Goal: Task Accomplishment & Management: Manage account settings

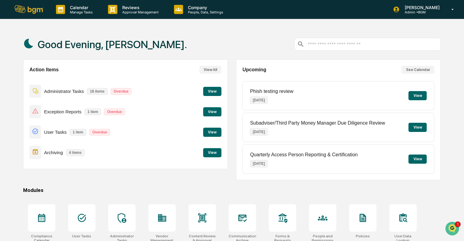
click at [211, 109] on button "View" at bounding box center [212, 111] width 18 height 9
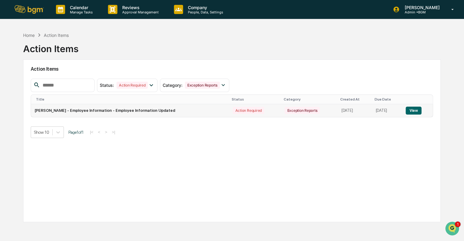
click at [414, 109] on button "View" at bounding box center [414, 111] width 16 height 8
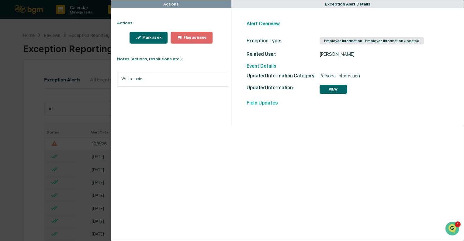
click at [326, 90] on button "VIEW" at bounding box center [333, 89] width 27 height 9
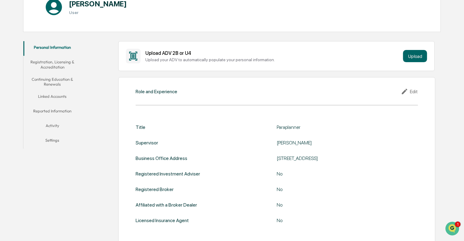
scroll to position [78, 0]
click at [411, 89] on div "Edit" at bounding box center [409, 90] width 17 height 7
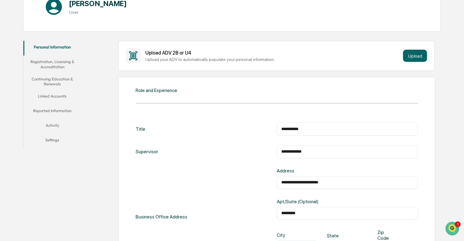
click at [314, 119] on div "**********" at bounding box center [277, 244] width 282 height 263
drag, startPoint x: 312, startPoint y: 128, endPoint x: 243, endPoint y: 118, distance: 69.5
click at [243, 118] on div "**********" at bounding box center [277, 244] width 282 height 263
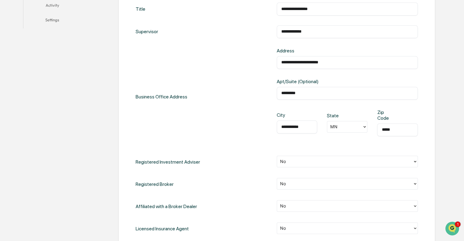
scroll to position [249, 0]
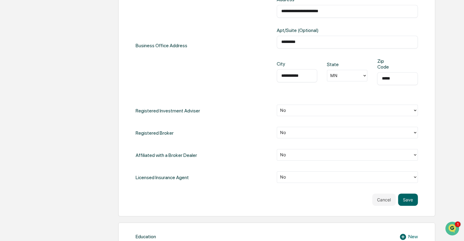
type input "**********"
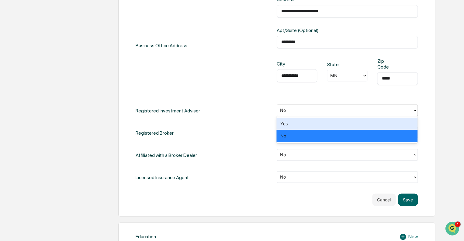
click at [306, 110] on div at bounding box center [345, 110] width 130 height 7
click at [300, 122] on div "Yes" at bounding box center [347, 123] width 141 height 12
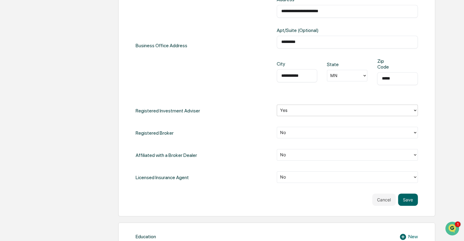
click at [299, 107] on div at bounding box center [345, 110] width 130 height 7
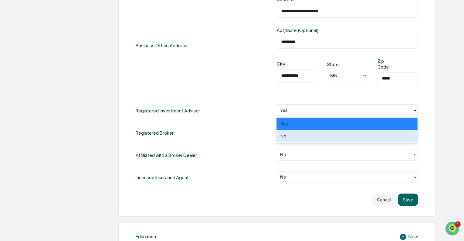
click at [299, 134] on div "No" at bounding box center [347, 136] width 141 height 12
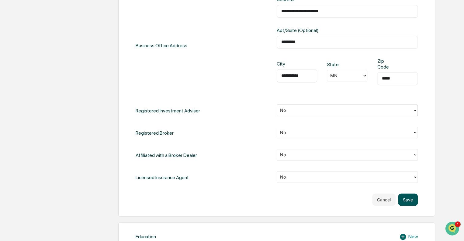
click at [409, 199] on button "Save" at bounding box center [408, 199] width 20 height 12
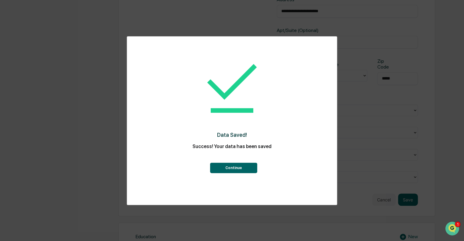
click at [235, 163] on button "Continue" at bounding box center [233, 168] width 47 height 10
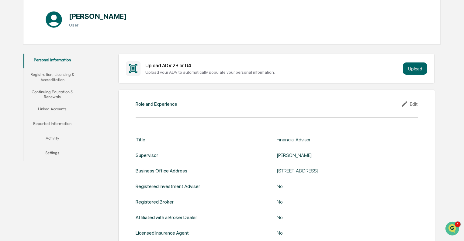
scroll to position [0, 0]
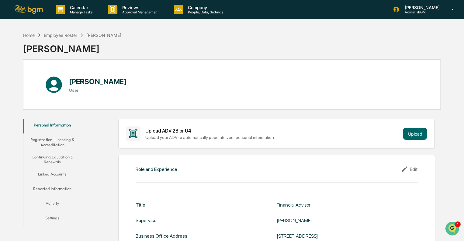
click at [58, 143] on button "Registration, Licensing & Accreditation" at bounding box center [52, 141] width 58 height 17
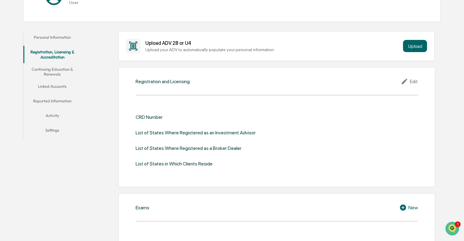
scroll to position [89, 0]
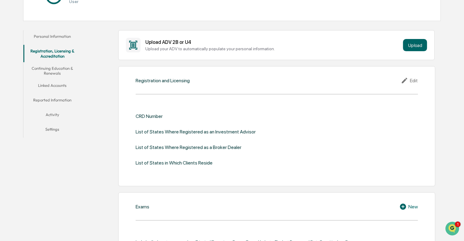
click at [413, 80] on div "Edit" at bounding box center [409, 80] width 17 height 7
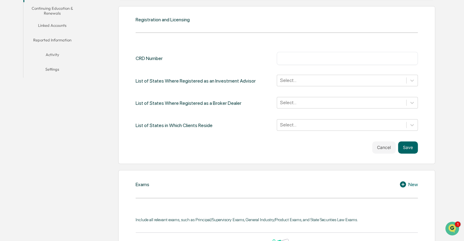
scroll to position [151, 0]
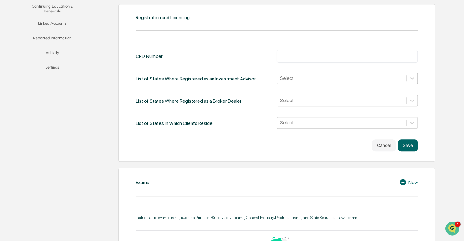
click at [301, 77] on div at bounding box center [341, 78] width 123 height 7
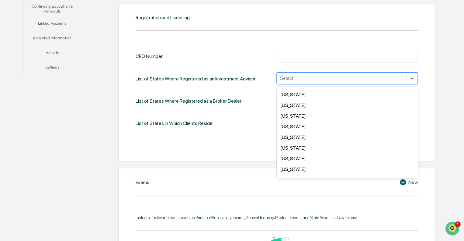
scroll to position [30, 0]
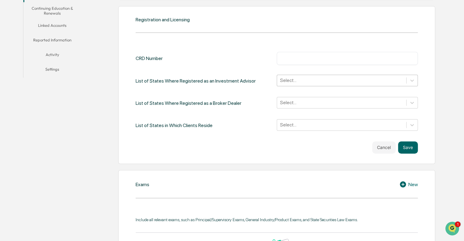
scroll to position [148, 0]
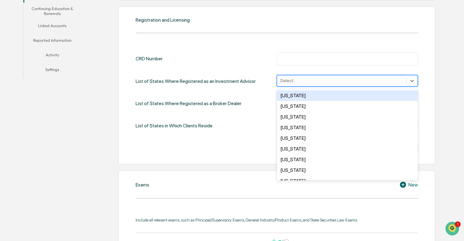
click at [334, 81] on div at bounding box center [341, 80] width 123 height 7
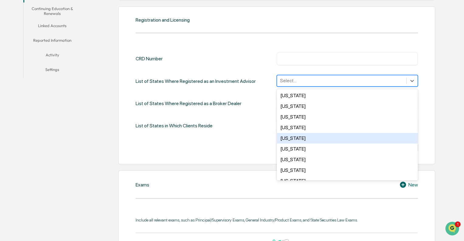
click at [317, 136] on div "[US_STATE]" at bounding box center [347, 138] width 141 height 11
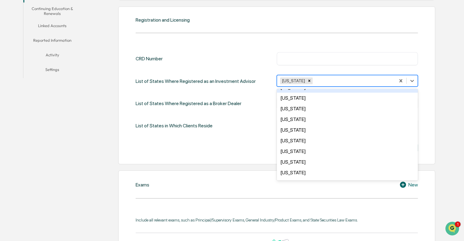
scroll to position [190, 0]
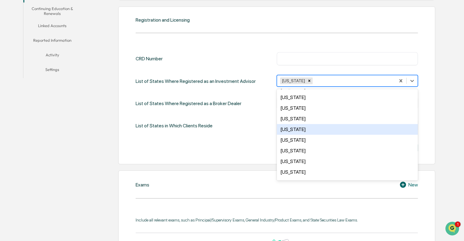
click at [297, 130] on div "Minnesota" at bounding box center [347, 129] width 141 height 11
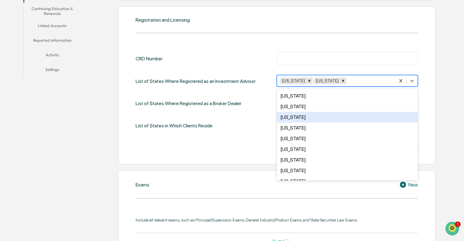
scroll to position [425, 0]
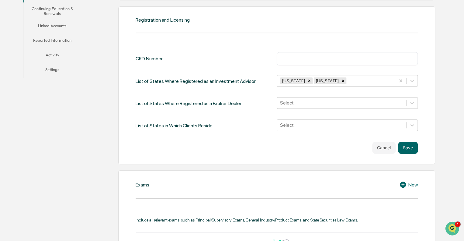
click at [412, 78] on icon at bounding box center [412, 81] width 6 height 6
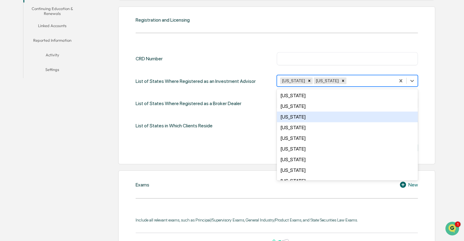
scroll to position [52, 0]
click at [311, 115] on div "Florida" at bounding box center [347, 117] width 141 height 11
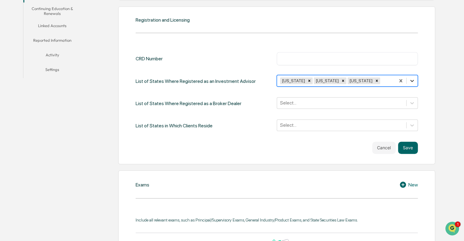
click at [411, 80] on icon at bounding box center [413, 81] width 4 height 2
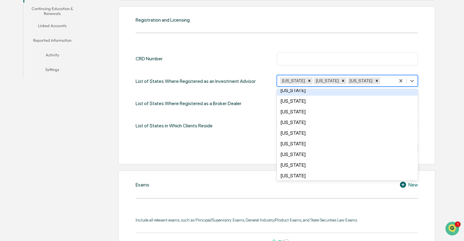
scroll to position [358, 0]
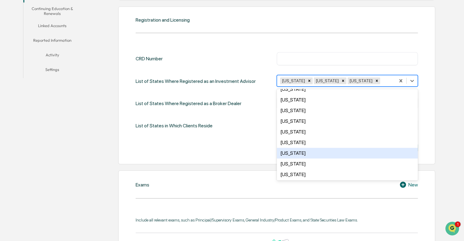
click at [302, 154] on div "Texas" at bounding box center [347, 153] width 141 height 11
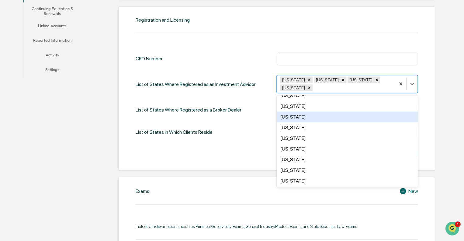
scroll to position [404, 0]
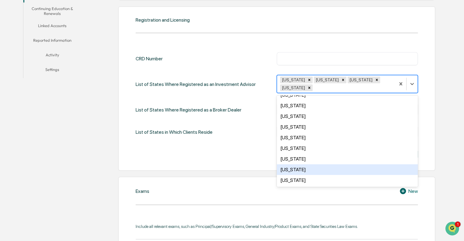
click at [302, 166] on div "Wisconsin" at bounding box center [347, 169] width 141 height 11
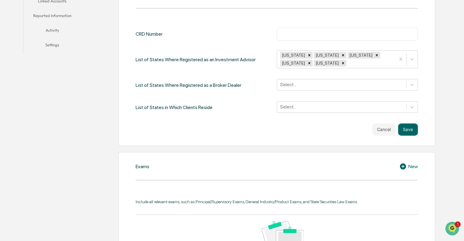
scroll to position [175, 0]
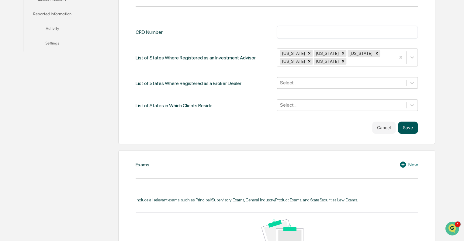
click at [405, 126] on button "Save" at bounding box center [408, 127] width 20 height 12
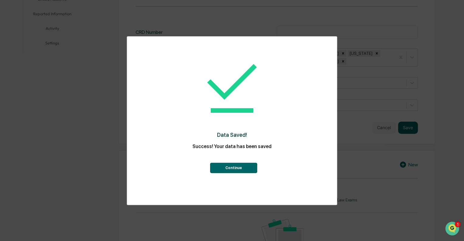
click at [234, 167] on button "Continue" at bounding box center [233, 168] width 47 height 10
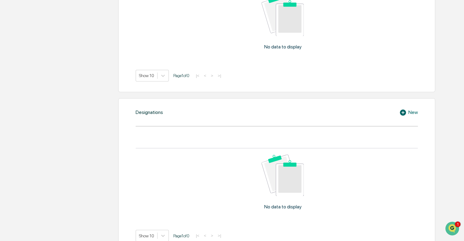
scroll to position [444, 0]
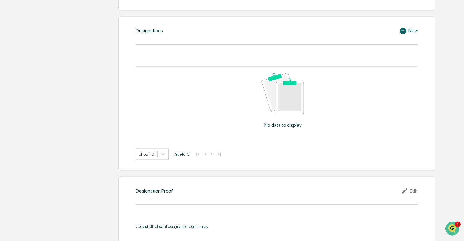
click at [403, 29] on icon at bounding box center [403, 31] width 6 height 6
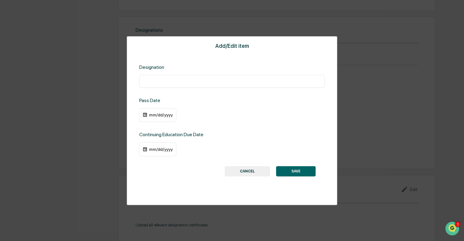
click at [241, 173] on button "CANCEL" at bounding box center [247, 171] width 45 height 10
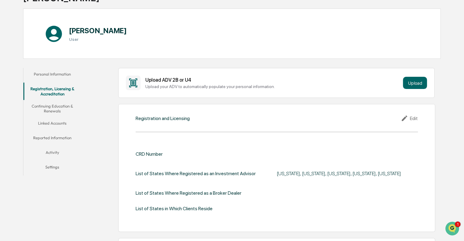
scroll to position [0, 0]
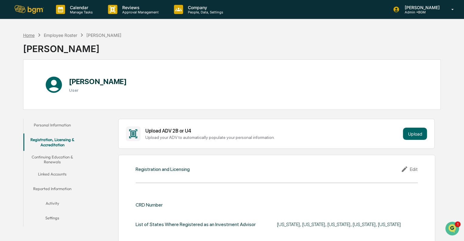
click at [32, 35] on div "Home" at bounding box center [29, 35] width 12 height 5
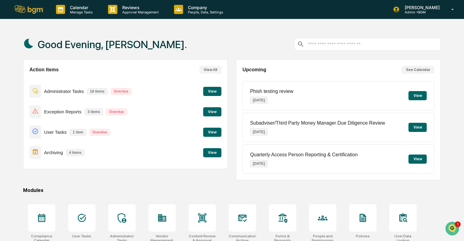
click at [211, 112] on button "View" at bounding box center [212, 111] width 18 height 9
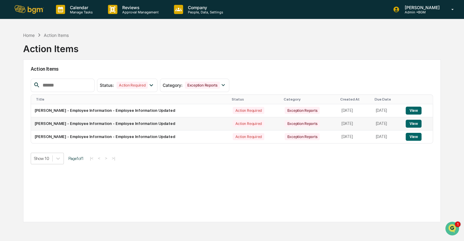
click at [416, 124] on button "View" at bounding box center [414, 124] width 16 height 8
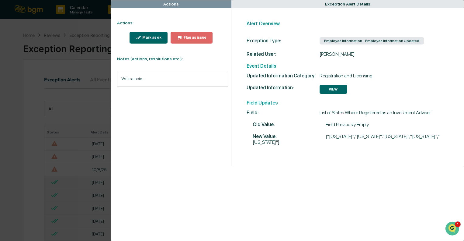
click at [142, 41] on button "Mark as ok" at bounding box center [149, 38] width 38 height 12
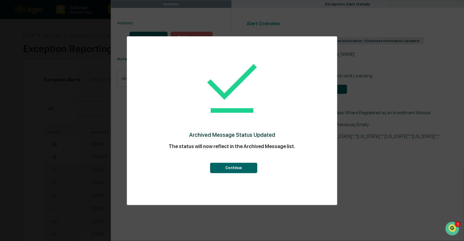
click at [227, 165] on button "Continue" at bounding box center [233, 168] width 47 height 10
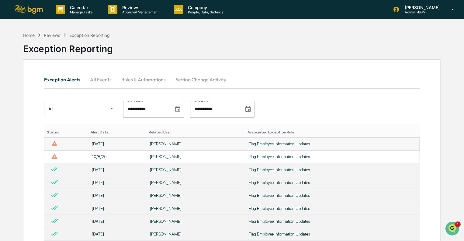
click at [171, 145] on div "Jake Thibault" at bounding box center [196, 143] width 92 height 5
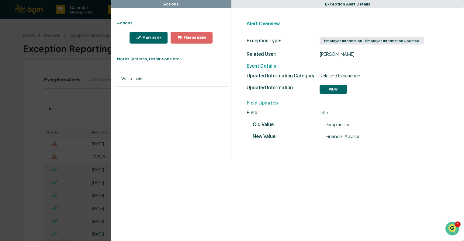
click at [144, 37] on div "Mark as ok" at bounding box center [151, 37] width 20 height 4
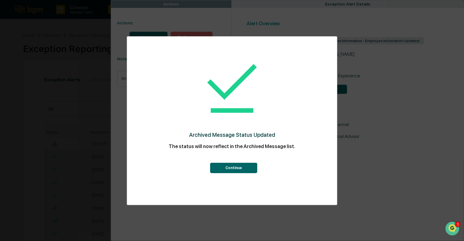
click at [240, 168] on button "Continue" at bounding box center [233, 168] width 47 height 10
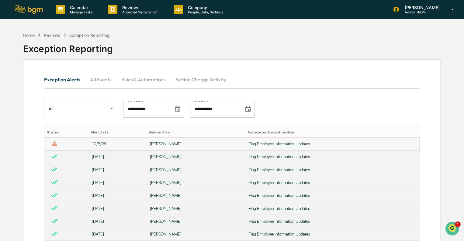
click at [164, 145] on div "Jake Thibault" at bounding box center [196, 143] width 92 height 5
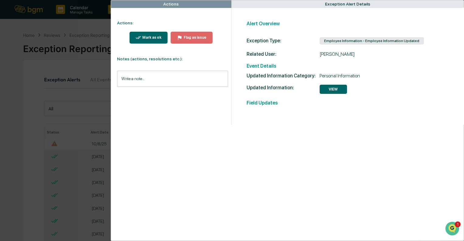
click at [147, 36] on div "Mark as ok" at bounding box center [151, 37] width 20 height 4
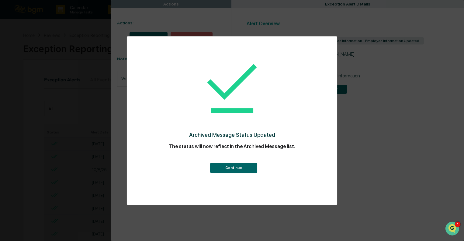
click at [229, 168] on button "Continue" at bounding box center [233, 168] width 47 height 10
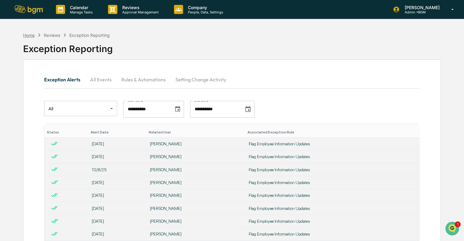
click at [23, 35] on div "Home" at bounding box center [29, 35] width 12 height 5
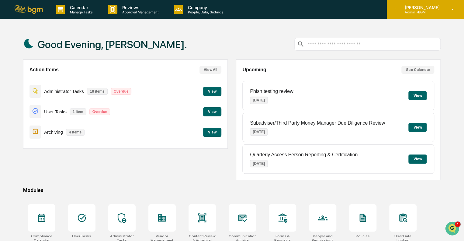
click at [456, 10] on icon at bounding box center [453, 10] width 11 height 6
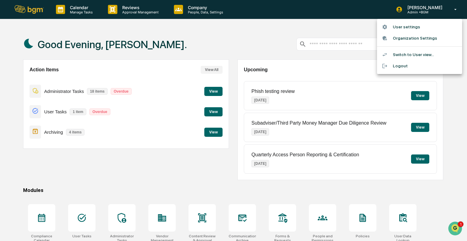
click at [407, 27] on li "User settings" at bounding box center [419, 26] width 85 height 11
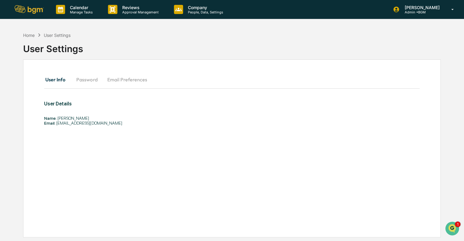
click at [88, 82] on button "Password" at bounding box center [87, 79] width 31 height 15
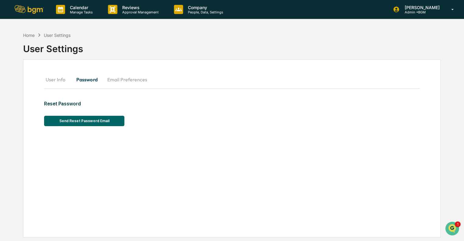
click at [126, 81] on button "Email Preferences" at bounding box center [127, 79] width 50 height 15
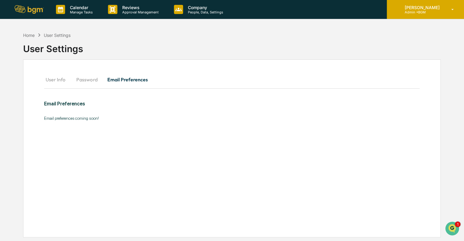
click at [451, 9] on icon at bounding box center [453, 10] width 11 height 6
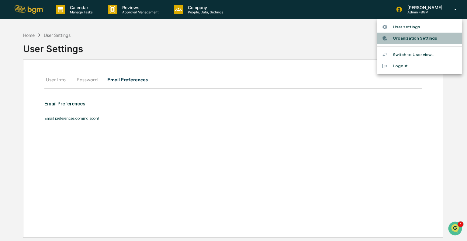
click at [404, 40] on li "Organization Settings" at bounding box center [419, 38] width 85 height 11
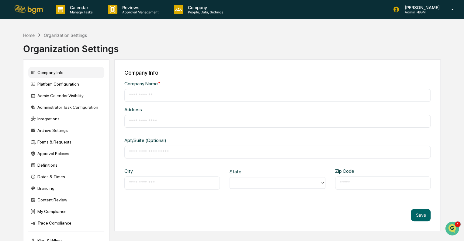
type input "***"
type input "**********"
type input "*********"
type input "**********"
type input "*****"
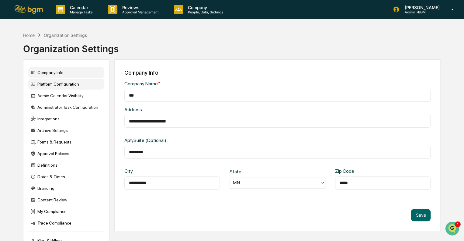
click at [41, 84] on div "Platform Configuration" at bounding box center [66, 84] width 76 height 11
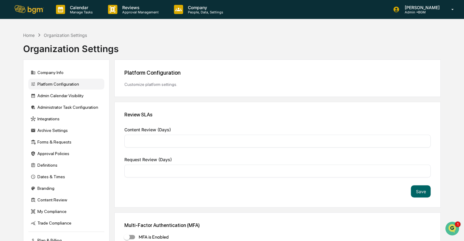
type input "*"
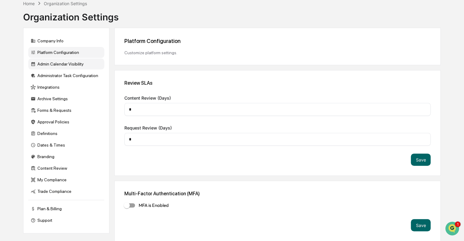
click at [50, 65] on div "Admin Calendar Visibility" at bounding box center [66, 63] width 76 height 11
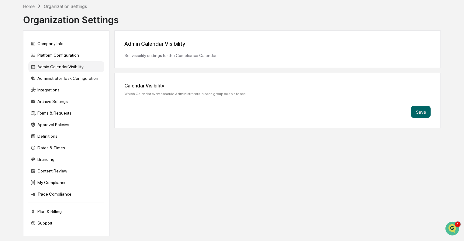
scroll to position [29, 0]
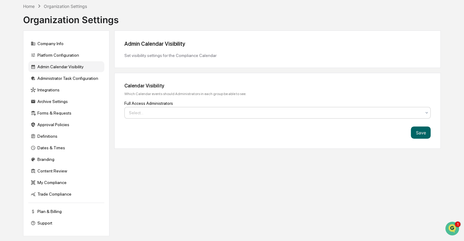
click at [159, 116] on div "Select..." at bounding box center [275, 112] width 299 height 9
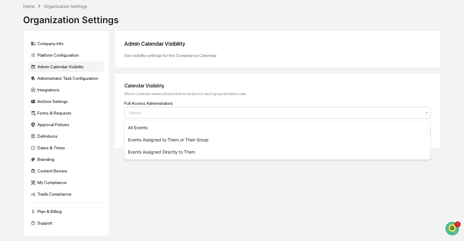
click at [159, 116] on div "Select..." at bounding box center [275, 112] width 299 height 9
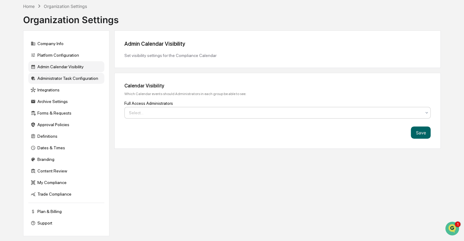
click at [62, 80] on div "Administrator Task Configuration" at bounding box center [66, 78] width 76 height 11
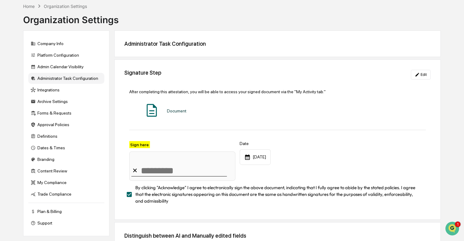
scroll to position [67, 0]
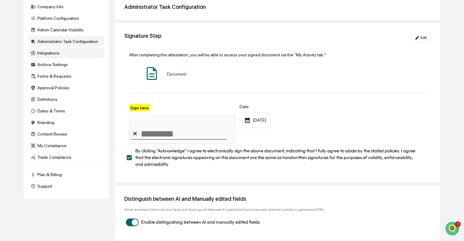
click at [48, 51] on div "Integrations" at bounding box center [66, 52] width 76 height 11
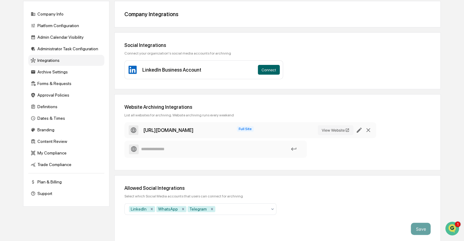
scroll to position [63, 0]
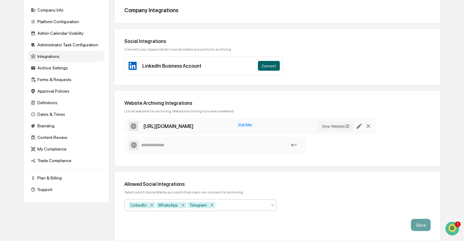
click at [271, 205] on icon at bounding box center [272, 204] width 5 height 5
click at [326, 203] on div "Allowed Social Integrations Select which Social Media accounts that users can c…" at bounding box center [277, 206] width 327 height 70
click at [46, 69] on div "Archive Settings" at bounding box center [66, 67] width 76 height 11
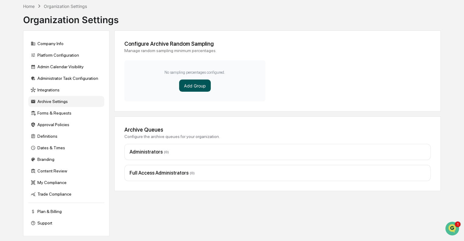
click at [192, 89] on button "Add Group" at bounding box center [195, 85] width 32 height 12
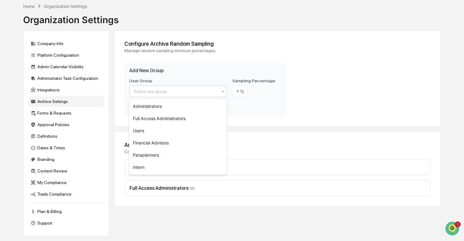
click at [200, 94] on div at bounding box center [176, 91] width 84 height 6
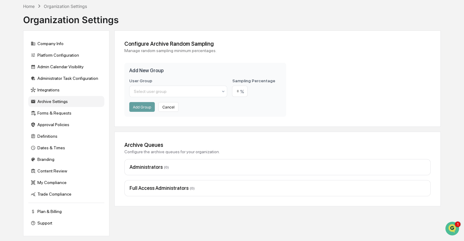
click at [173, 219] on div "Configure Archive Random Sampling Manage random sampling minimum percentages. A…" at bounding box center [277, 132] width 327 height 205
click at [51, 115] on div "Forms & Requests" at bounding box center [66, 112] width 76 height 11
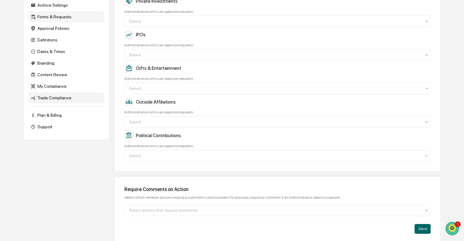
scroll to position [103, 0]
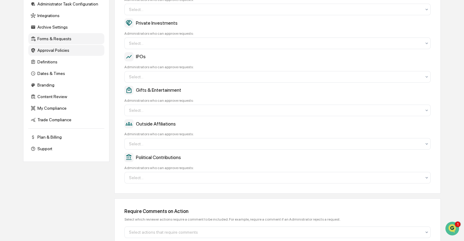
click at [56, 48] on div "Approval Policies" at bounding box center [66, 50] width 76 height 11
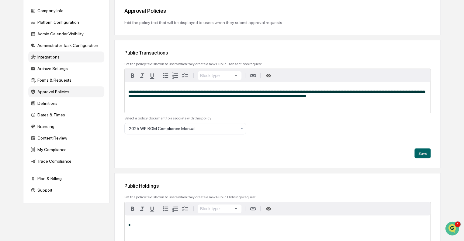
scroll to position [63, 0]
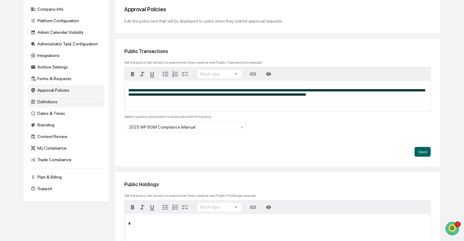
click at [50, 104] on div "Definitions" at bounding box center [66, 101] width 76 height 11
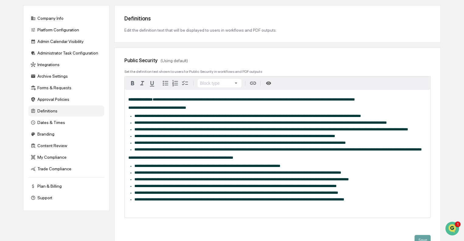
scroll to position [54, 0]
click at [49, 136] on div "Branding" at bounding box center [66, 133] width 76 height 11
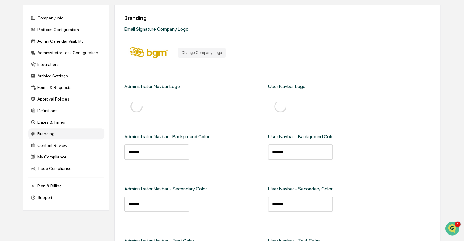
type input "*******"
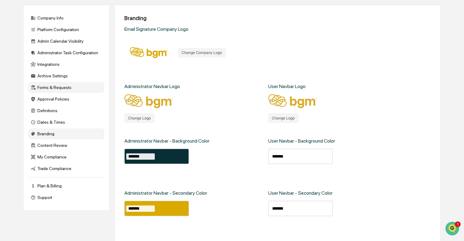
scroll to position [110, 0]
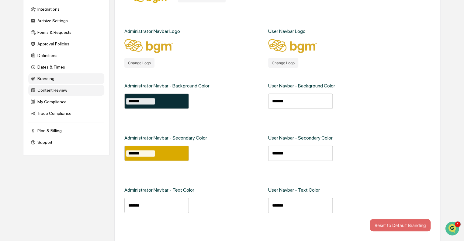
click at [49, 93] on div "Content Review" at bounding box center [66, 90] width 76 height 11
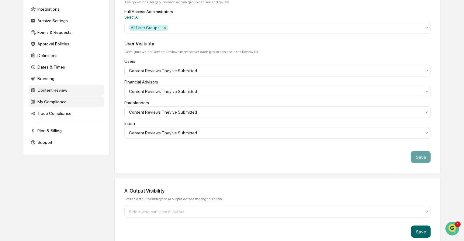
click at [51, 104] on div "My Compliance" at bounding box center [66, 101] width 76 height 11
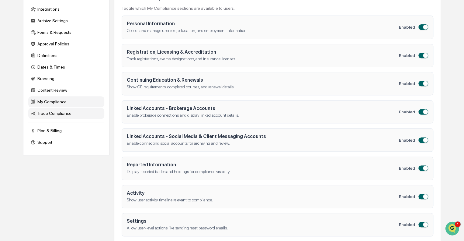
click at [52, 113] on div "Trade Compliance" at bounding box center [66, 113] width 76 height 11
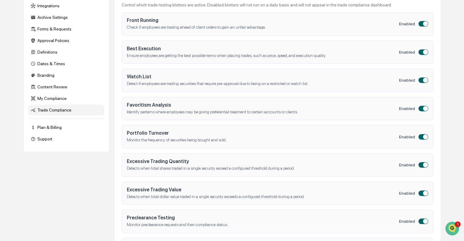
scroll to position [0, 0]
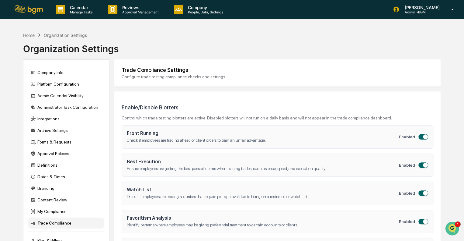
click at [28, 32] on div "Home Organization Settings" at bounding box center [55, 35] width 64 height 7
click at [28, 35] on div "Home" at bounding box center [29, 35] width 12 height 5
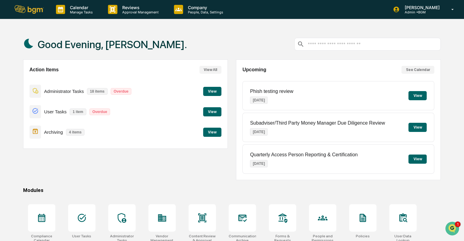
click at [208, 67] on button "View All" at bounding box center [211, 70] width 22 height 8
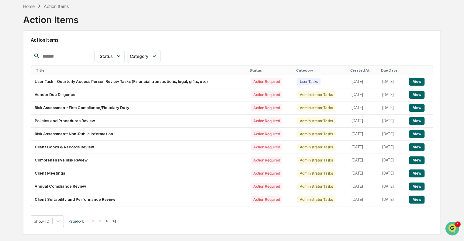
scroll to position [29, 0]
click at [418, 95] on button "View" at bounding box center [417, 95] width 16 height 8
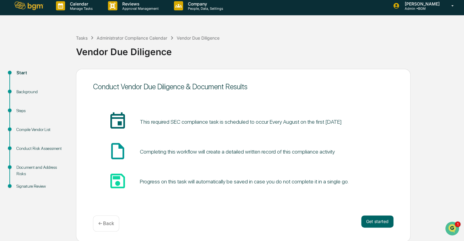
scroll to position [4, 0]
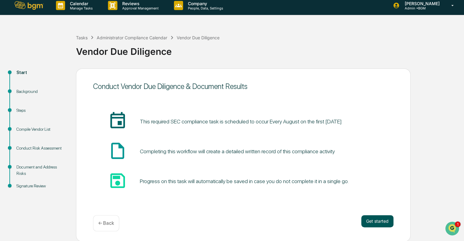
click at [374, 217] on button "Get started" at bounding box center [378, 221] width 32 height 12
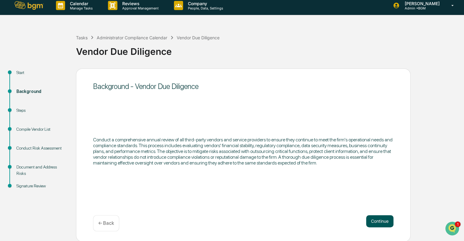
click at [382, 219] on button "Continue" at bounding box center [379, 221] width 27 height 12
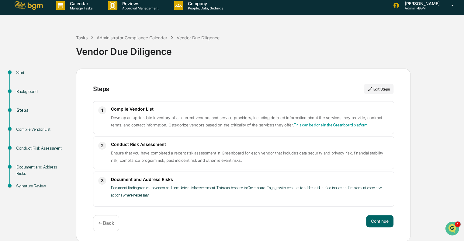
click at [345, 126] on link "This can be done in the Greenboard platform" at bounding box center [331, 125] width 74 height 5
click at [320, 125] on link "This can be done in the Greenboard platform" at bounding box center [331, 125] width 74 height 5
click at [338, 126] on link "This can be done in the Greenboard platform" at bounding box center [331, 125] width 74 height 5
click at [333, 125] on link "This can be done in the Greenboard platform" at bounding box center [331, 125] width 74 height 5
click at [325, 125] on link "This can be done in the Greenboard platform" at bounding box center [331, 125] width 74 height 5
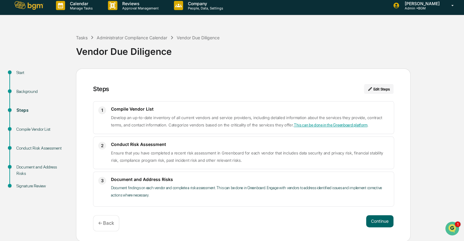
click at [333, 126] on link "This can be done in the Greenboard platform" at bounding box center [331, 125] width 74 height 5
click at [314, 127] on link "This can be done in the Greenboard platform" at bounding box center [331, 125] width 74 height 5
click at [323, 125] on link "This can be done in the Greenboard platform" at bounding box center [331, 125] width 74 height 5
click at [340, 124] on link "This can be done in the Greenboard platform" at bounding box center [331, 125] width 74 height 5
click at [324, 126] on link "This can be done in the Greenboard platform" at bounding box center [331, 125] width 74 height 5
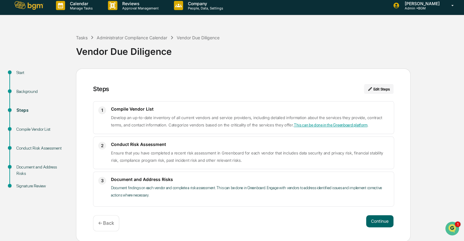
click at [321, 126] on link "This can be done in the Greenboard platform" at bounding box center [331, 125] width 74 height 5
click at [333, 124] on link "This can be done in the Greenboard platform" at bounding box center [331, 125] width 74 height 5
click at [335, 123] on link "This can be done in the Greenboard platform" at bounding box center [331, 125] width 74 height 5
click at [315, 125] on link "This can be done in the Greenboard platform" at bounding box center [331, 125] width 74 height 5
click at [313, 125] on link "This can be done in the Greenboard platform" at bounding box center [331, 125] width 74 height 5
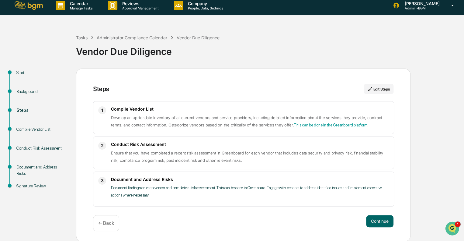
click at [335, 126] on link "This can be done in the Greenboard platform" at bounding box center [331, 125] width 74 height 5
click at [307, 125] on link "This can be done in the Greenboard platform" at bounding box center [331, 125] width 74 height 5
click at [340, 127] on link "This can be done in the Greenboard platform" at bounding box center [331, 125] width 74 height 5
click at [312, 124] on link "This can be done in the Greenboard platform" at bounding box center [331, 125] width 74 height 5
click at [325, 125] on link "This can be done in the Greenboard platform" at bounding box center [331, 125] width 74 height 5
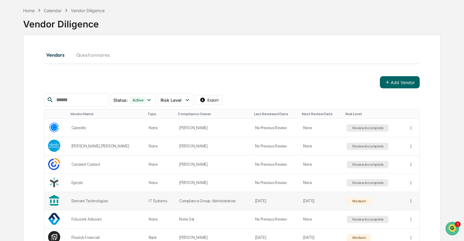
scroll to position [22, 0]
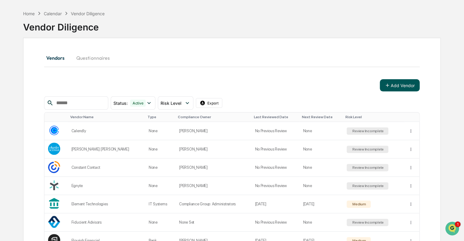
drag, startPoint x: 105, startPoint y: 1, endPoint x: 392, endPoint y: 86, distance: 298.9
click at [392, 86] on button "Add Vendor" at bounding box center [400, 85] width 40 height 12
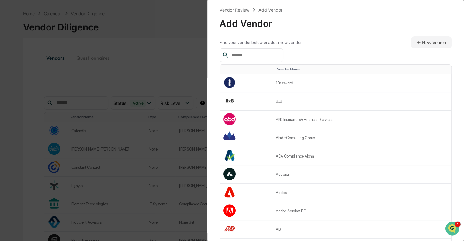
click at [257, 58] on input "text" at bounding box center [255, 55] width 52 height 8
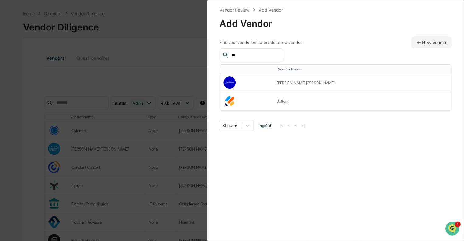
type input "*"
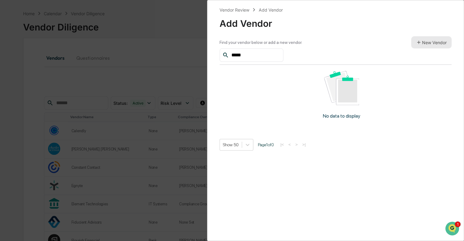
type input "*****"
click at [426, 41] on button "New Vendor" at bounding box center [431, 42] width 40 height 12
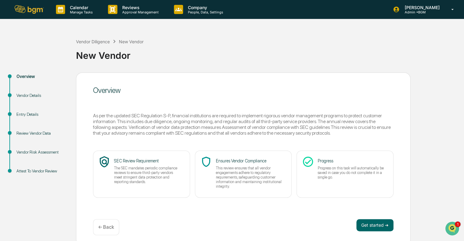
scroll to position [4, 0]
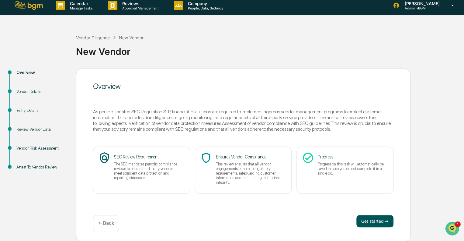
click at [374, 219] on button "Get started ➔" at bounding box center [375, 221] width 37 height 12
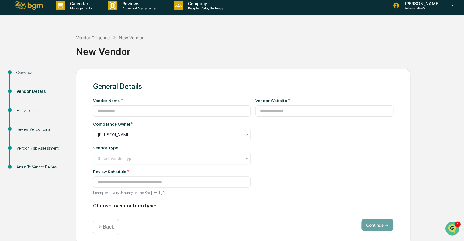
type input "**********"
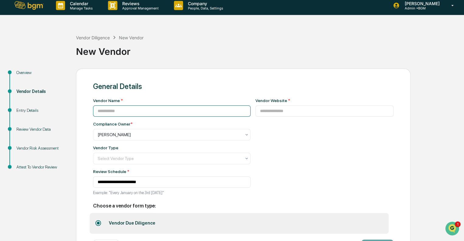
click at [143, 113] on input at bounding box center [172, 110] width 158 height 11
type input "********"
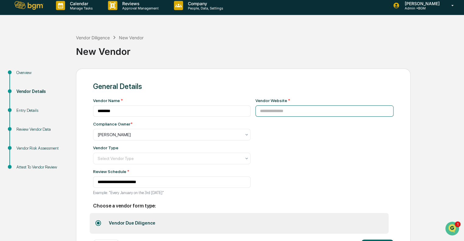
drag, startPoint x: 305, startPoint y: 114, endPoint x: 279, endPoint y: 109, distance: 26.4
click at [279, 109] on input at bounding box center [325, 110] width 138 height 11
paste input "**********"
type input "**********"
click at [288, 156] on div "**********" at bounding box center [325, 148] width 138 height 101
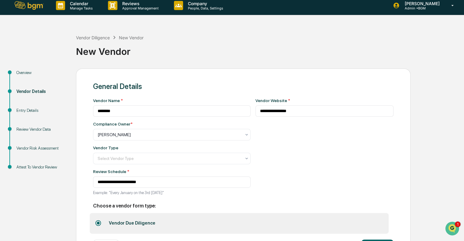
scroll to position [30, 0]
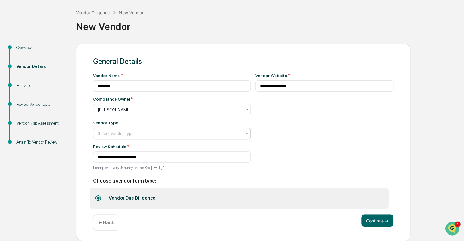
click at [157, 131] on div at bounding box center [170, 133] width 144 height 6
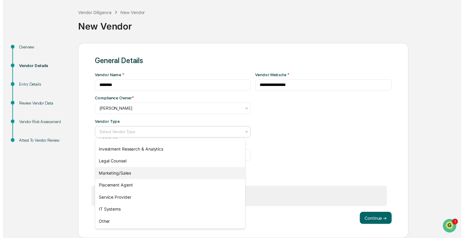
scroll to position [69, 0]
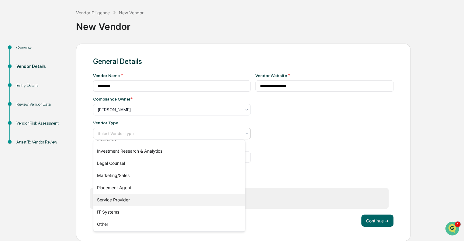
click at [122, 199] on div "Service Provider" at bounding box center [169, 200] width 152 height 12
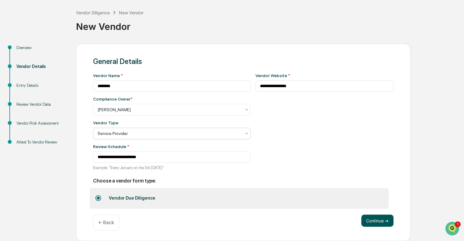
click at [378, 221] on button "Continue ➔" at bounding box center [378, 220] width 32 height 12
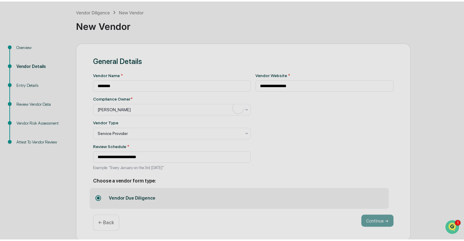
scroll to position [4, 0]
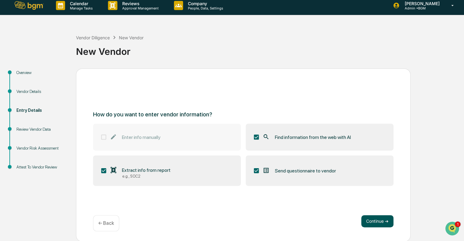
click at [382, 221] on button "Continue ➔" at bounding box center [378, 221] width 32 height 12
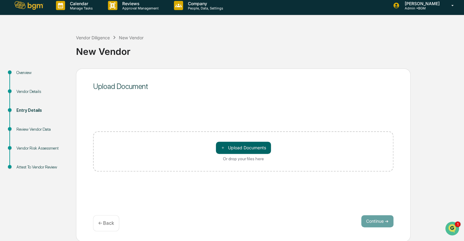
click at [111, 221] on p "← Back" at bounding box center [106, 223] width 16 height 6
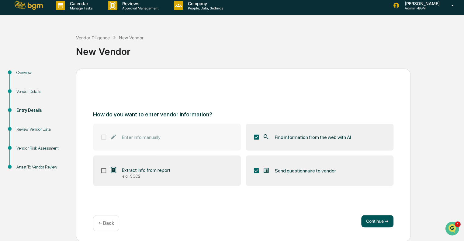
click at [368, 219] on button "Continue ➔" at bounding box center [378, 221] width 32 height 12
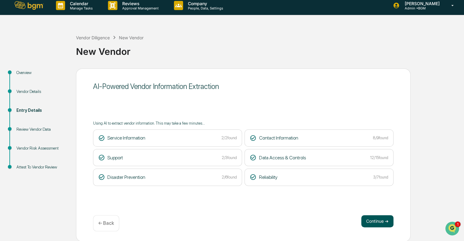
click at [382, 221] on button "Continue ➔" at bounding box center [378, 221] width 32 height 12
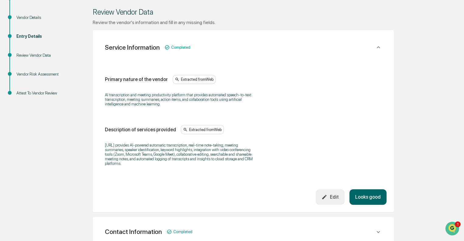
scroll to position [79, 0]
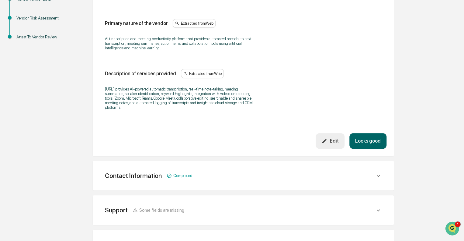
click at [378, 144] on button "Looks good" at bounding box center [368, 141] width 37 height 16
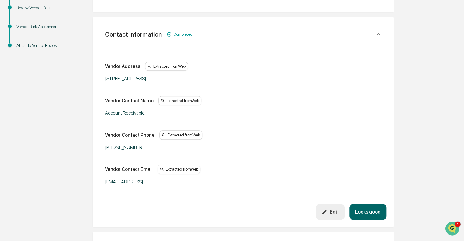
scroll to position [127, 0]
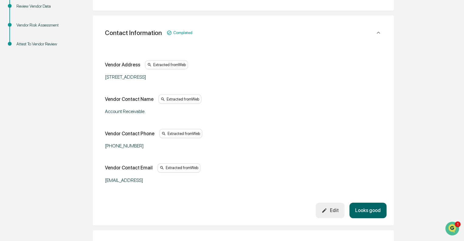
click at [133, 111] on div "Account Receivable." at bounding box center [181, 111] width 152 height 6
click at [149, 111] on div "Account Receivable." at bounding box center [181, 111] width 152 height 6
click at [332, 211] on div "Edit" at bounding box center [330, 210] width 17 height 6
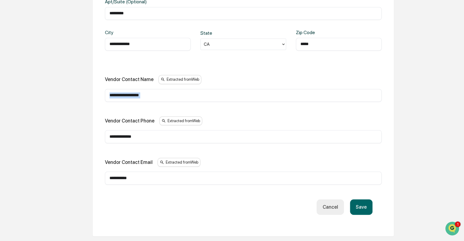
scroll to position [240, 0]
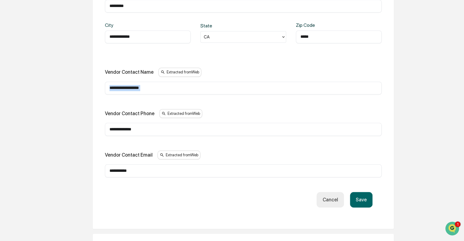
click at [131, 86] on input "**********" at bounding box center [244, 88] width 268 height 6
paste input "**********"
drag, startPoint x: 184, startPoint y: 87, endPoint x: 140, endPoint y: 89, distance: 43.6
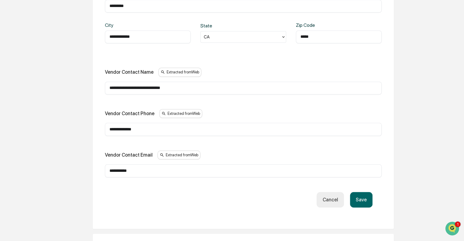
click at [140, 89] on input "**********" at bounding box center [244, 88] width 268 height 6
type input "**********"
drag, startPoint x: 136, startPoint y: 167, endPoint x: 79, endPoint y: 162, distance: 57.2
click at [79, 162] on div "**********" at bounding box center [243, 115] width 335 height 566
paste input "*******"
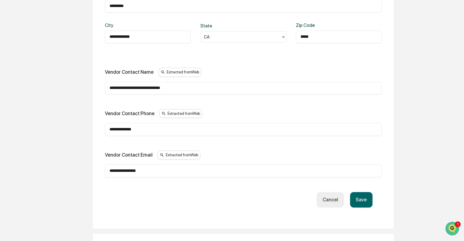
click at [112, 169] on input "**********" at bounding box center [244, 170] width 268 height 6
type input "**********"
drag, startPoint x: 188, startPoint y: 87, endPoint x: 139, endPoint y: 89, distance: 49.0
click at [139, 89] on input "**********" at bounding box center [244, 88] width 268 height 6
type input "**********"
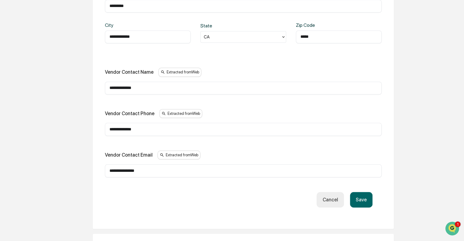
click at [362, 198] on button "Save" at bounding box center [361, 200] width 23 height 16
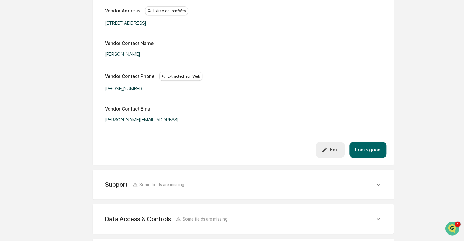
click at [369, 148] on button "Looks good" at bounding box center [368, 150] width 37 height 16
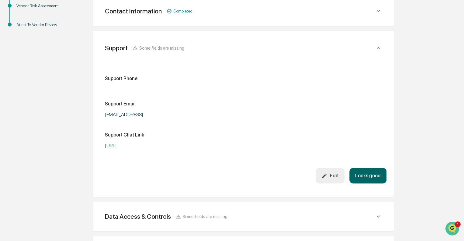
scroll to position [142, 0]
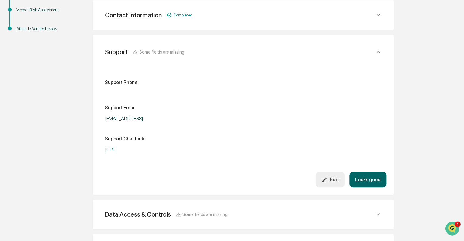
click at [369, 187] on button "Looks good" at bounding box center [368, 180] width 37 height 16
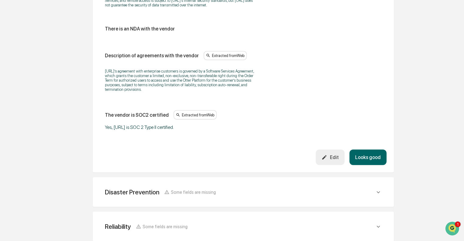
scroll to position [766, 0]
click at [371, 156] on button "Looks good" at bounding box center [368, 157] width 37 height 16
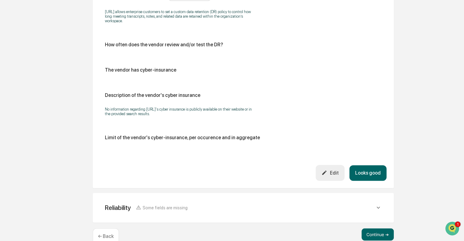
scroll to position [337, 0]
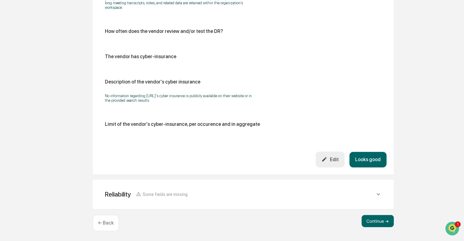
click at [373, 157] on button "Looks good" at bounding box center [368, 160] width 37 height 16
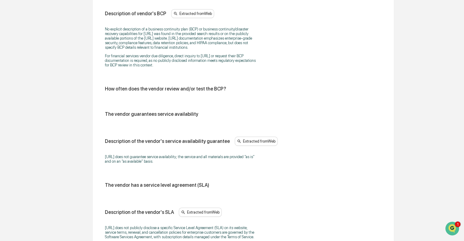
scroll to position [418, 0]
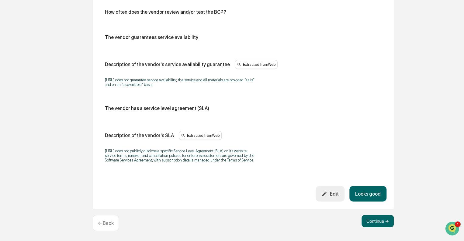
click at [372, 194] on button "Looks good" at bounding box center [368, 194] width 37 height 16
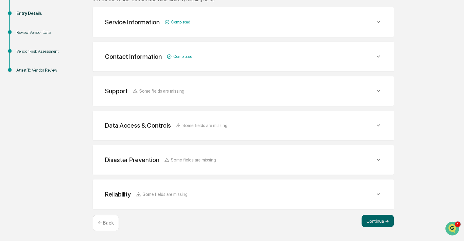
scroll to position [100, 0]
click at [378, 222] on button "Continue ➔" at bounding box center [378, 221] width 32 height 12
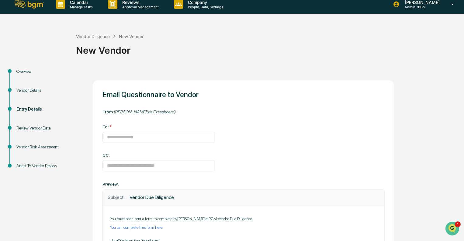
scroll to position [6, 0]
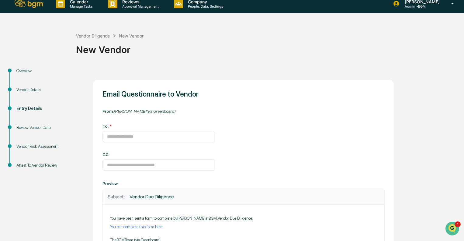
click at [21, 71] on div "Overview" at bounding box center [41, 71] width 50 height 6
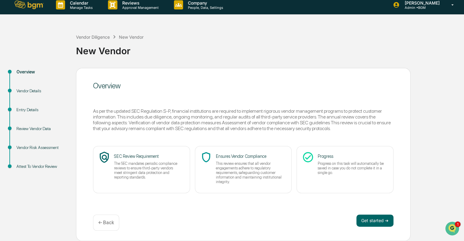
scroll to position [4, 0]
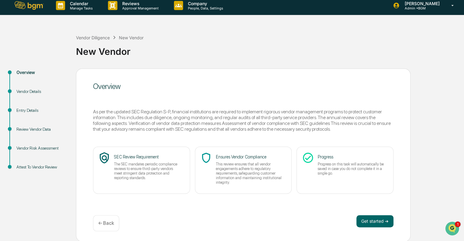
click at [370, 213] on div "Overview As per the updated SEC Regulation S-P, financial institutions are requ…" at bounding box center [243, 154] width 335 height 173
click at [376, 222] on button "Get started ➔" at bounding box center [375, 221] width 37 height 12
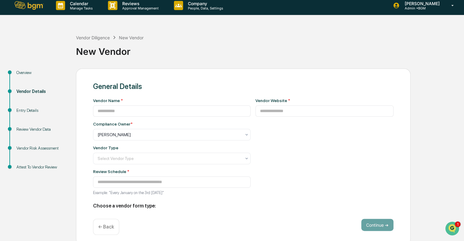
type input "********"
type input "**********"
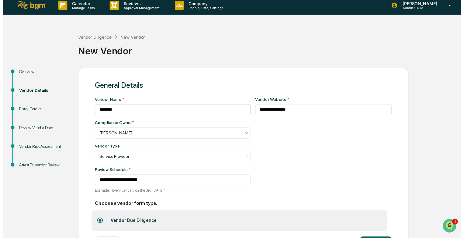
scroll to position [30, 0]
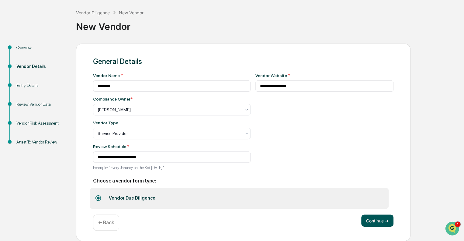
click at [383, 220] on button "Continue ➔" at bounding box center [378, 220] width 32 height 12
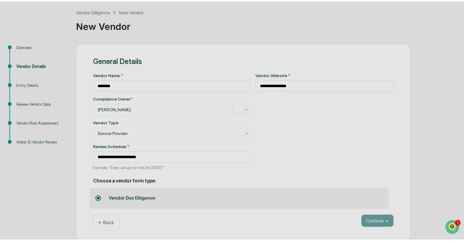
scroll to position [4, 0]
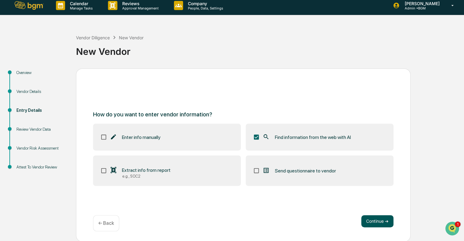
click at [377, 219] on button "Continue ➔" at bounding box center [378, 221] width 32 height 12
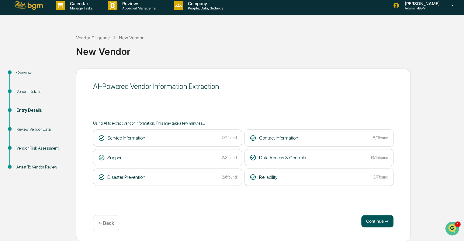
click at [374, 215] on button "Continue ➔" at bounding box center [378, 221] width 32 height 12
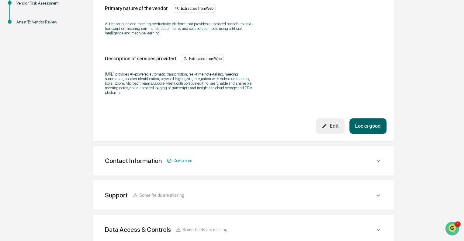
click at [369, 124] on button "Looks good" at bounding box center [368, 126] width 37 height 16
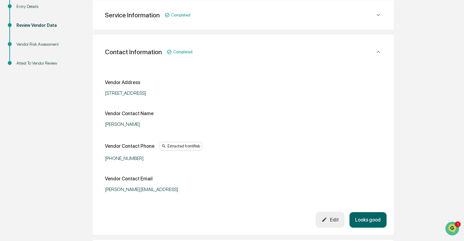
scroll to position [189, 0]
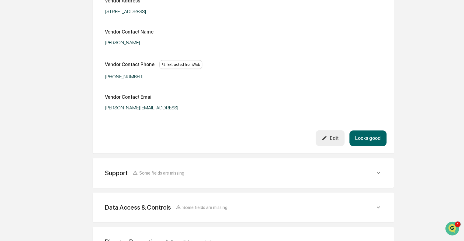
click at [368, 137] on button "Looks good" at bounding box center [368, 138] width 37 height 16
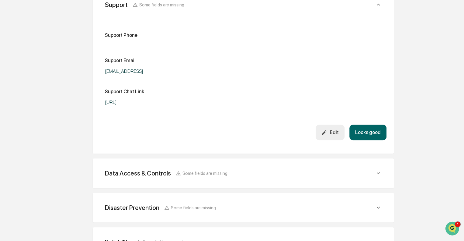
scroll to position [142, 0]
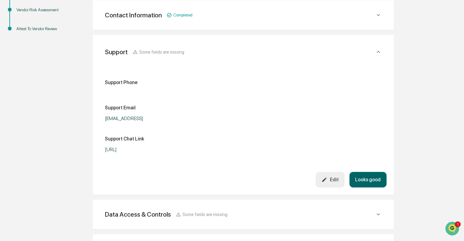
click at [371, 187] on button "Looks good" at bounding box center [368, 180] width 37 height 16
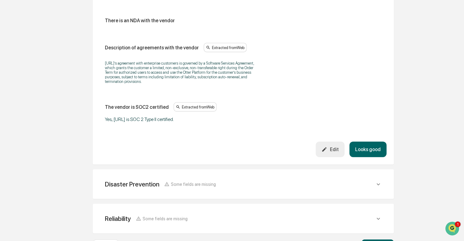
click at [369, 152] on button "Looks good" at bounding box center [368, 150] width 37 height 16
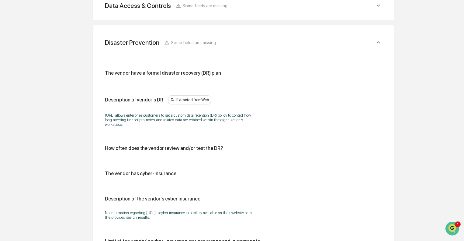
scroll to position [337, 0]
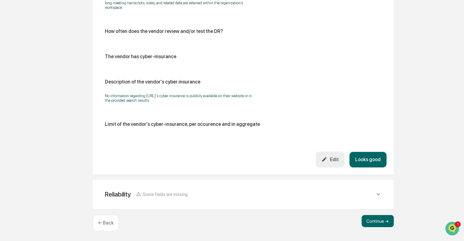
click at [367, 157] on button "Looks good" at bounding box center [368, 160] width 37 height 16
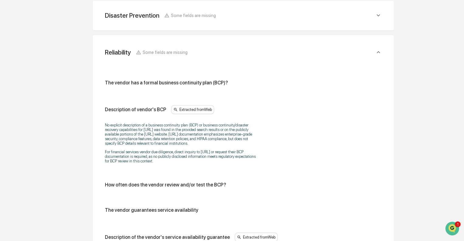
scroll to position [418, 0]
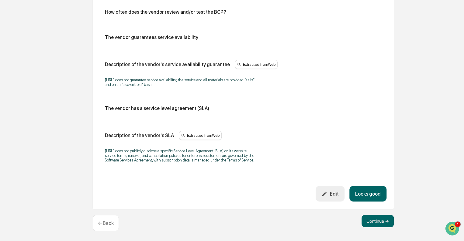
click at [371, 191] on button "Looks good" at bounding box center [368, 194] width 37 height 16
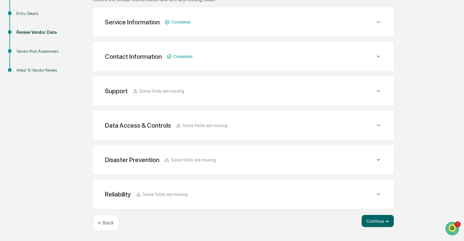
scroll to position [100, 0]
click at [375, 221] on button "Continue ➔" at bounding box center [378, 221] width 32 height 12
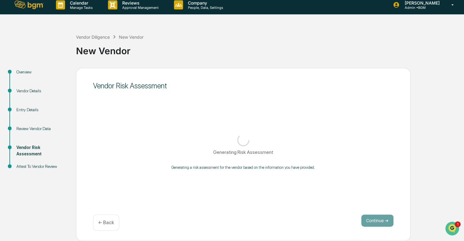
scroll to position [4, 0]
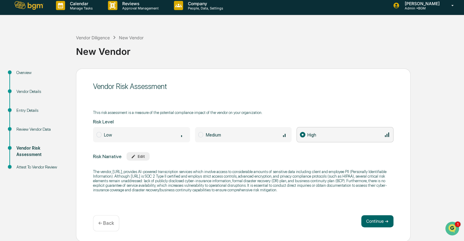
click at [375, 221] on button "Continue ➔" at bounding box center [378, 221] width 32 height 12
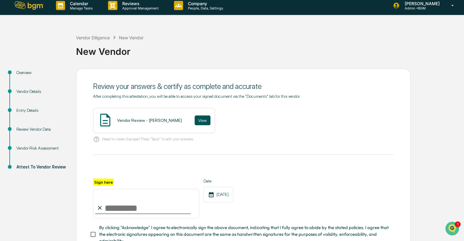
click at [195, 118] on button "View" at bounding box center [203, 120] width 16 height 10
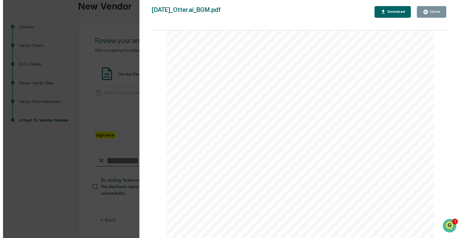
scroll to position [0, 0]
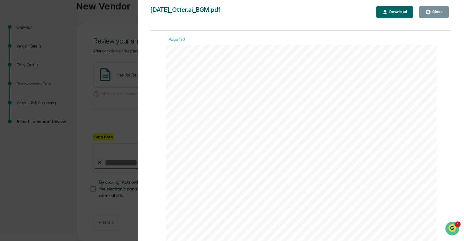
click at [441, 14] on div "Close" at bounding box center [437, 12] width 12 height 4
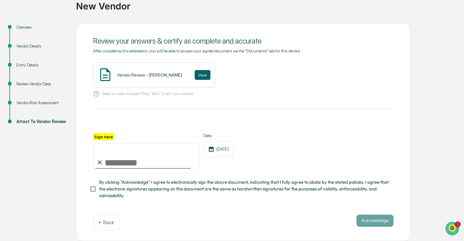
click at [109, 159] on input "Sign here" at bounding box center [146, 157] width 106 height 29
type input "**********"
click at [380, 221] on button "Acknowledge" at bounding box center [375, 220] width 37 height 12
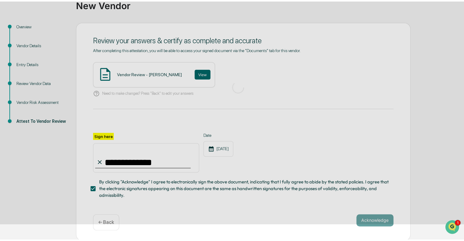
scroll to position [4, 0]
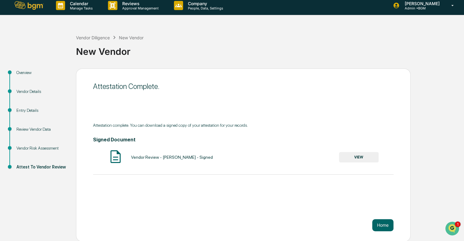
click at [357, 155] on button "VIEW" at bounding box center [359, 157] width 40 height 10
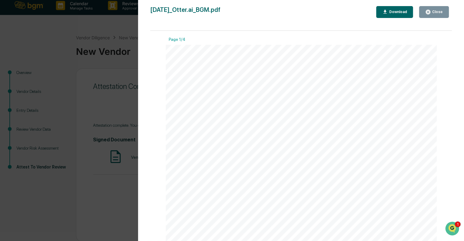
click at [397, 10] on div "Download" at bounding box center [397, 12] width 19 height 4
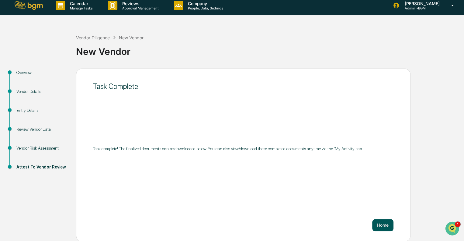
click at [385, 227] on button "Home" at bounding box center [383, 225] width 21 height 12
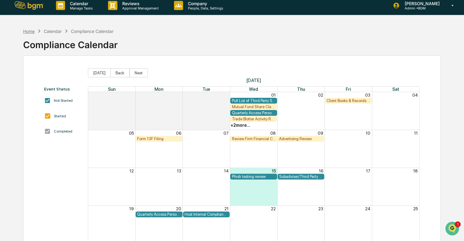
click at [33, 30] on div "Home" at bounding box center [29, 31] width 12 height 5
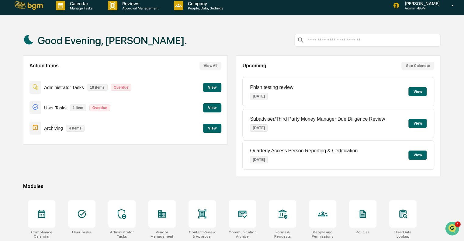
click at [214, 65] on button "View All" at bounding box center [211, 66] width 22 height 8
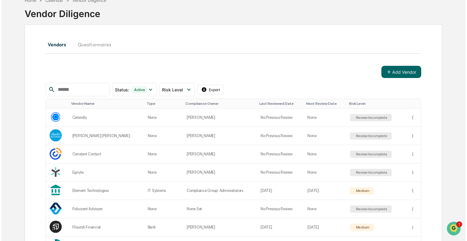
scroll to position [54, 0]
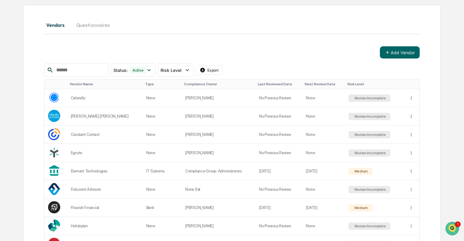
click at [356, 83] on div "Risk Level" at bounding box center [375, 84] width 55 height 4
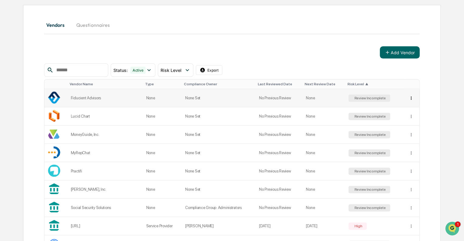
click at [411, 98] on html "Calendar Manage Tasks Reviews Approval Management Company People, Data, Setting…" at bounding box center [232, 66] width 464 height 241
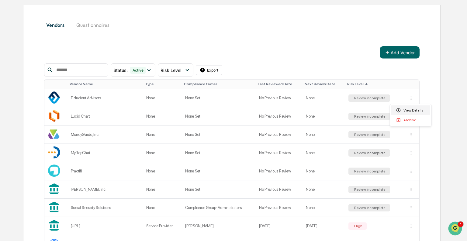
click at [405, 109] on div "View Details" at bounding box center [411, 110] width 39 height 10
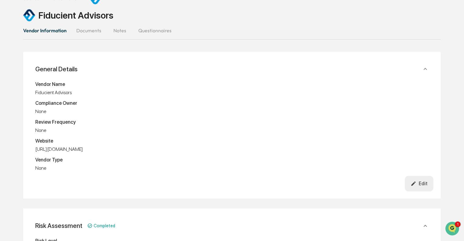
scroll to position [36, 0]
click at [424, 183] on div "Edit" at bounding box center [419, 184] width 17 height 6
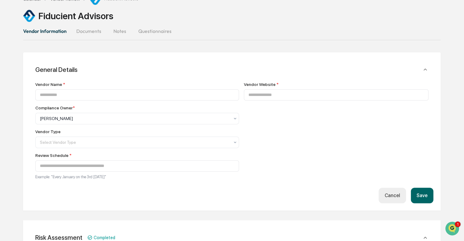
type input "**********"
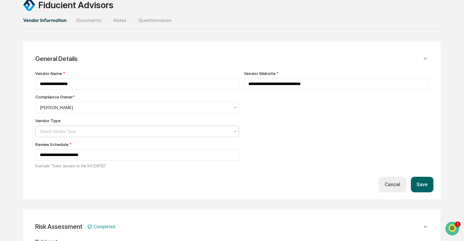
click at [163, 127] on div "Select Vendor Type" at bounding box center [137, 131] width 204 height 12
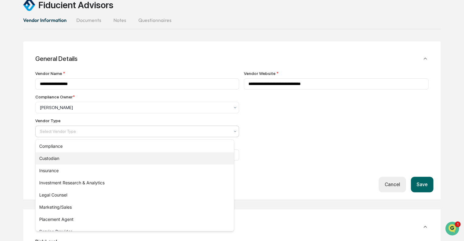
scroll to position [38, 0]
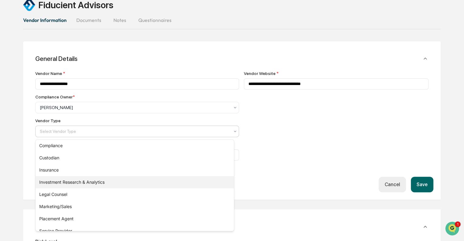
click at [98, 184] on div "Investment Research & Analytics" at bounding box center [135, 182] width 198 height 12
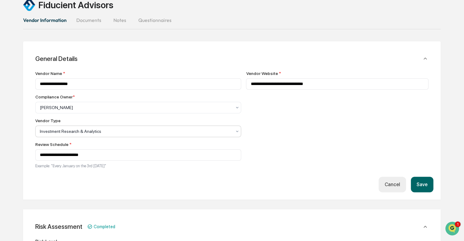
click at [324, 152] on div "**********" at bounding box center [337, 121] width 183 height 101
click at [423, 185] on button "Save" at bounding box center [422, 185] width 23 height 16
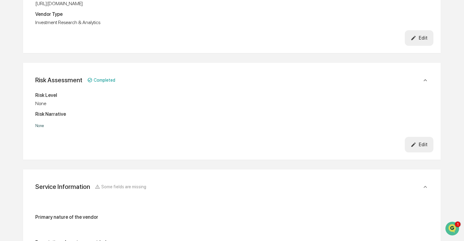
scroll to position [182, 0]
click at [431, 145] on button "Edit" at bounding box center [419, 144] width 29 height 16
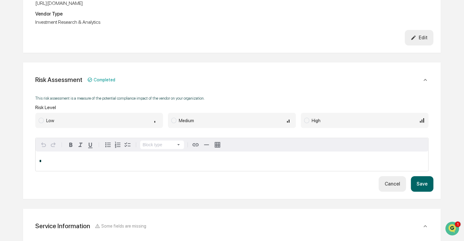
click at [396, 185] on button "Cancel" at bounding box center [392, 184] width 27 height 16
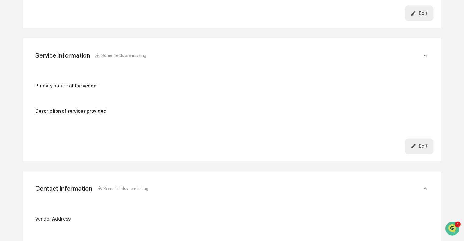
scroll to position [313, 0]
click at [418, 145] on div "Edit" at bounding box center [419, 146] width 17 height 6
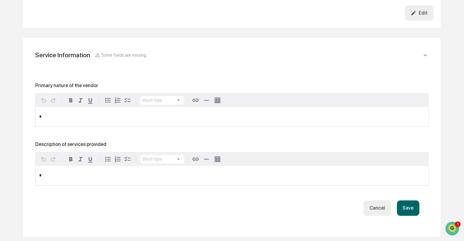
click at [378, 207] on button "Cancel" at bounding box center [377, 208] width 27 height 16
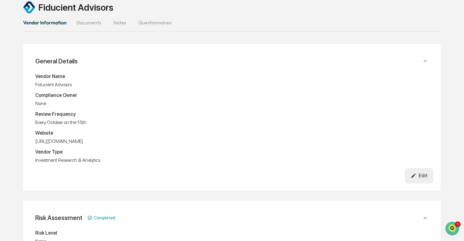
scroll to position [0, 0]
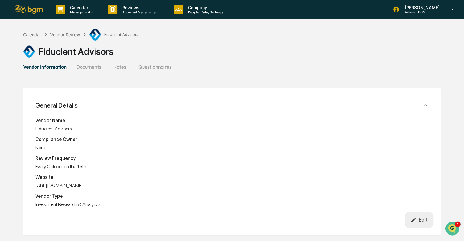
click at [51, 68] on button "Vendor Information" at bounding box center [47, 66] width 48 height 15
click at [96, 65] on button "Documents" at bounding box center [89, 66] width 35 height 15
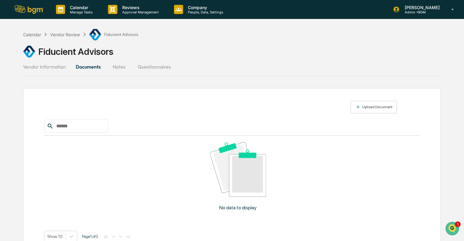
click at [116, 67] on button "Notes" at bounding box center [119, 66] width 27 height 15
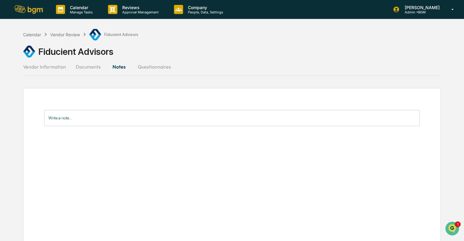
click at [143, 65] on button "Questionnaires" at bounding box center [154, 66] width 43 height 15
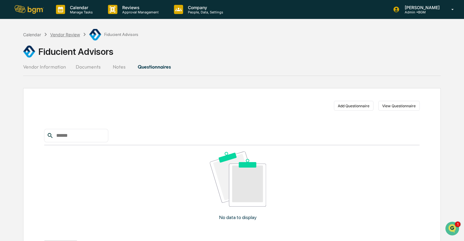
click at [67, 35] on div "Vendor Review" at bounding box center [65, 34] width 30 height 5
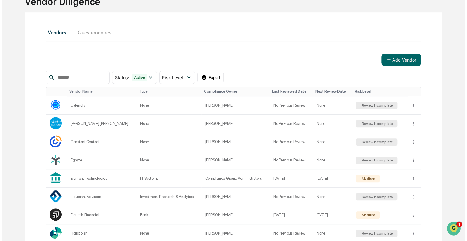
scroll to position [54, 0]
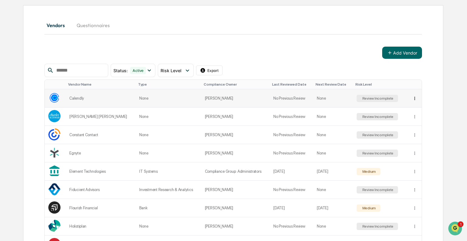
click at [411, 97] on html "Calendar Manage Tasks Reviews Approval Management Company People, Data, Setting…" at bounding box center [233, 66] width 467 height 241
click at [409, 109] on div "View Details" at bounding box center [412, 111] width 39 height 10
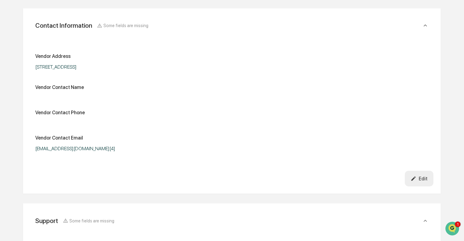
scroll to position [549, 0]
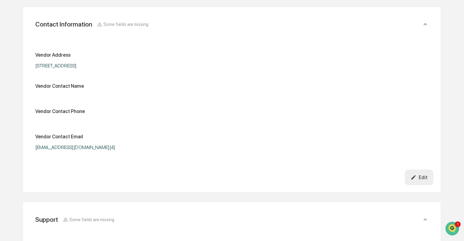
click at [422, 178] on div "Edit" at bounding box center [419, 177] width 17 height 6
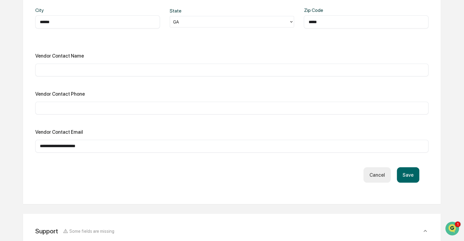
scroll to position [666, 0]
click at [93, 145] on input "**********" at bounding box center [232, 146] width 384 height 6
drag, startPoint x: 98, startPoint y: 145, endPoint x: 86, endPoint y: 146, distance: 11.9
click at [86, 146] on input "**********" at bounding box center [232, 146] width 384 height 6
type input "**********"
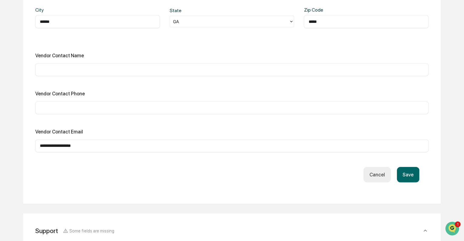
click at [411, 172] on button "Save" at bounding box center [408, 175] width 23 height 16
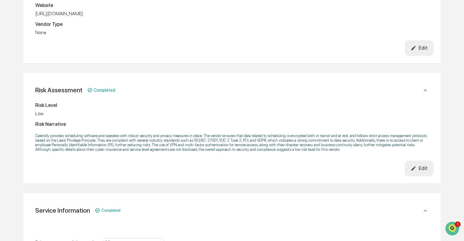
scroll to position [0, 0]
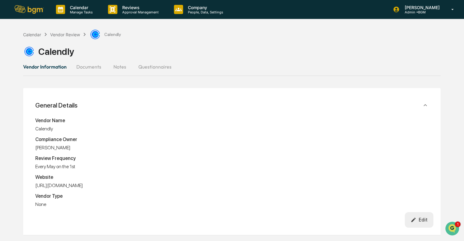
click at [92, 65] on button "Documents" at bounding box center [89, 66] width 35 height 15
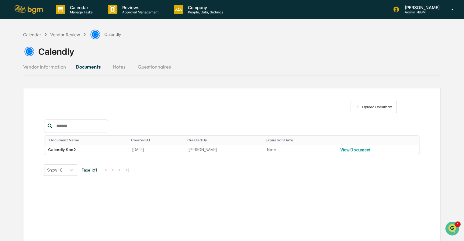
click at [121, 65] on button "Notes" at bounding box center [119, 66] width 27 height 15
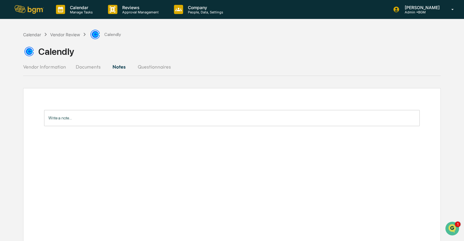
click at [155, 68] on button "Questionnaires" at bounding box center [154, 66] width 43 height 15
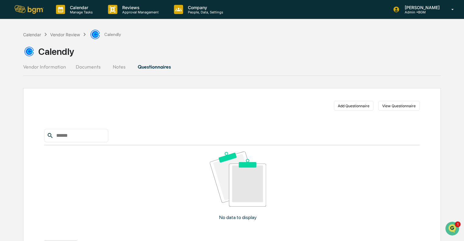
click at [43, 68] on button "Vendor Information" at bounding box center [47, 66] width 48 height 15
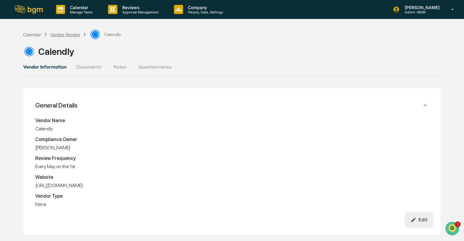
click at [62, 34] on div "Vendor Review" at bounding box center [65, 34] width 30 height 5
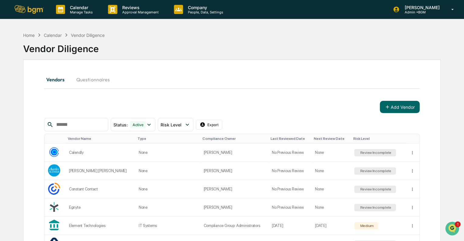
click at [88, 32] on div "Home Calendar Vendor Diligence" at bounding box center [64, 35] width 82 height 7
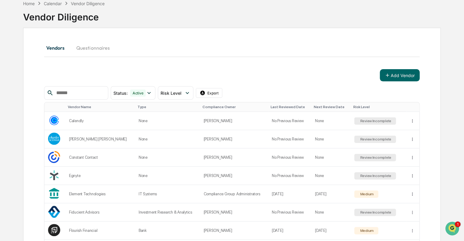
click at [95, 48] on button "Questionnaires" at bounding box center [93, 47] width 43 height 15
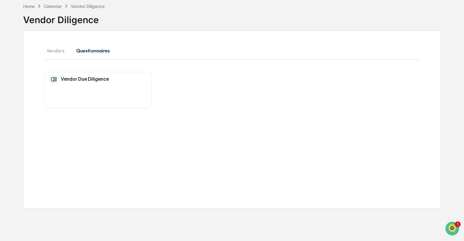
click at [51, 50] on button "Vendors" at bounding box center [57, 50] width 27 height 15
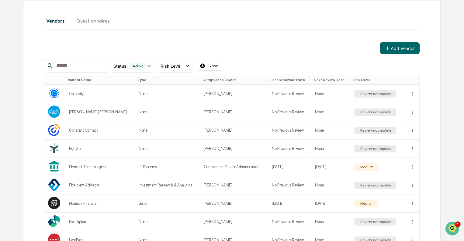
scroll to position [59, 0]
click at [152, 67] on icon at bounding box center [149, 65] width 7 height 7
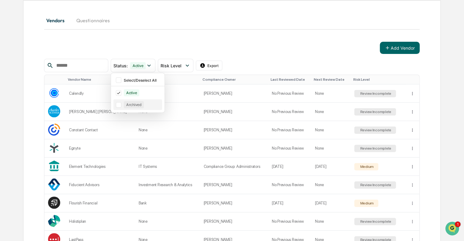
click at [121, 105] on div at bounding box center [118, 104] width 5 height 5
click at [122, 93] on icon at bounding box center [118, 93] width 7 height 4
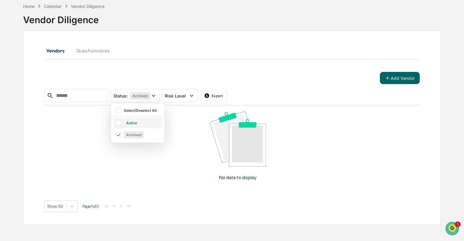
click at [121, 122] on div at bounding box center [118, 122] width 5 height 5
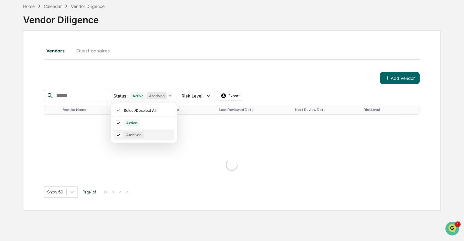
scroll to position [59, 0]
click at [130, 135] on div "Status : Active Archived Select/Deselect All Active Archived Risk Level Select/…" at bounding box center [232, 143] width 376 height 108
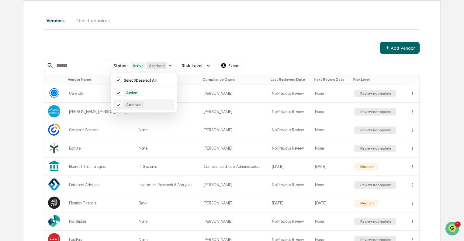
click at [122, 103] on icon at bounding box center [118, 105] width 7 height 4
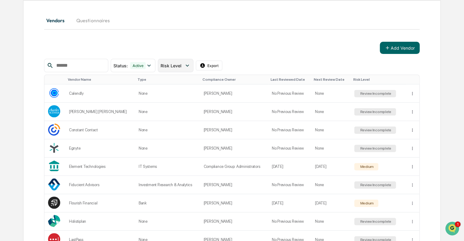
click at [184, 66] on div "Risk Level" at bounding box center [172, 65] width 23 height 5
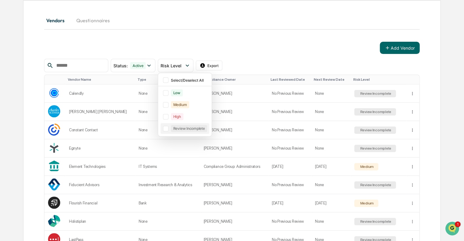
click at [169, 129] on div at bounding box center [165, 128] width 5 height 5
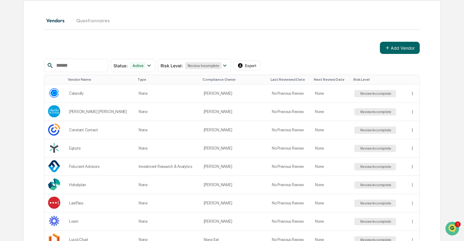
click at [267, 47] on div "Add Vendor" at bounding box center [232, 48] width 376 height 12
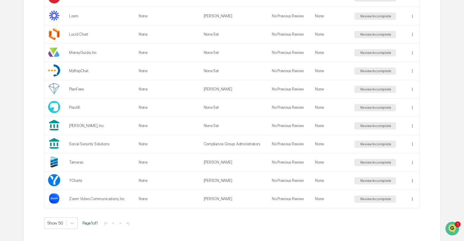
scroll to position [0, 0]
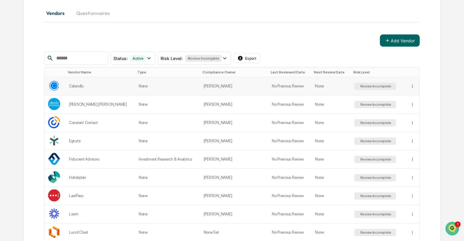
click at [365, 86] on div "Review Incomplete" at bounding box center [375, 86] width 33 height 4
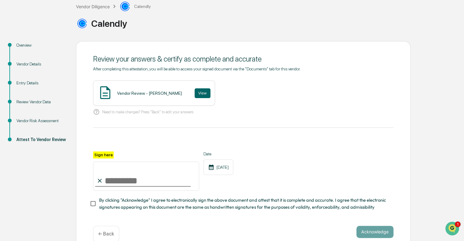
scroll to position [41, 0]
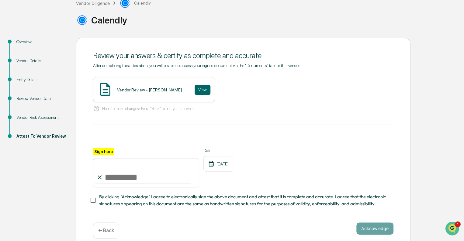
click at [17, 41] on div "Overview" at bounding box center [41, 42] width 50 height 6
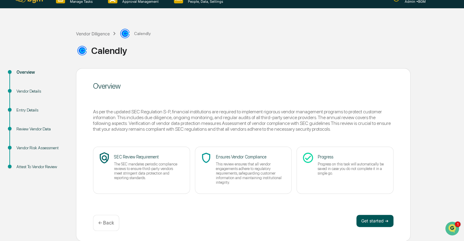
click at [379, 219] on button "Get started ➔" at bounding box center [375, 221] width 37 height 12
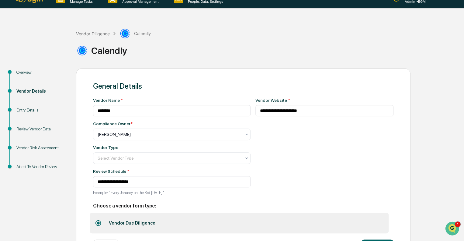
scroll to position [37, 0]
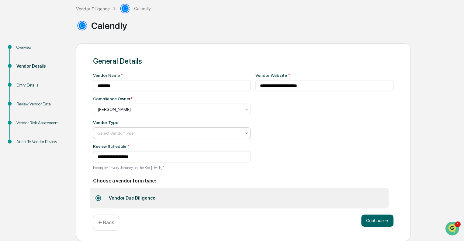
click at [164, 131] on div at bounding box center [170, 133] width 144 height 6
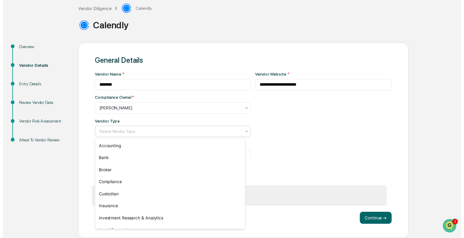
scroll to position [69, 0]
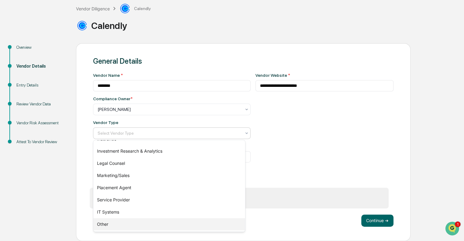
click at [143, 222] on div "Other" at bounding box center [169, 224] width 152 height 12
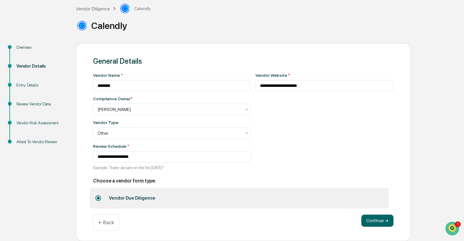
click at [276, 142] on div "**********" at bounding box center [325, 123] width 138 height 101
click at [379, 221] on button "Continue ➔" at bounding box center [378, 220] width 32 height 12
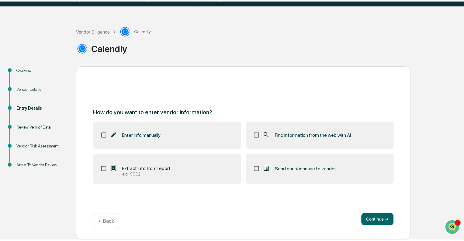
scroll to position [11, 0]
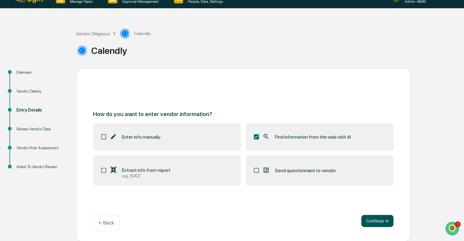
click at [380, 218] on button "Continue ➔" at bounding box center [378, 221] width 32 height 12
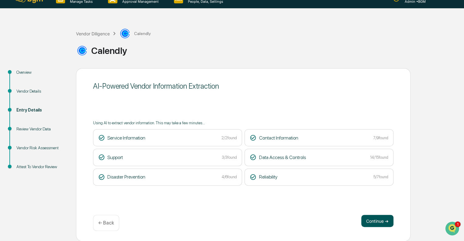
click at [373, 222] on button "Continue ➔" at bounding box center [378, 221] width 32 height 12
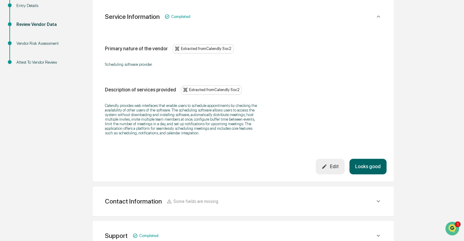
scroll to position [119, 0]
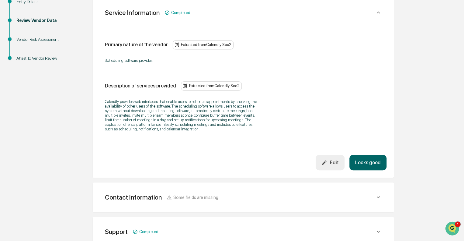
click at [369, 162] on button "Looks good" at bounding box center [368, 163] width 37 height 16
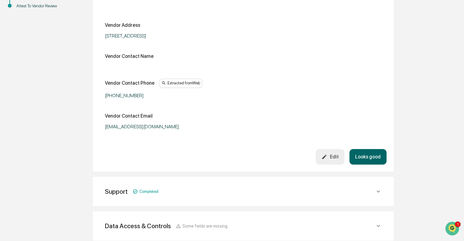
click at [368, 155] on button "Looks good" at bounding box center [368, 157] width 37 height 16
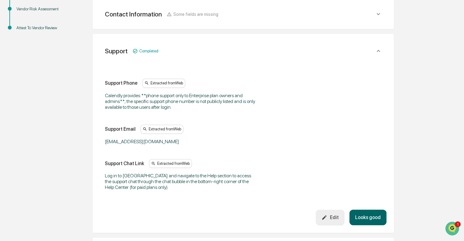
scroll to position [149, 0]
click at [224, 102] on div "Calendly provides **phone support only to Enterprise plan owners and admins**; …" at bounding box center [181, 101] width 152 height 17
click at [333, 220] on div "Edit" at bounding box center [330, 218] width 17 height 6
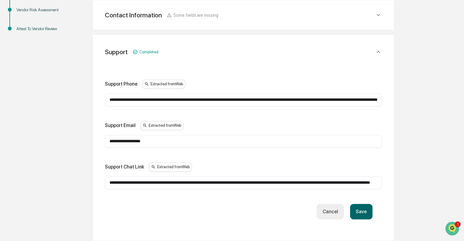
click at [242, 95] on div "**********" at bounding box center [243, 99] width 277 height 13
drag, startPoint x: 231, startPoint y: 98, endPoint x: 441, endPoint y: 155, distance: 217.8
click at [441, 155] on div "Overview Vendor Details Entry Details Review Vendor Data Vendor Risk Assessment…" at bounding box center [232, 152] width 458 height 445
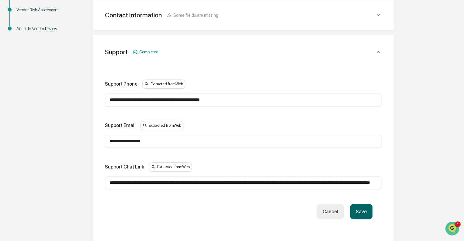
scroll to position [0, 0]
drag, startPoint x: 244, startPoint y: 96, endPoint x: 71, endPoint y: 96, distance: 173.2
click at [71, 96] on div "Overview Vendor Details Entry Details Review Vendor Data Vendor Risk Assessment…" at bounding box center [232, 152] width 458 height 445
click at [230, 142] on input "**********" at bounding box center [244, 141] width 268 height 6
click at [168, 97] on input "**********" at bounding box center [244, 100] width 268 height 6
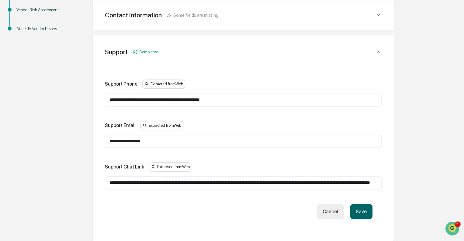
click at [168, 97] on input "**********" at bounding box center [244, 100] width 268 height 6
click at [110, 98] on input "**********" at bounding box center [244, 100] width 268 height 6
type input "*"
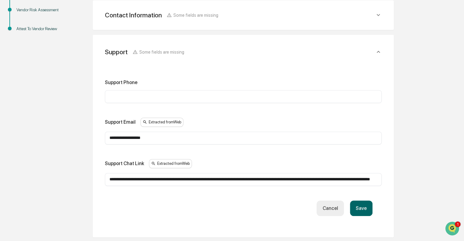
scroll to position [0, 73]
drag, startPoint x: 110, startPoint y: 178, endPoint x: 382, endPoint y: 188, distance: 272.0
click at [382, 188] on div "**********" at bounding box center [243, 147] width 277 height 136
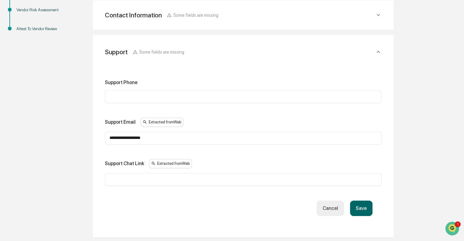
scroll to position [0, 0]
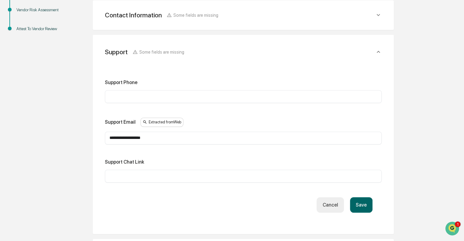
click at [358, 202] on button "Save" at bounding box center [361, 205] width 23 height 16
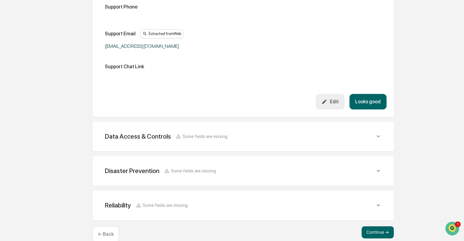
scroll to position [235, 0]
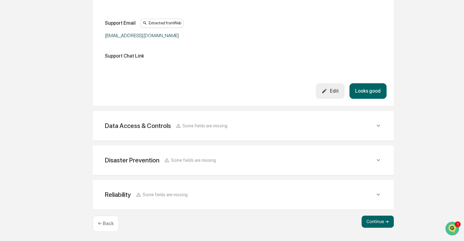
click at [375, 89] on button "Looks good" at bounding box center [368, 91] width 37 height 16
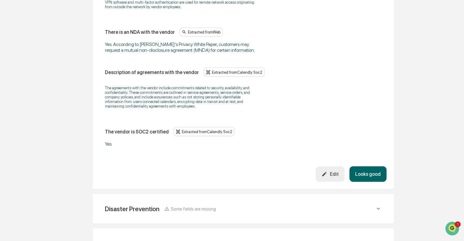
scroll to position [756, 0]
click at [374, 167] on button "Looks good" at bounding box center [368, 173] width 37 height 16
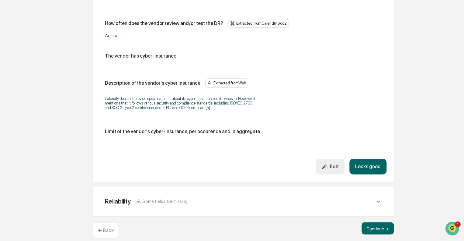
scroll to position [365, 0]
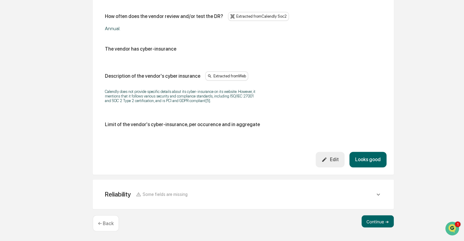
click at [373, 163] on button "Looks good" at bounding box center [368, 160] width 37 height 16
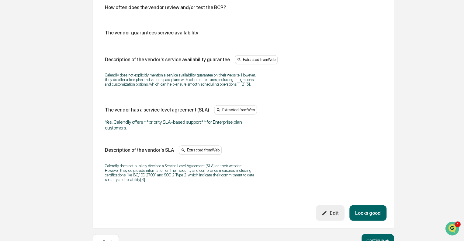
scroll to position [435, 0]
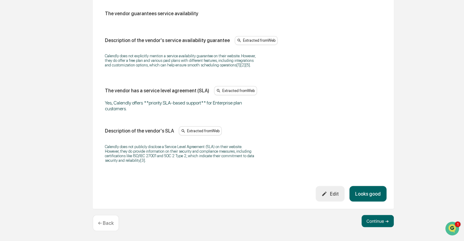
click at [380, 198] on button "Looks good" at bounding box center [368, 194] width 37 height 16
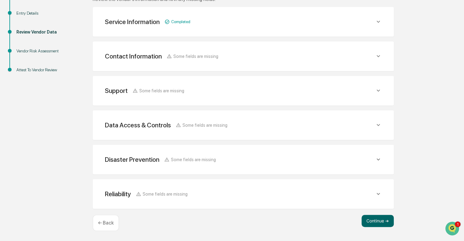
scroll to position [107, 0]
click at [375, 221] on button "Continue ➔" at bounding box center [378, 221] width 32 height 12
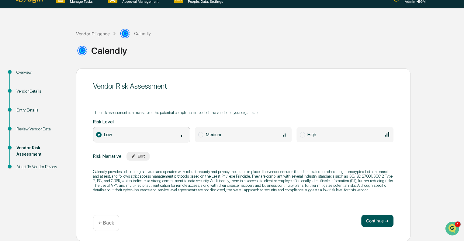
click at [373, 219] on button "Continue ➔" at bounding box center [378, 221] width 32 height 12
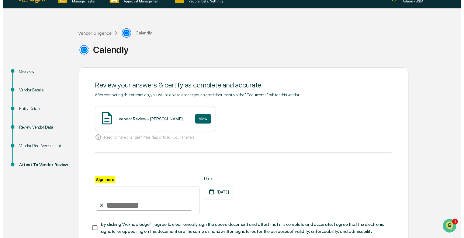
scroll to position [51, 0]
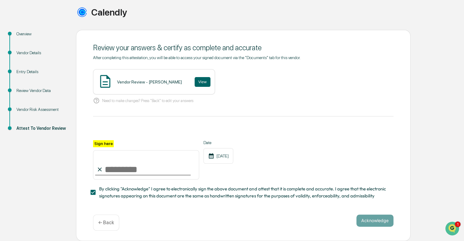
click at [131, 164] on input "Sign here" at bounding box center [146, 164] width 106 height 29
type input "**********"
click at [195, 78] on button "View" at bounding box center [203, 82] width 16 height 10
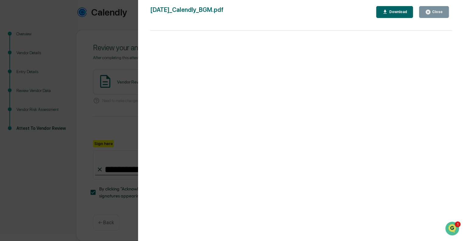
click at [445, 11] on button "Close" at bounding box center [434, 12] width 30 height 12
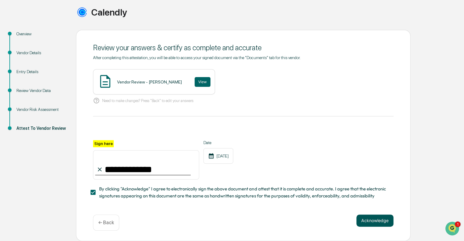
click at [382, 219] on button "Acknowledge" at bounding box center [375, 220] width 37 height 12
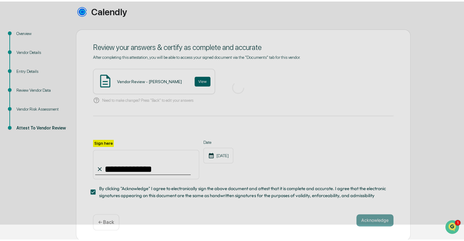
scroll to position [11, 0]
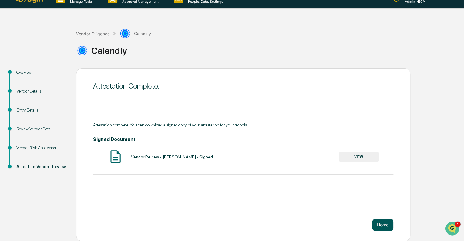
click at [381, 226] on button "Home" at bounding box center [383, 225] width 21 height 12
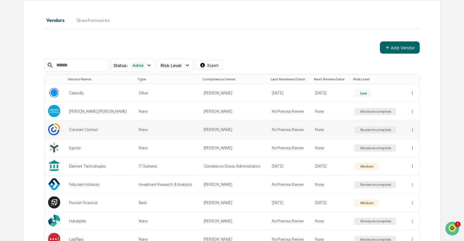
click at [380, 129] on div "Review Incomplete" at bounding box center [375, 130] width 33 height 4
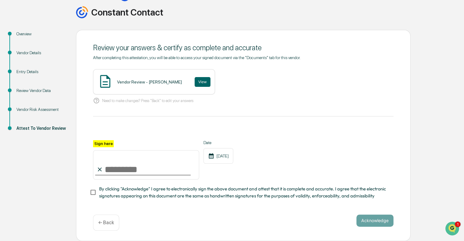
scroll to position [51, 0]
click at [24, 31] on div "Overview" at bounding box center [41, 34] width 50 height 6
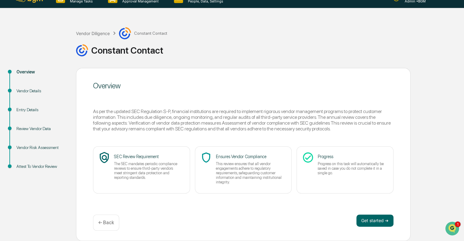
scroll to position [11, 0]
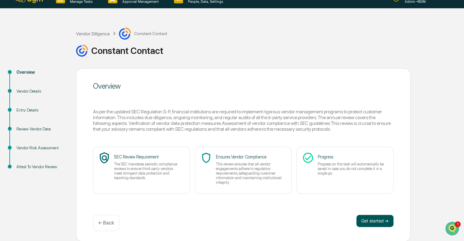
click at [376, 220] on button "Get started ➔" at bounding box center [375, 221] width 37 height 12
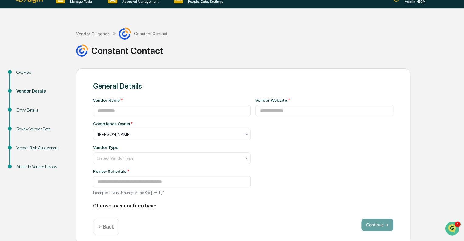
type input "**********"
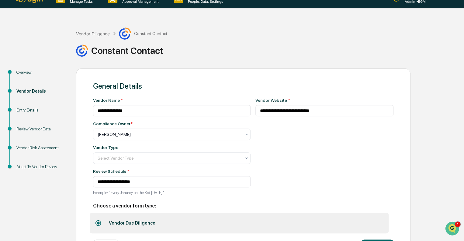
scroll to position [37, 0]
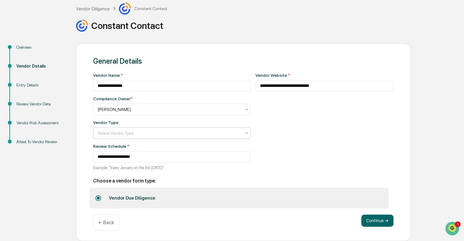
click at [155, 130] on div at bounding box center [170, 133] width 144 height 6
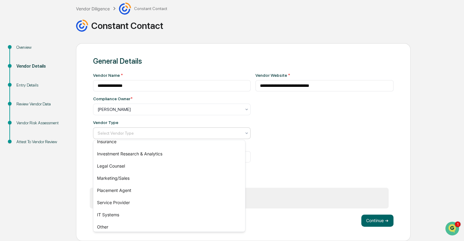
scroll to position [69, 0]
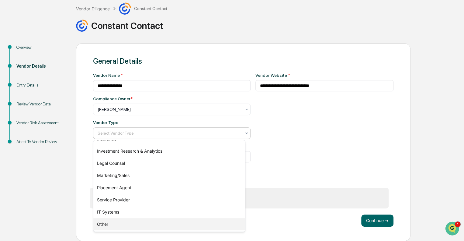
click at [128, 222] on div "Other" at bounding box center [169, 224] width 152 height 12
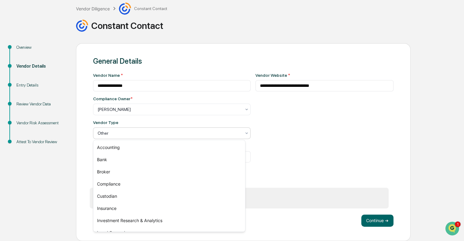
click at [194, 133] on div at bounding box center [170, 133] width 144 height 6
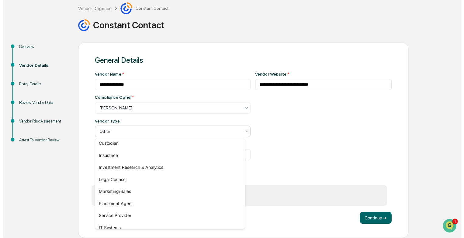
scroll to position [57, 0]
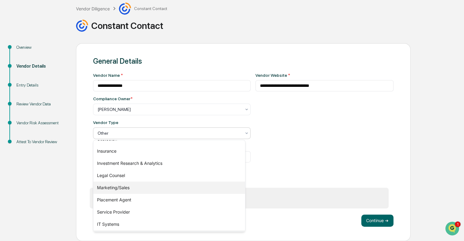
click at [156, 185] on div "Marketing/Sales" at bounding box center [169, 187] width 152 height 12
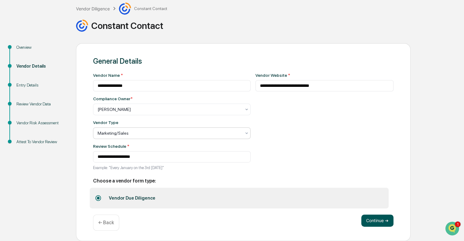
click at [378, 220] on button "Continue ➔" at bounding box center [378, 220] width 32 height 12
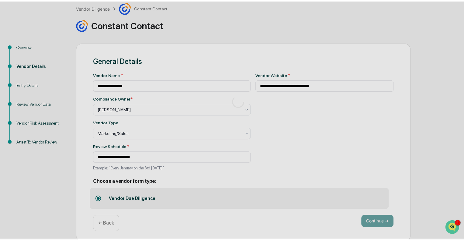
scroll to position [11, 0]
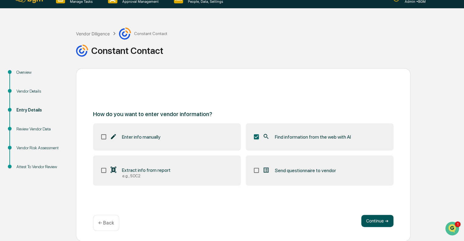
click at [373, 219] on button "Continue ➔" at bounding box center [378, 221] width 32 height 12
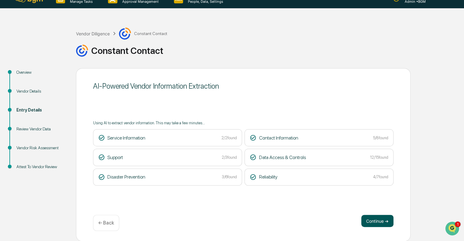
click at [379, 220] on button "Continue ➔" at bounding box center [378, 221] width 32 height 12
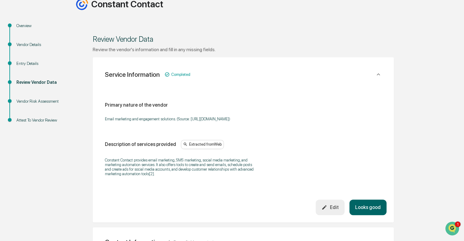
scroll to position [65, 0]
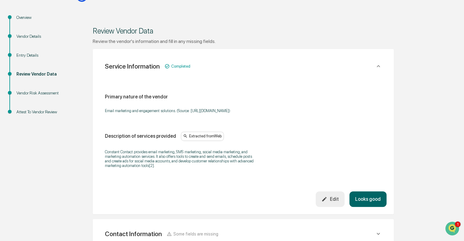
click at [369, 204] on button "Looks good" at bounding box center [368, 199] width 37 height 16
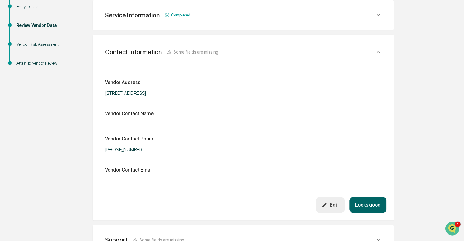
scroll to position [114, 0]
click at [369, 204] on button "Looks good" at bounding box center [368, 205] width 37 height 16
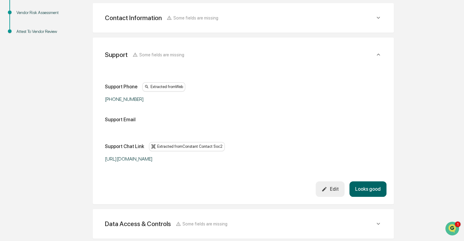
scroll to position [149, 0]
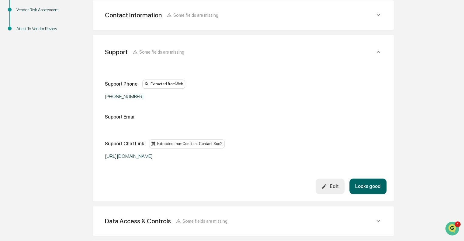
click at [369, 204] on div "Review the vendor's information and fill in any missing fields. Service Informa…" at bounding box center [243, 129] width 301 height 349
click at [368, 183] on button "Looks good" at bounding box center [368, 186] width 37 height 16
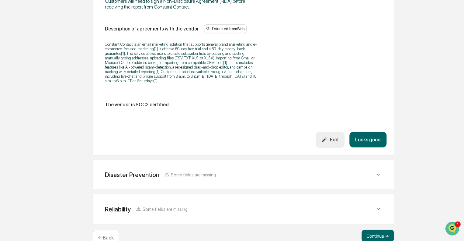
scroll to position [778, 0]
click at [369, 147] on button "Looks good" at bounding box center [368, 140] width 37 height 16
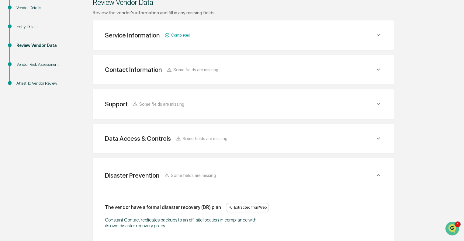
scroll to position [94, 0]
click at [380, 135] on icon at bounding box center [378, 138] width 7 height 7
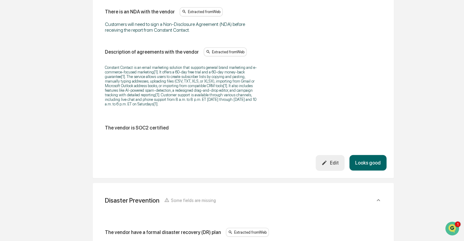
scroll to position [756, 0]
click at [373, 165] on button "Looks good" at bounding box center [368, 163] width 37 height 16
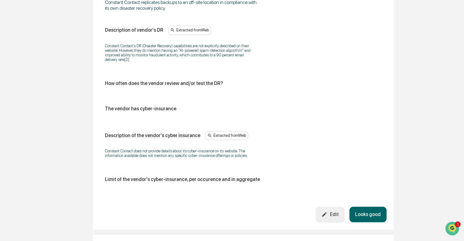
scroll to position [312, 0]
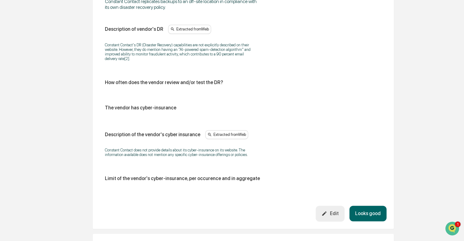
click at [379, 212] on button "Looks good" at bounding box center [368, 213] width 37 height 16
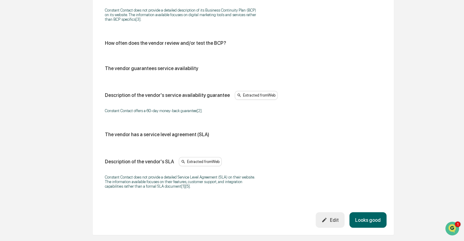
scroll to position [402, 0]
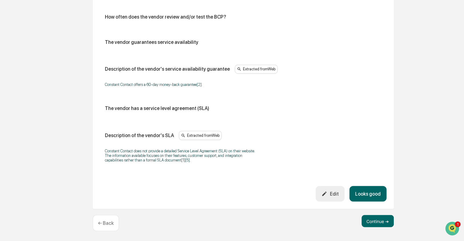
click at [332, 193] on div "Edit" at bounding box center [330, 194] width 17 height 6
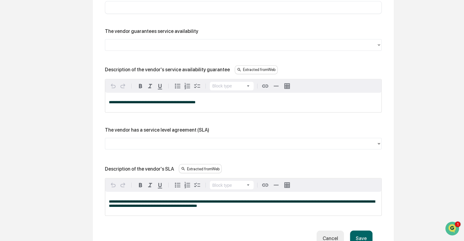
scroll to position [448, 0]
drag, startPoint x: 216, startPoint y: 101, endPoint x: 86, endPoint y: 87, distance: 130.7
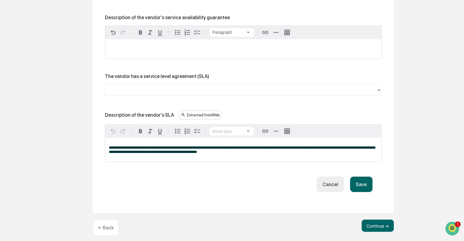
scroll to position [503, 0]
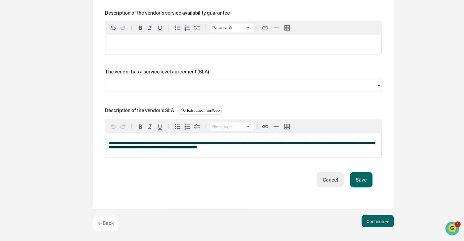
click at [366, 175] on button "Save" at bounding box center [361, 180] width 23 height 16
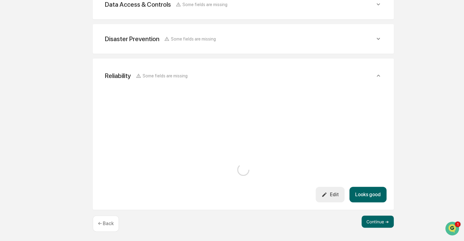
scroll to position [386, 0]
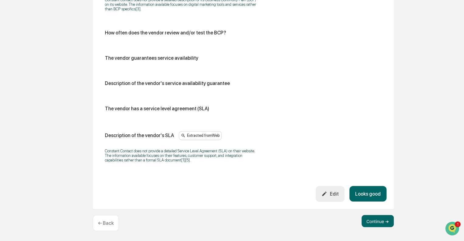
click at [373, 191] on button "Looks good" at bounding box center [368, 194] width 37 height 16
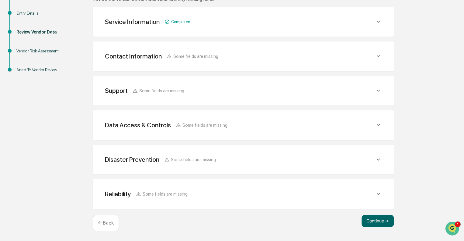
scroll to position [107, 0]
click at [379, 225] on button "Continue ➔" at bounding box center [378, 221] width 32 height 12
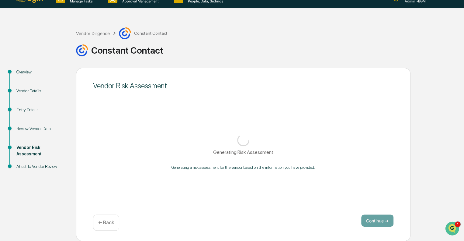
scroll to position [11, 0]
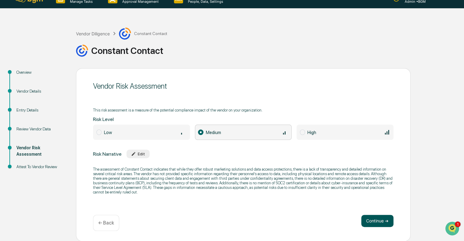
click at [376, 222] on button "Continue ➔" at bounding box center [378, 221] width 32 height 12
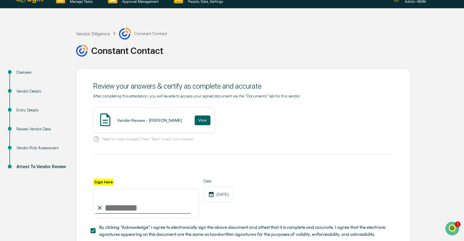
scroll to position [51, 0]
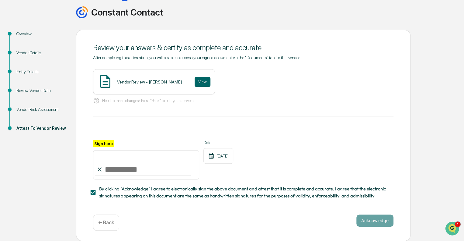
click at [130, 163] on input "Sign here" at bounding box center [146, 164] width 106 height 29
type input "**********"
click at [377, 215] on button "Acknowledge" at bounding box center [375, 220] width 37 height 12
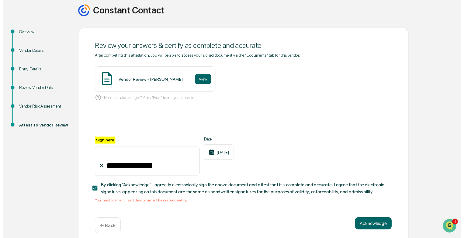
scroll to position [58, 0]
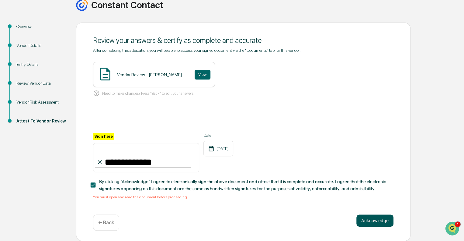
click at [374, 221] on button "Acknowledge" at bounding box center [375, 220] width 37 height 12
click at [195, 74] on button "View" at bounding box center [203, 75] width 16 height 10
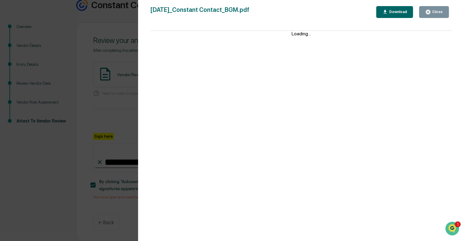
click at [441, 13] on div "Close" at bounding box center [437, 12] width 12 height 4
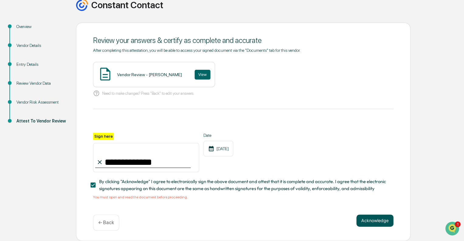
click at [379, 220] on button "Acknowledge" at bounding box center [375, 220] width 37 height 12
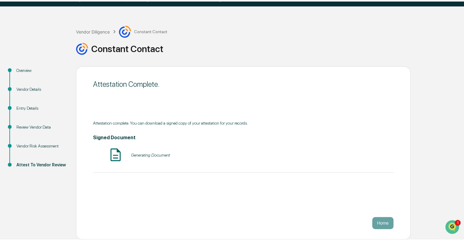
scroll to position [11, 0]
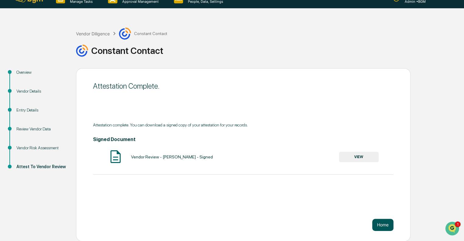
click at [385, 226] on button "Home" at bounding box center [383, 225] width 21 height 12
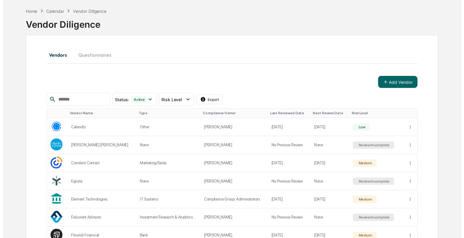
scroll to position [25, 0]
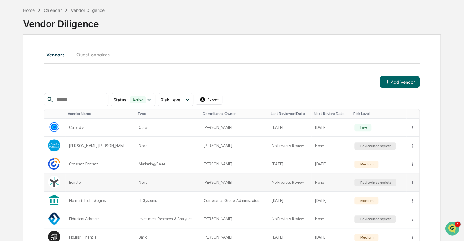
click at [368, 180] on div "Review Incomplete" at bounding box center [375, 182] width 33 height 4
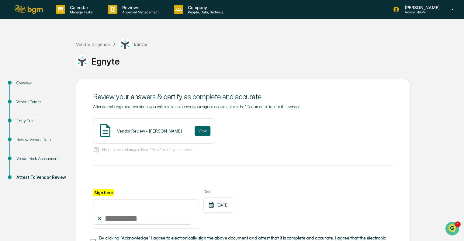
scroll to position [51, 0]
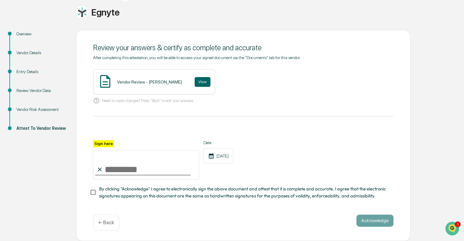
click at [26, 32] on div "Overview" at bounding box center [41, 34] width 50 height 6
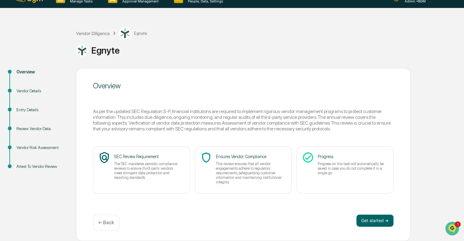
scroll to position [11, 0]
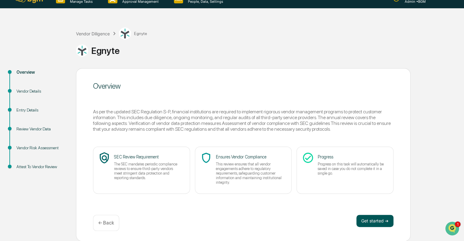
click at [377, 223] on button "Get started ➔" at bounding box center [375, 221] width 37 height 12
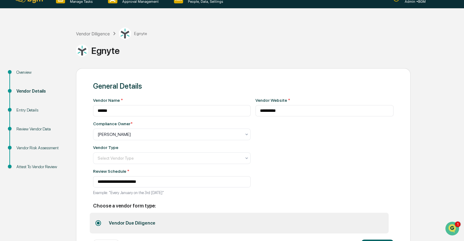
scroll to position [37, 0]
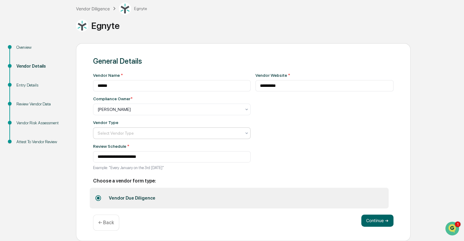
click at [172, 131] on div at bounding box center [170, 133] width 144 height 6
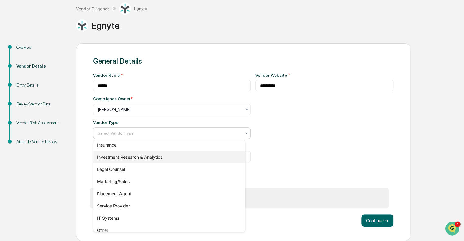
scroll to position [69, 0]
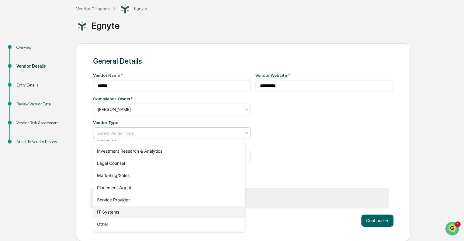
click at [144, 211] on div "IT Systems" at bounding box center [169, 212] width 152 height 12
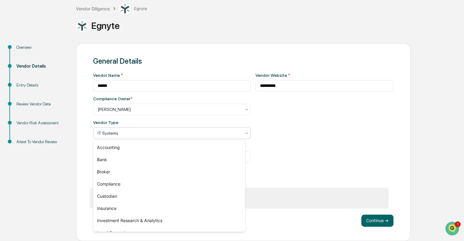
click at [140, 136] on div "IT Systems" at bounding box center [170, 133] width 150 height 9
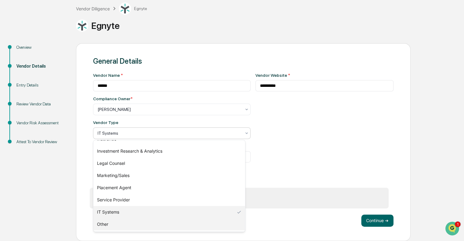
click at [120, 223] on div "Other" at bounding box center [169, 224] width 152 height 12
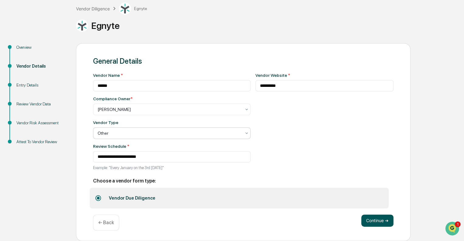
click at [380, 220] on button "Continue ➔" at bounding box center [378, 220] width 32 height 12
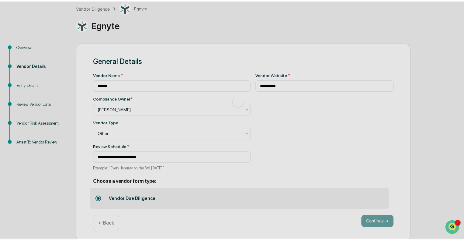
scroll to position [11, 0]
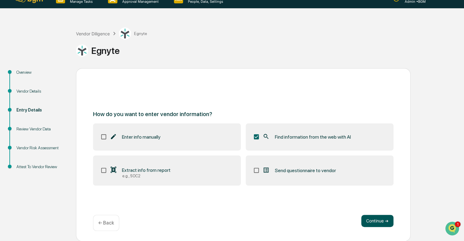
click at [379, 223] on button "Continue ➔" at bounding box center [378, 221] width 32 height 12
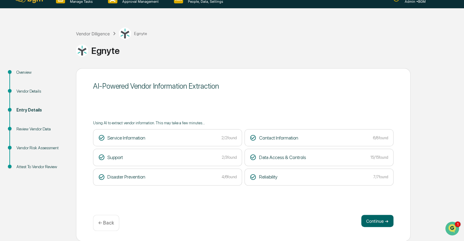
click at [379, 223] on button "Continue ➔" at bounding box center [378, 221] width 32 height 12
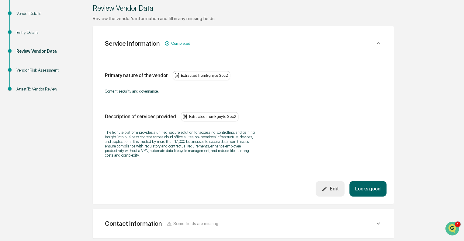
scroll to position [89, 0]
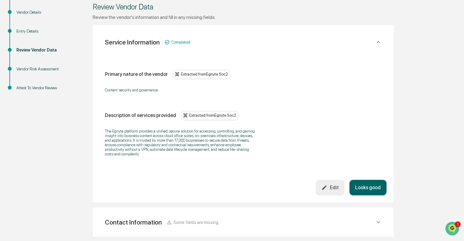
click at [369, 187] on button "Looks good" at bounding box center [368, 188] width 37 height 16
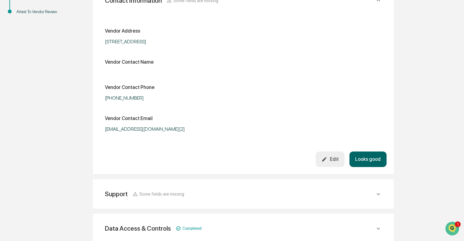
scroll to position [166, 0]
click at [332, 157] on div "Edit" at bounding box center [330, 159] width 17 height 6
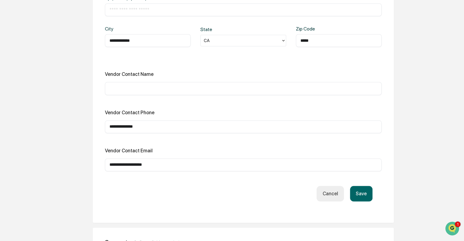
scroll to position [259, 0]
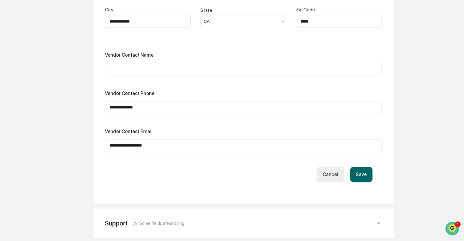
click at [162, 145] on input "**********" at bounding box center [244, 145] width 268 height 6
type input "**********"
click at [365, 173] on button "Save" at bounding box center [361, 174] width 23 height 16
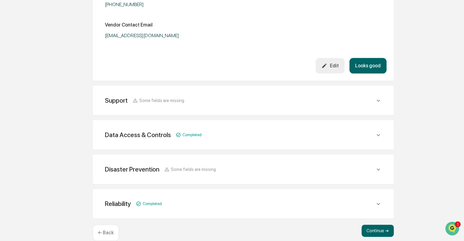
click at [373, 69] on button "Looks good" at bounding box center [368, 66] width 37 height 16
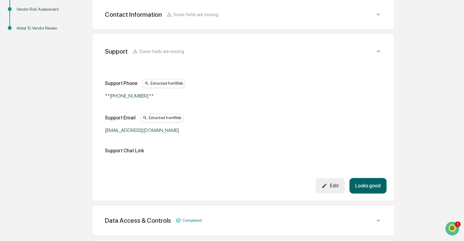
scroll to position [149, 0]
click at [331, 188] on button "Edit" at bounding box center [330, 186] width 29 height 16
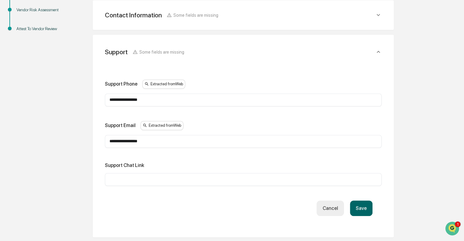
click at [153, 102] on input "**********" at bounding box center [244, 100] width 268 height 6
type input "**********"
click at [357, 203] on button "Save" at bounding box center [361, 208] width 23 height 16
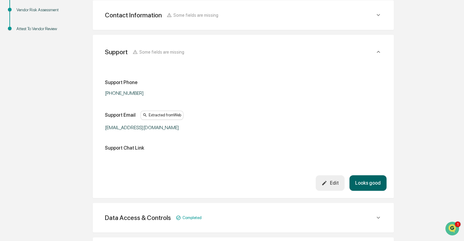
click at [369, 180] on button "Looks good" at bounding box center [368, 183] width 37 height 16
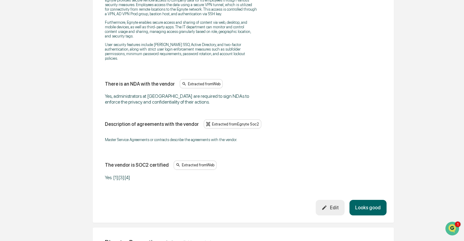
scroll to position [874, 0]
click at [371, 199] on button "Looks good" at bounding box center [368, 207] width 37 height 16
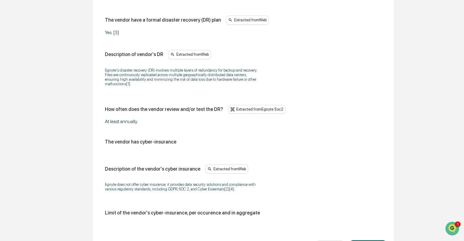
scroll to position [369, 0]
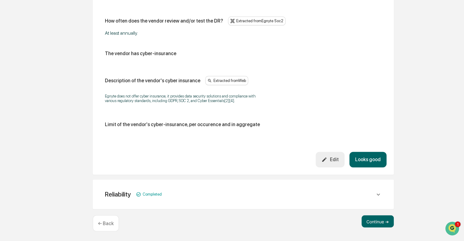
click at [370, 160] on button "Looks good" at bounding box center [368, 160] width 37 height 16
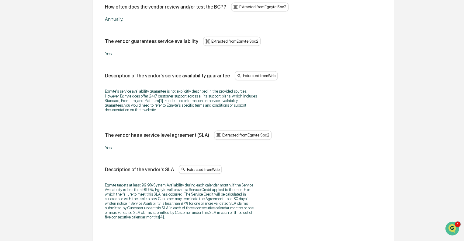
scroll to position [542, 0]
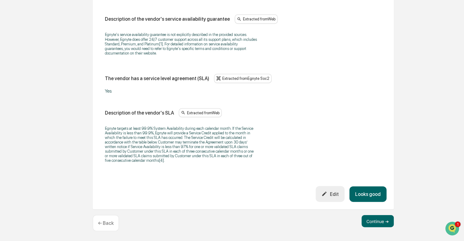
click at [379, 198] on button "Looks good" at bounding box center [368, 194] width 37 height 16
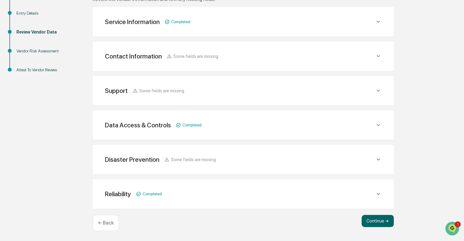
scroll to position [107, 0]
click at [379, 220] on button "Continue ➔" at bounding box center [378, 221] width 32 height 12
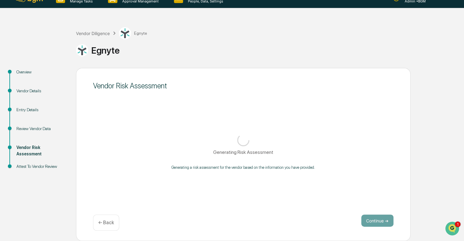
scroll to position [11, 0]
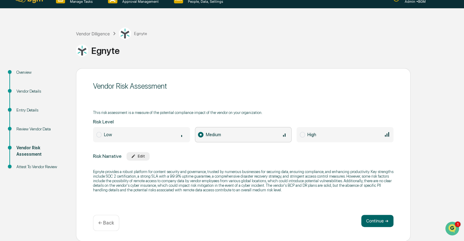
click at [304, 133] on span at bounding box center [302, 134] width 5 height 5
click at [198, 133] on span at bounding box center [200, 134] width 5 height 5
click at [375, 225] on button "Continue ➔" at bounding box center [378, 221] width 32 height 12
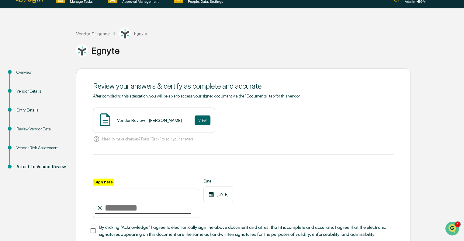
scroll to position [51, 0]
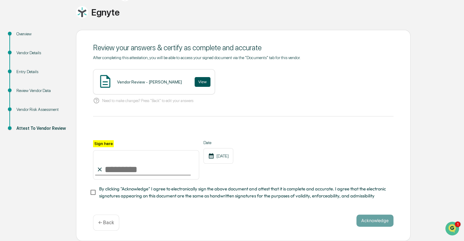
click at [195, 80] on button "View" at bounding box center [203, 82] width 16 height 10
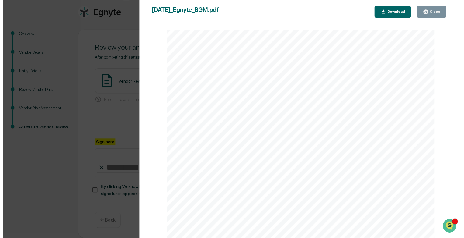
scroll to position [46, 0]
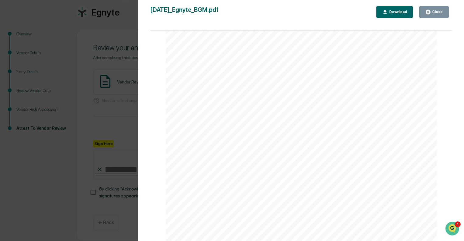
click at [443, 9] on button "Close" at bounding box center [434, 12] width 30 height 12
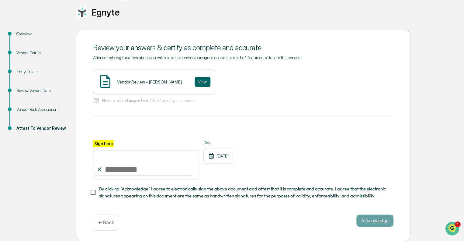
click at [117, 163] on input "Sign here" at bounding box center [146, 164] width 106 height 29
type input "**********"
click at [371, 219] on button "Acknowledge" at bounding box center [375, 220] width 37 height 12
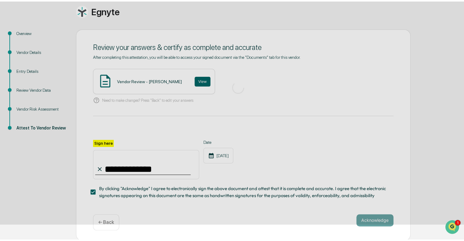
scroll to position [11, 0]
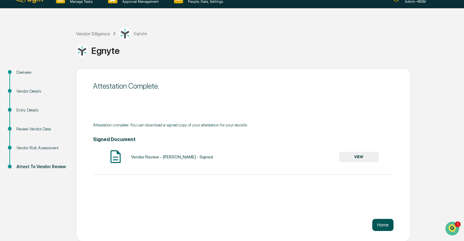
click at [383, 227] on button "Home" at bounding box center [383, 225] width 21 height 12
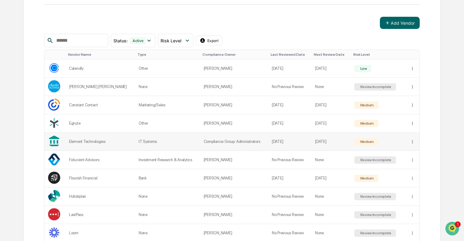
scroll to position [110, 0]
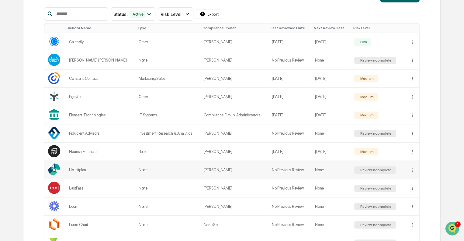
click at [374, 168] on div "Review Incomplete" at bounding box center [375, 170] width 33 height 4
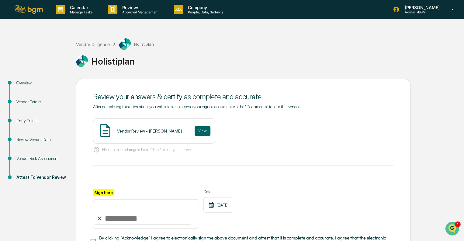
click at [24, 81] on div "Overview" at bounding box center [41, 83] width 50 height 6
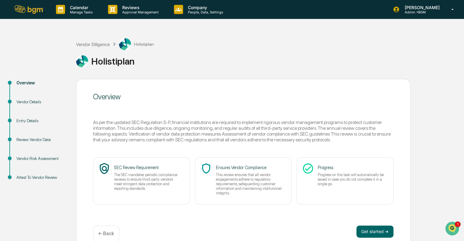
scroll to position [11, 0]
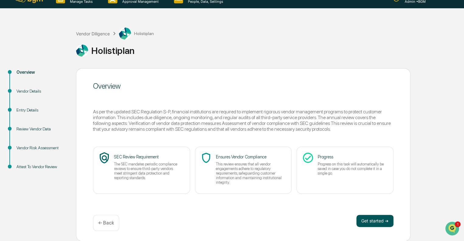
click at [370, 218] on button "Get started ➔" at bounding box center [375, 221] width 37 height 12
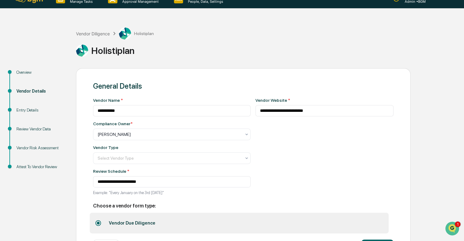
scroll to position [37, 0]
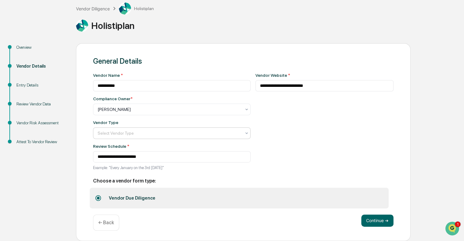
click at [147, 133] on div at bounding box center [170, 133] width 144 height 6
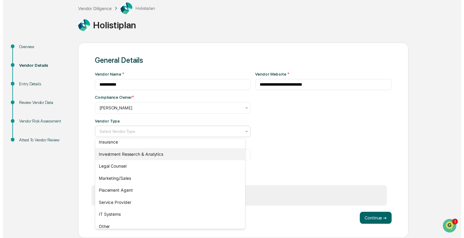
scroll to position [69, 0]
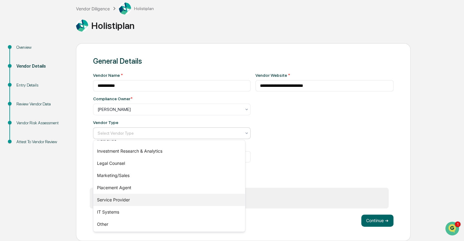
click at [119, 201] on div "Service Provider" at bounding box center [169, 200] width 152 height 12
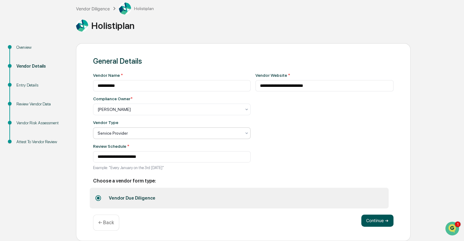
click at [378, 219] on button "Continue ➔" at bounding box center [378, 220] width 32 height 12
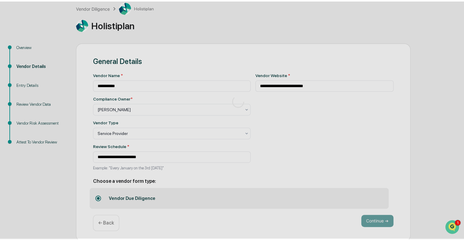
scroll to position [11, 0]
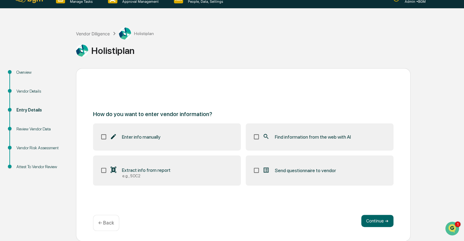
click at [269, 137] on icon at bounding box center [266, 136] width 7 height 7
click at [374, 221] on button "Continue ➔" at bounding box center [378, 221] width 32 height 12
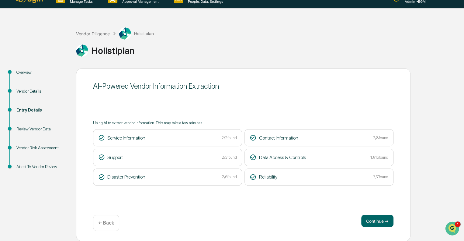
click at [374, 221] on button "Continue ➔" at bounding box center [378, 221] width 32 height 12
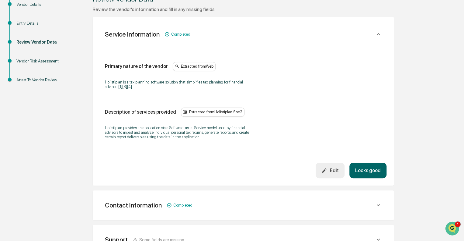
scroll to position [119, 0]
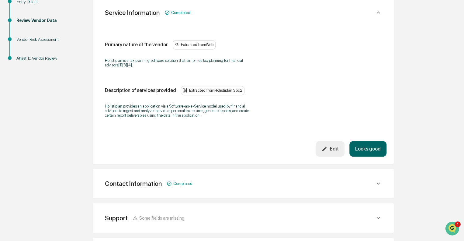
click at [370, 148] on button "Looks good" at bounding box center [368, 149] width 37 height 16
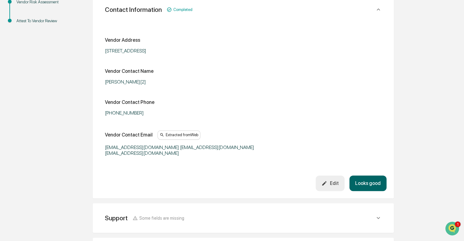
scroll to position [158, 0]
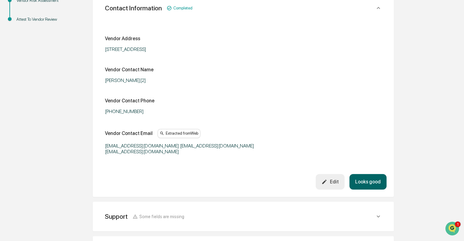
click at [366, 181] on button "Looks good" at bounding box center [368, 182] width 37 height 16
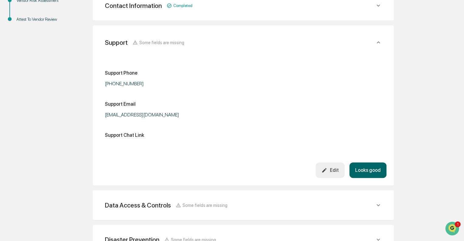
scroll to position [149, 0]
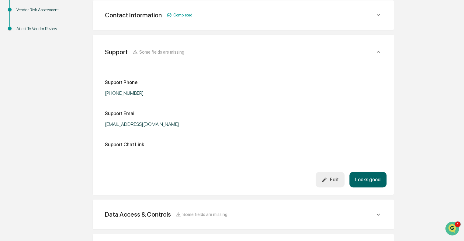
click at [364, 177] on button "Looks good" at bounding box center [368, 180] width 37 height 16
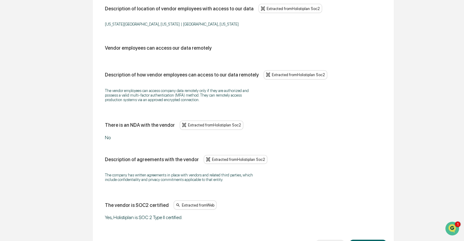
scroll to position [808, 0]
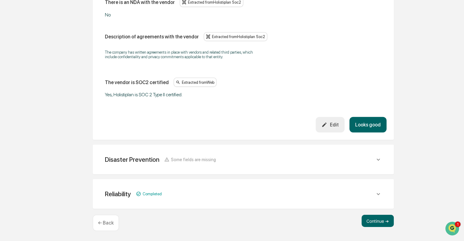
click at [370, 122] on button "Looks good" at bounding box center [368, 125] width 37 height 16
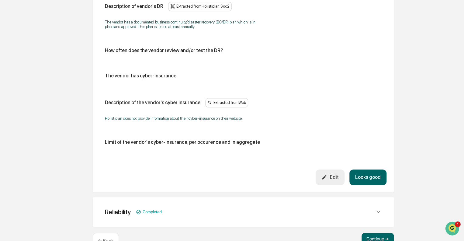
scroll to position [338, 0]
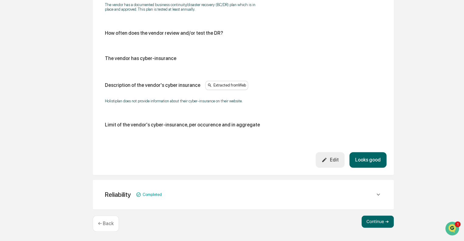
click at [378, 160] on button "Looks good" at bounding box center [368, 160] width 37 height 16
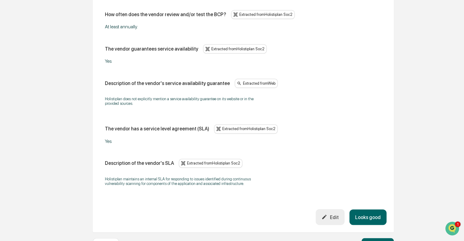
scroll to position [424, 0]
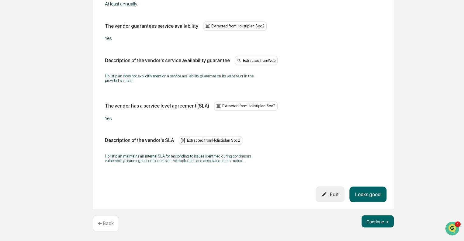
click at [373, 193] on button "Looks good" at bounding box center [368, 194] width 37 height 16
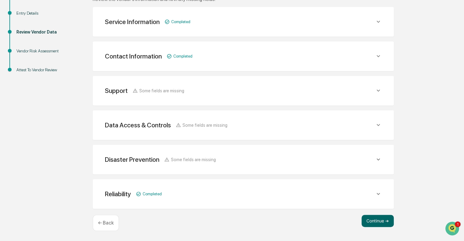
scroll to position [107, 0]
click at [379, 218] on button "Continue ➔" at bounding box center [378, 221] width 32 height 12
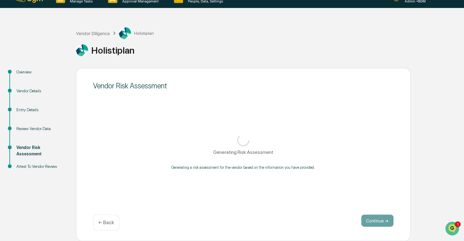
scroll to position [11, 0]
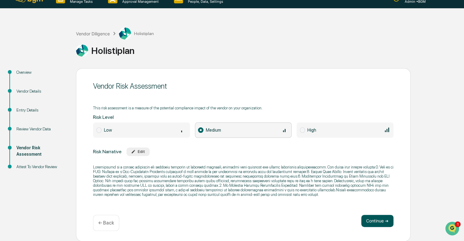
click at [372, 220] on button "Continue ➔" at bounding box center [378, 221] width 32 height 12
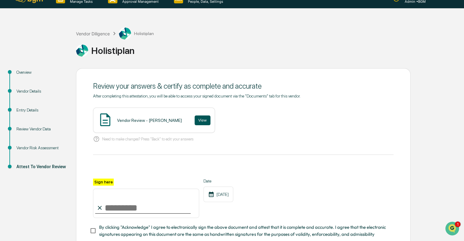
click at [195, 121] on button "View" at bounding box center [203, 120] width 16 height 10
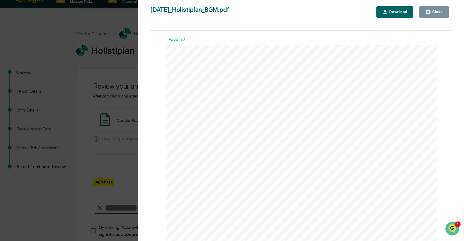
click at [438, 13] on div "Close" at bounding box center [437, 12] width 12 height 4
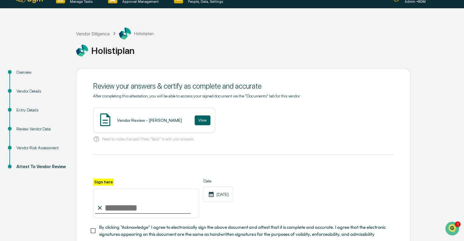
click at [120, 212] on input "Sign here" at bounding box center [146, 202] width 106 height 29
type input "**********"
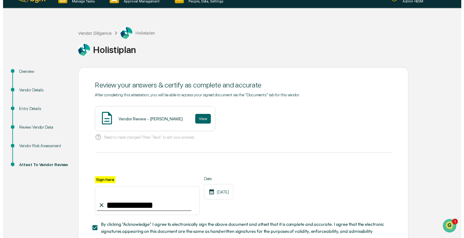
scroll to position [51, 0]
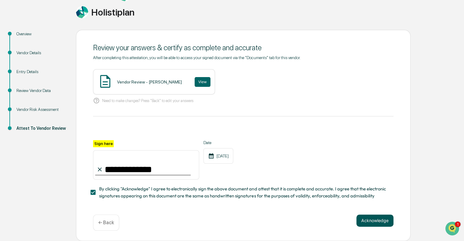
click at [374, 219] on button "Acknowledge" at bounding box center [375, 220] width 37 height 12
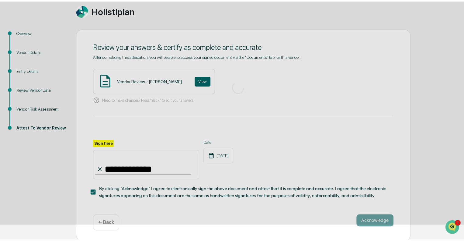
scroll to position [11, 0]
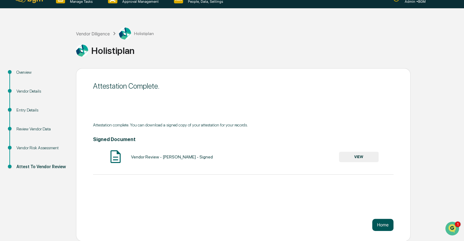
click at [384, 223] on button "Home" at bounding box center [383, 225] width 21 height 12
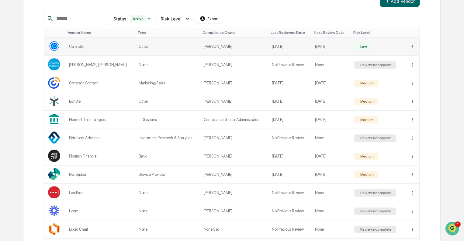
scroll to position [108, 0]
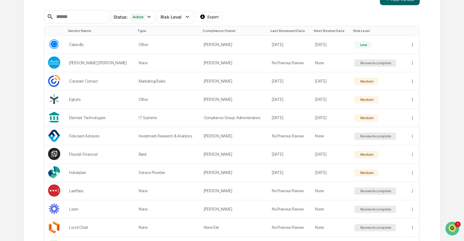
click at [328, 30] on div "Next Review Date" at bounding box center [331, 31] width 34 height 4
click at [328, 30] on div "Next Review Date ▲" at bounding box center [330, 31] width 37 height 4
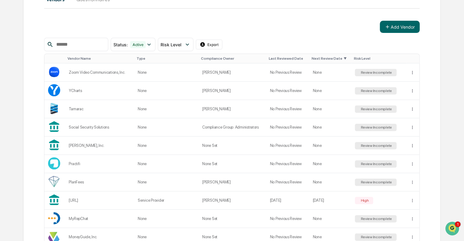
scroll to position [80, 0]
click at [375, 72] on div "Review Incomplete" at bounding box center [376, 73] width 33 height 4
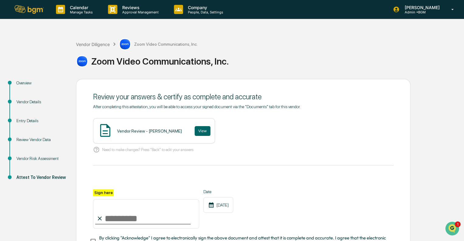
click at [23, 80] on div "Overview" at bounding box center [41, 83] width 50 height 6
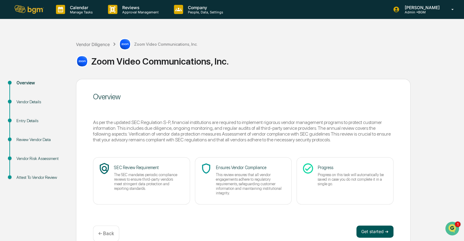
click at [379, 229] on button "Get started ➔" at bounding box center [375, 231] width 37 height 12
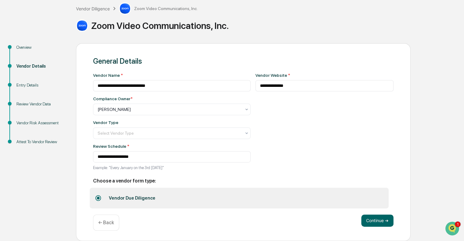
scroll to position [37, 0]
click at [126, 129] on div "Select Vendor Type" at bounding box center [170, 133] width 150 height 9
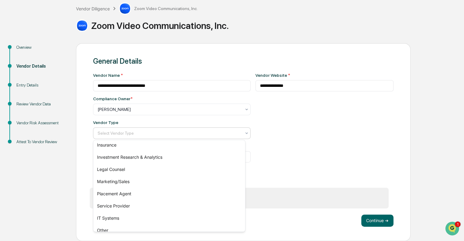
scroll to position [69, 0]
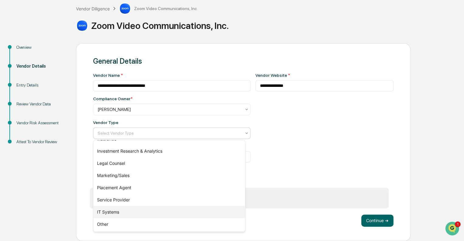
click at [105, 212] on div "IT Systems" at bounding box center [169, 212] width 152 height 12
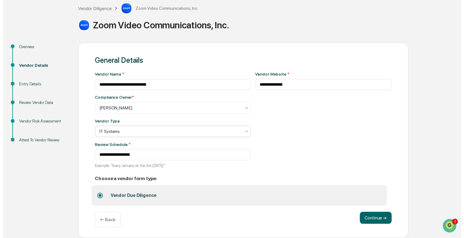
scroll to position [37, 0]
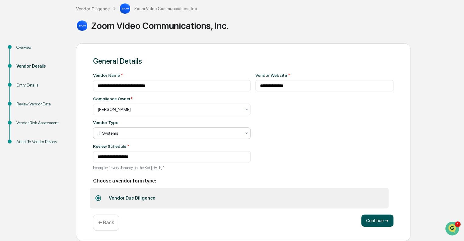
click at [374, 218] on button "Continue ➔" at bounding box center [378, 220] width 32 height 12
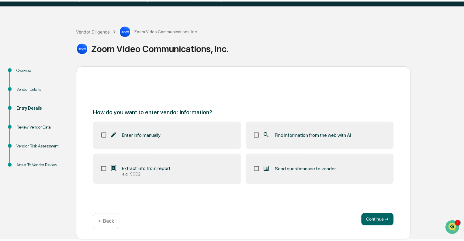
scroll to position [11, 0]
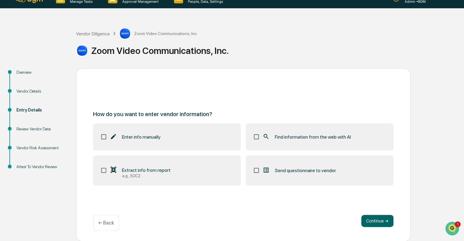
click at [280, 140] on div "Find information from the web with AI" at bounding box center [307, 136] width 88 height 7
click at [373, 223] on button "Continue ➔" at bounding box center [378, 221] width 32 height 12
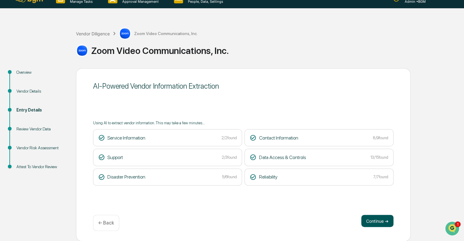
click at [373, 217] on button "Continue ➔" at bounding box center [378, 221] width 32 height 12
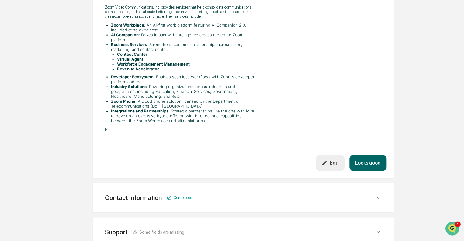
scroll to position [358, 0]
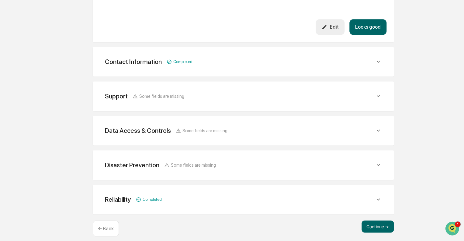
click at [373, 19] on button "Looks good" at bounding box center [368, 27] width 37 height 16
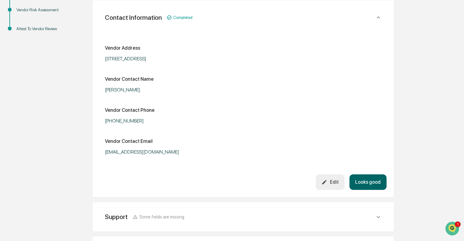
scroll to position [150, 0]
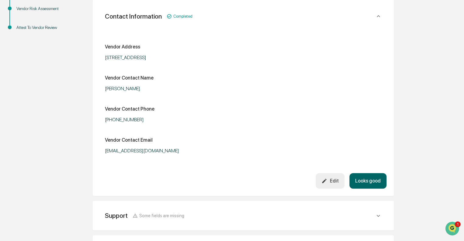
click at [371, 177] on button "Looks good" at bounding box center [368, 181] width 37 height 16
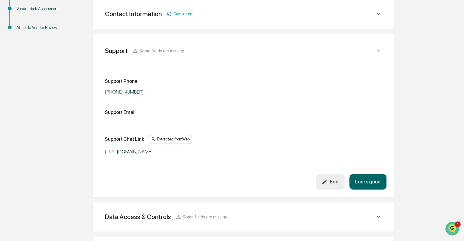
scroll to position [149, 0]
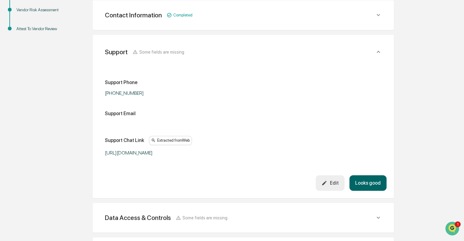
click at [372, 183] on button "Looks good" at bounding box center [368, 183] width 37 height 16
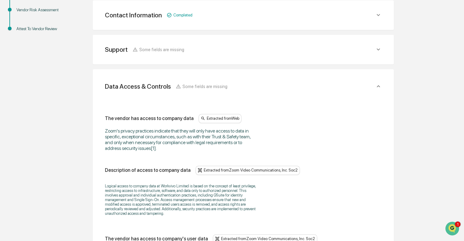
scroll to position [183, 0]
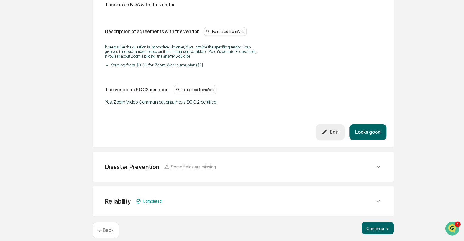
click at [371, 133] on button "Looks good" at bounding box center [368, 132] width 37 height 16
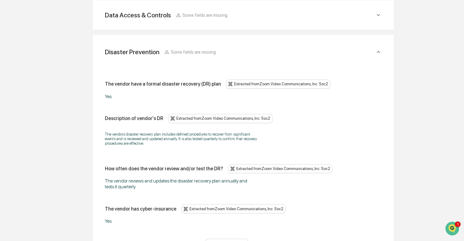
scroll to position [384, 0]
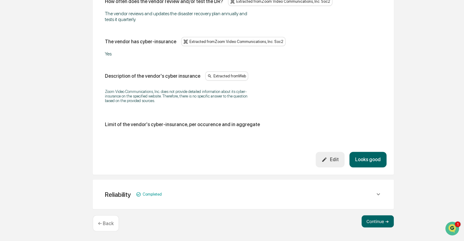
click at [371, 159] on button "Looks good" at bounding box center [368, 160] width 37 height 16
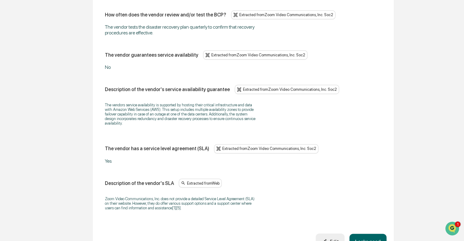
scroll to position [453, 0]
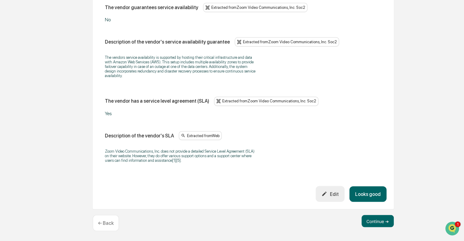
click at [371, 198] on button "Looks good" at bounding box center [368, 194] width 37 height 16
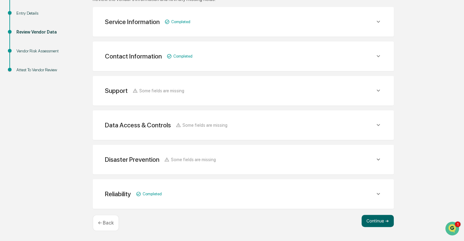
scroll to position [107, 0]
click at [380, 222] on button "Continue ➔" at bounding box center [378, 221] width 32 height 12
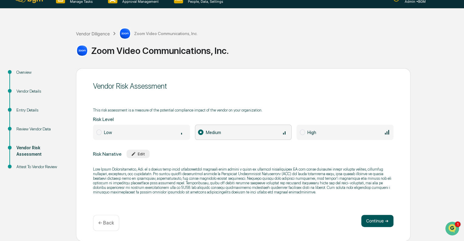
click at [377, 224] on button "Continue ➔" at bounding box center [378, 221] width 32 height 12
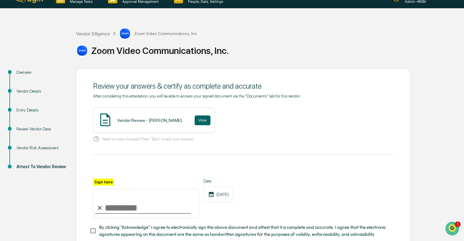
click at [138, 122] on div "Vendor Review - [PERSON_NAME]" at bounding box center [149, 120] width 65 height 5
click at [197, 121] on button "View" at bounding box center [203, 120] width 16 height 10
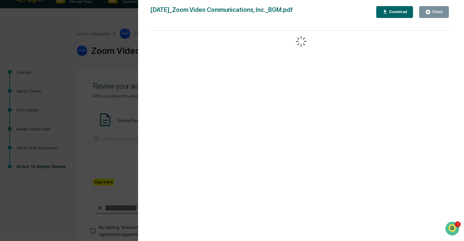
click at [438, 16] on button "Close" at bounding box center [434, 12] width 30 height 12
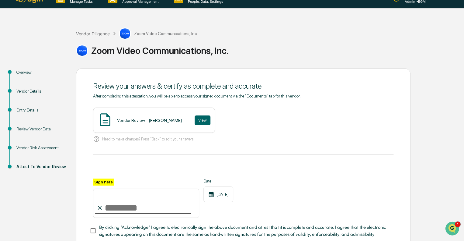
click at [111, 204] on input "Sign here" at bounding box center [146, 202] width 106 height 29
type input "**********"
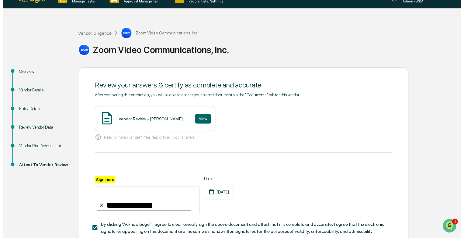
scroll to position [51, 0]
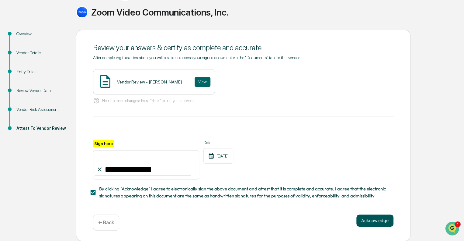
click at [373, 218] on button "Acknowledge" at bounding box center [375, 220] width 37 height 12
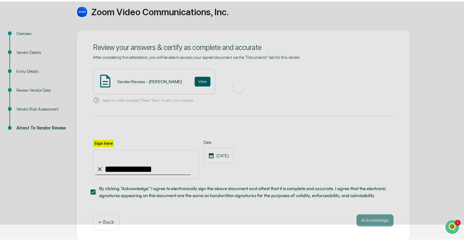
scroll to position [11, 0]
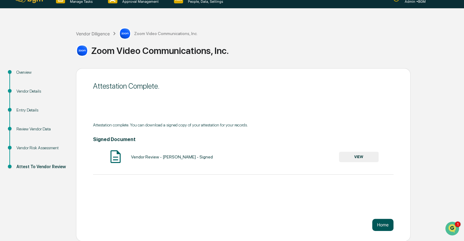
click at [382, 222] on button "Home" at bounding box center [383, 225] width 21 height 12
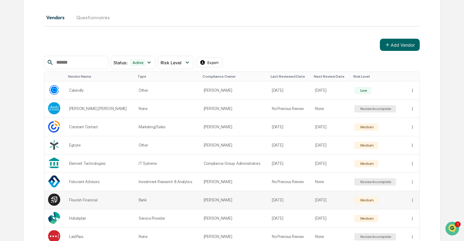
scroll to position [163, 0]
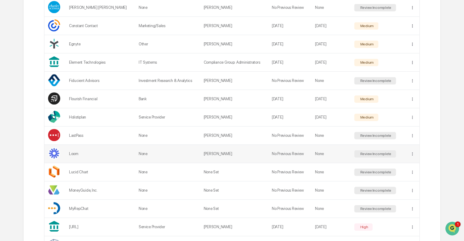
click at [370, 152] on div "Review Incomplete" at bounding box center [375, 154] width 33 height 4
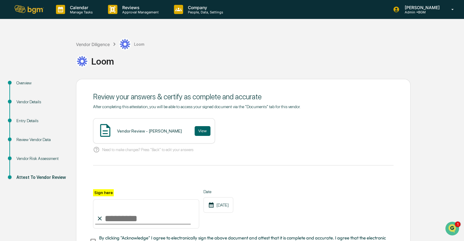
click at [28, 81] on div "Overview" at bounding box center [41, 83] width 50 height 6
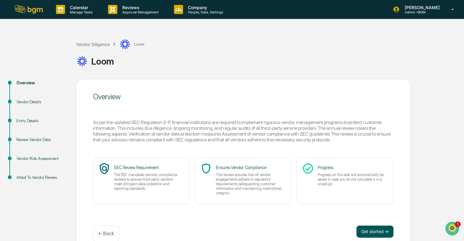
click at [374, 229] on button "Get started ➔" at bounding box center [375, 231] width 37 height 12
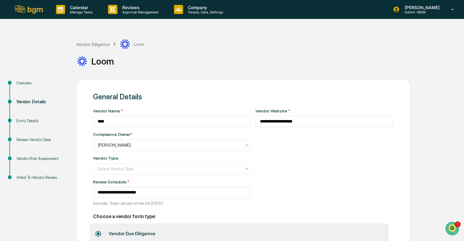
scroll to position [37, 0]
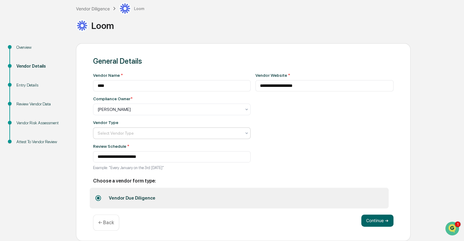
click at [185, 131] on div at bounding box center [170, 133] width 144 height 6
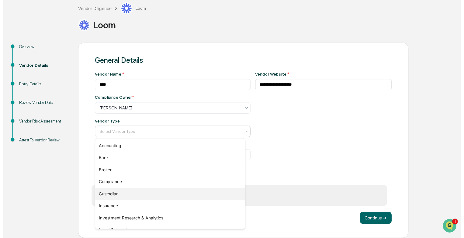
scroll to position [69, 0]
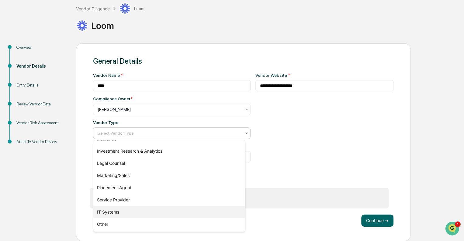
click at [125, 210] on div "IT Systems" at bounding box center [169, 212] width 152 height 12
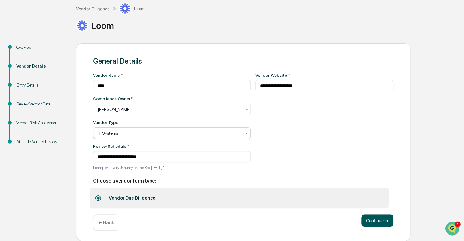
click at [372, 222] on button "Continue ➔" at bounding box center [378, 220] width 32 height 12
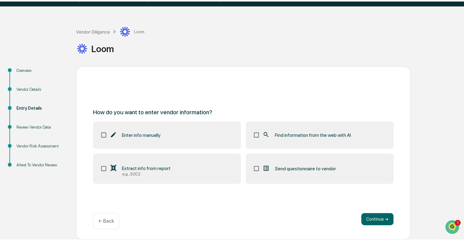
scroll to position [11, 0]
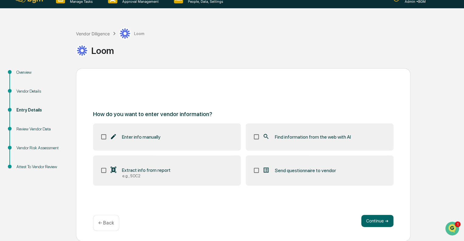
click at [301, 136] on span "Find information from the web with AI" at bounding box center [313, 137] width 76 height 6
click at [378, 220] on button "Continue ➔" at bounding box center [378, 221] width 32 height 12
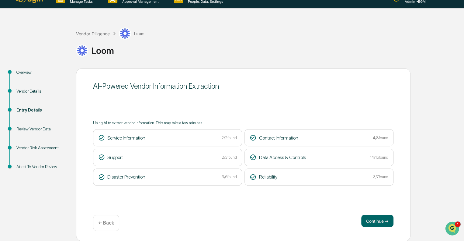
click at [378, 220] on button "Continue ➔" at bounding box center [378, 221] width 32 height 12
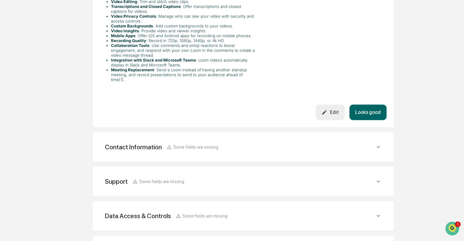
scroll to position [169, 0]
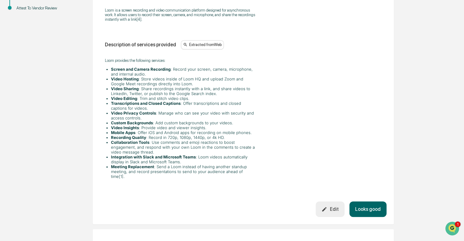
click at [377, 201] on button "Looks good" at bounding box center [368, 209] width 37 height 16
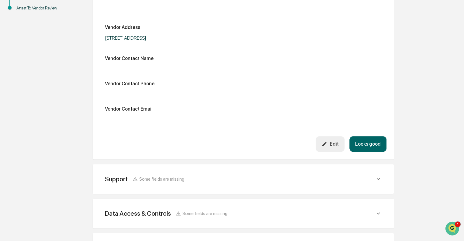
scroll to position [114, 0]
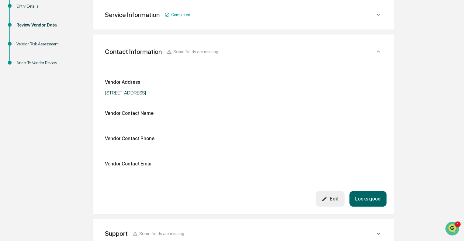
click at [366, 196] on button "Looks good" at bounding box center [368, 199] width 37 height 16
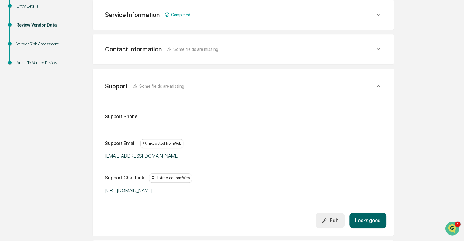
scroll to position [149, 0]
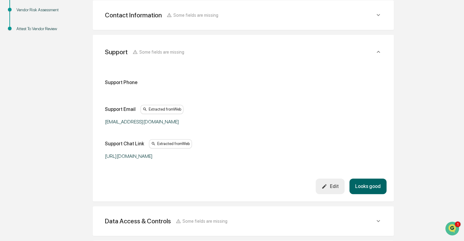
click at [373, 186] on button "Looks good" at bounding box center [368, 186] width 37 height 16
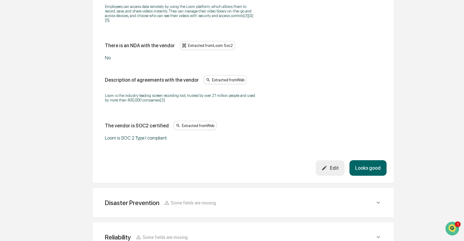
scroll to position [751, 0]
click at [371, 163] on button "Looks good" at bounding box center [368, 168] width 37 height 16
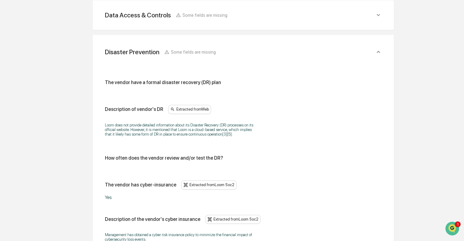
scroll to position [356, 0]
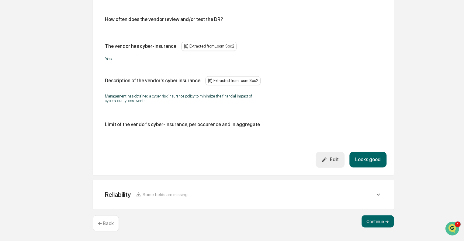
click at [368, 156] on button "Looks good" at bounding box center [368, 160] width 37 height 16
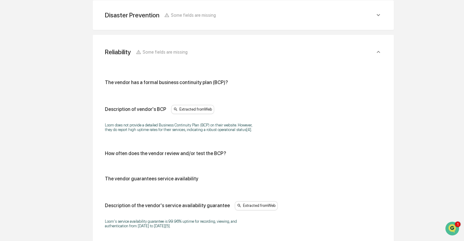
scroll to position [393, 0]
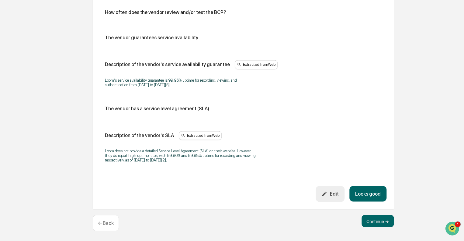
click at [369, 195] on button "Looks good" at bounding box center [368, 194] width 37 height 16
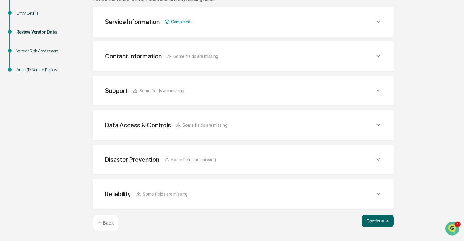
scroll to position [107, 0]
click at [377, 225] on button "Continue ➔" at bounding box center [378, 221] width 32 height 12
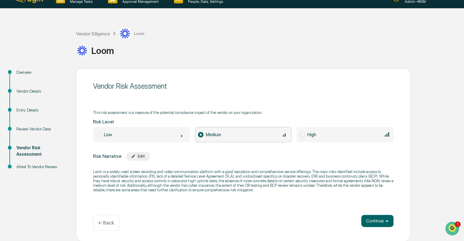
click at [377, 225] on button "Continue ➔" at bounding box center [378, 221] width 32 height 12
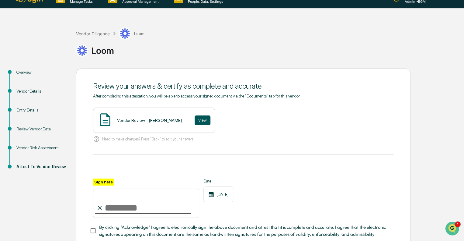
click at [195, 119] on button "View" at bounding box center [203, 120] width 16 height 10
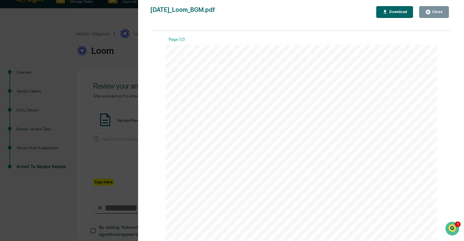
click at [440, 15] on button "Close" at bounding box center [434, 12] width 30 height 12
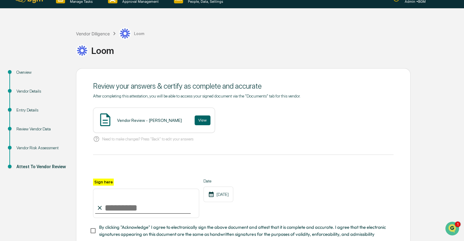
click at [119, 208] on input "Sign here" at bounding box center [146, 202] width 106 height 29
type input "**********"
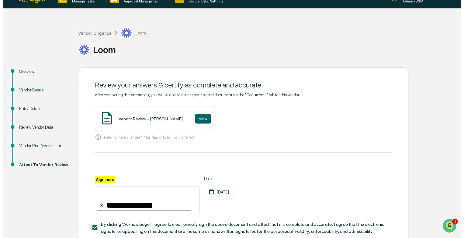
scroll to position [51, 0]
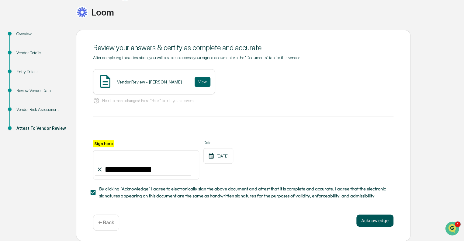
click at [370, 222] on button "Acknowledge" at bounding box center [375, 220] width 37 height 12
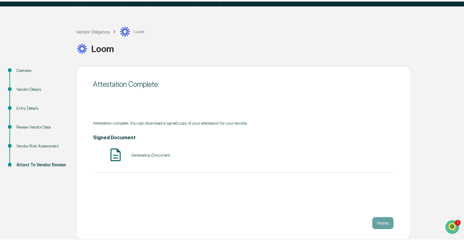
scroll to position [11, 0]
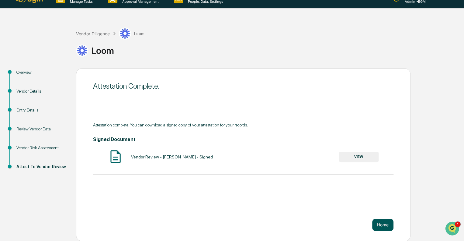
click at [382, 225] on button "Home" at bounding box center [383, 225] width 21 height 12
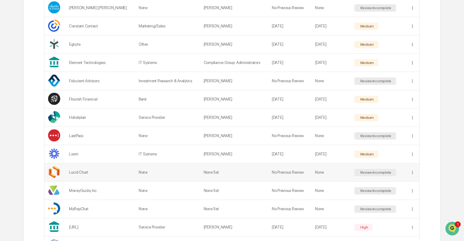
scroll to position [164, 0]
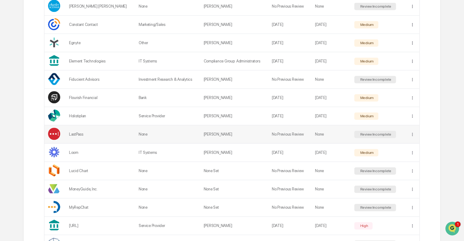
click at [371, 135] on div "Review Incomplete" at bounding box center [375, 134] width 33 height 4
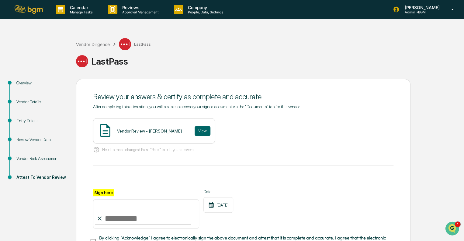
click at [21, 78] on div "Vendor Diligence LastPass LastPass Overview Vendor Details Entry Details Review…" at bounding box center [232, 159] width 464 height 261
click at [25, 83] on div "Overview" at bounding box center [41, 83] width 50 height 6
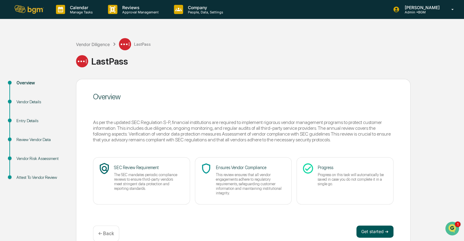
click at [380, 230] on button "Get started ➔" at bounding box center [375, 231] width 37 height 12
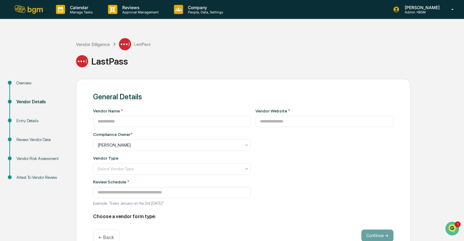
type input "********"
type input "**********"
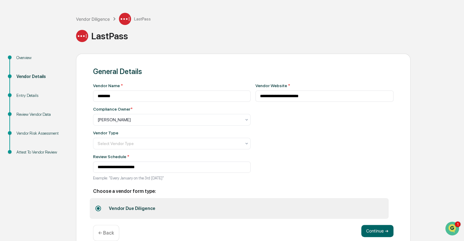
scroll to position [37, 0]
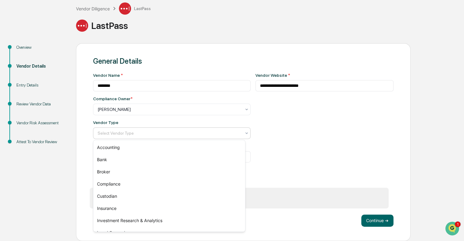
click at [156, 137] on div "Select Vendor Type" at bounding box center [170, 133] width 150 height 9
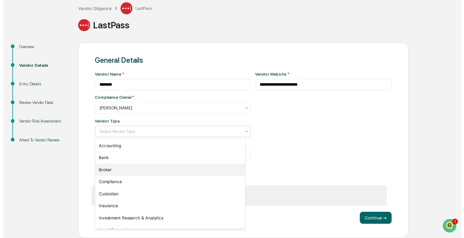
scroll to position [69, 0]
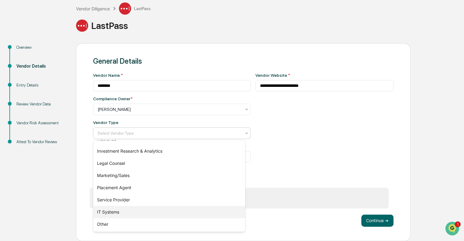
click at [124, 212] on div "IT Systems" at bounding box center [169, 212] width 152 height 12
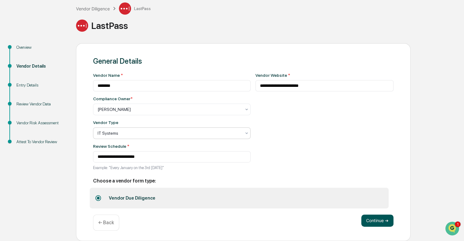
click at [376, 219] on button "Continue ➔" at bounding box center [378, 220] width 32 height 12
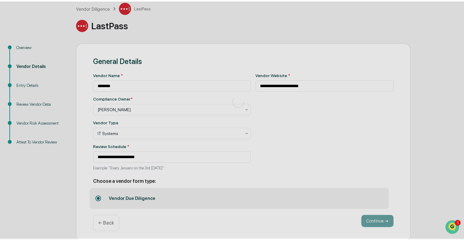
scroll to position [11, 0]
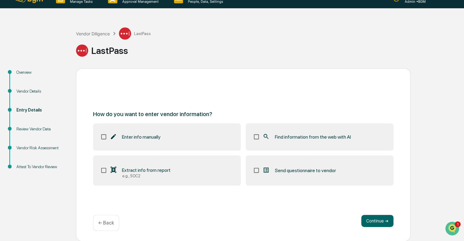
click at [302, 130] on label "Find information from the web with AI" at bounding box center [320, 136] width 148 height 27
click at [375, 218] on button "Continue ➔" at bounding box center [378, 221] width 32 height 12
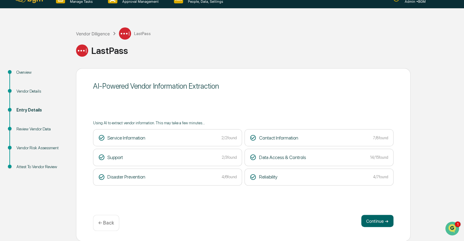
click at [375, 218] on button "Continue ➔" at bounding box center [378, 221] width 32 height 12
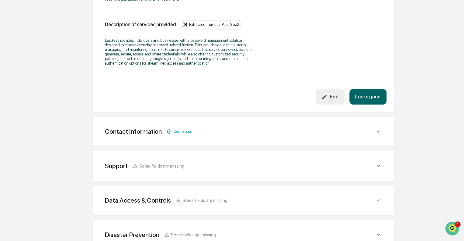
scroll to position [182, 0]
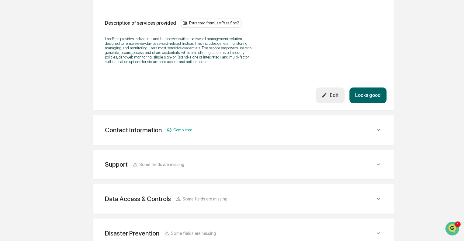
click at [369, 92] on button "Looks good" at bounding box center [368, 95] width 37 height 16
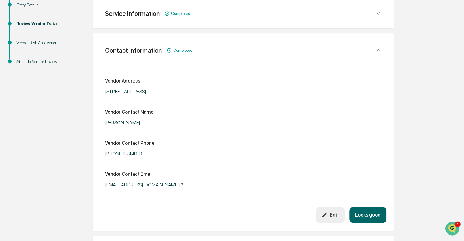
scroll to position [114, 0]
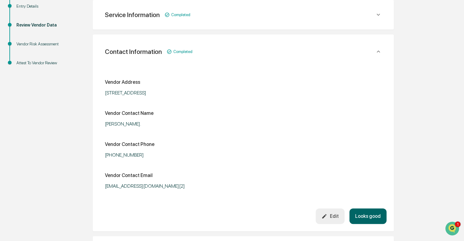
click at [369, 213] on button "Looks good" at bounding box center [368, 216] width 37 height 16
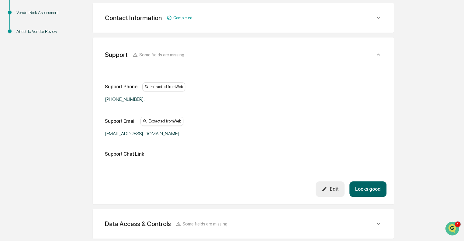
scroll to position [149, 0]
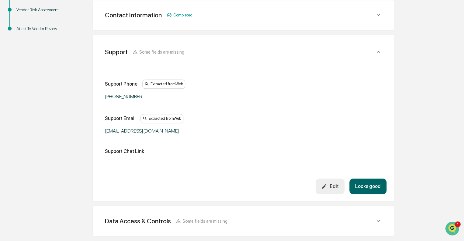
click at [369, 185] on button "Looks good" at bounding box center [368, 186] width 37 height 16
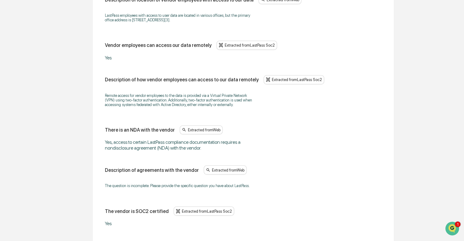
scroll to position [796, 0]
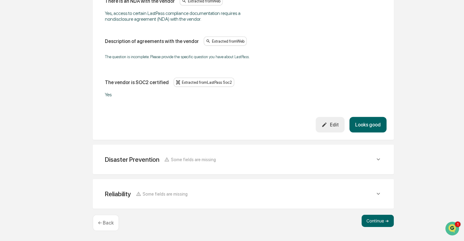
click at [372, 128] on button "Looks good" at bounding box center [368, 125] width 37 height 16
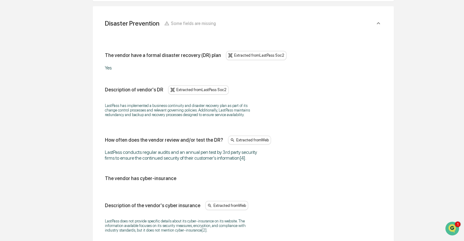
scroll to position [381, 0]
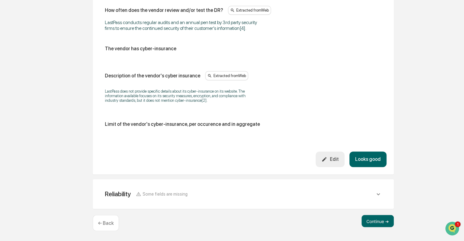
click at [375, 158] on button "Looks good" at bounding box center [368, 159] width 37 height 16
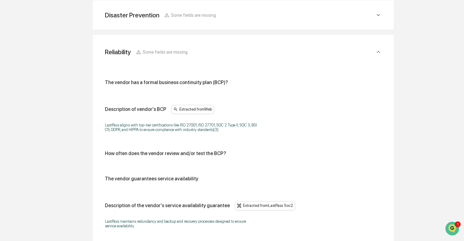
scroll to position [399, 0]
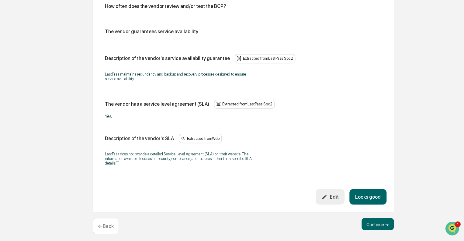
click at [371, 196] on button "Looks good" at bounding box center [368, 197] width 37 height 16
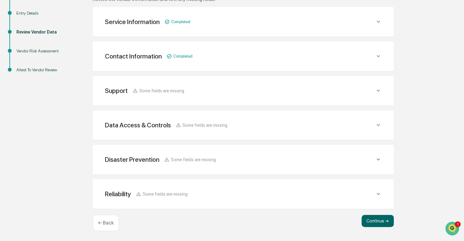
scroll to position [107, 0]
click at [375, 219] on button "Continue ➔" at bounding box center [378, 221] width 32 height 12
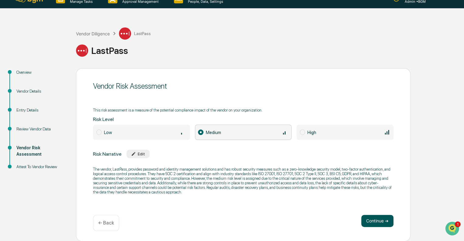
click at [377, 220] on button "Continue ➔" at bounding box center [378, 221] width 32 height 12
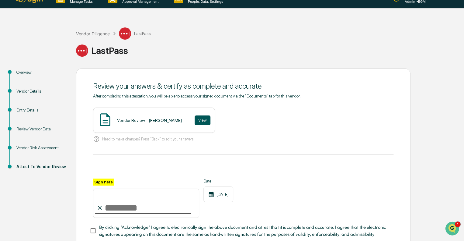
click at [195, 121] on button "View" at bounding box center [203, 120] width 16 height 10
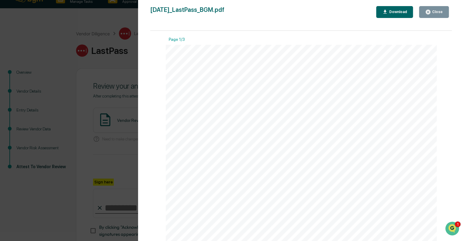
click at [433, 9] on div "Close" at bounding box center [434, 12] width 18 height 6
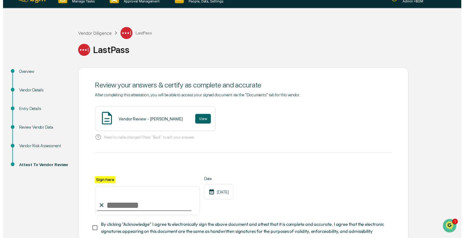
scroll to position [51, 0]
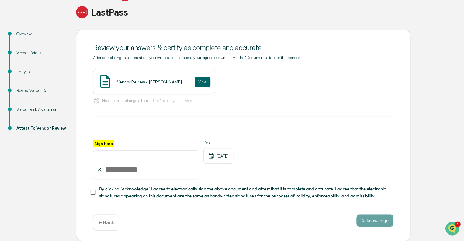
click at [115, 172] on input "Sign here" at bounding box center [146, 164] width 106 height 29
type input "**********"
click at [376, 219] on button "Acknowledge" at bounding box center [375, 220] width 37 height 12
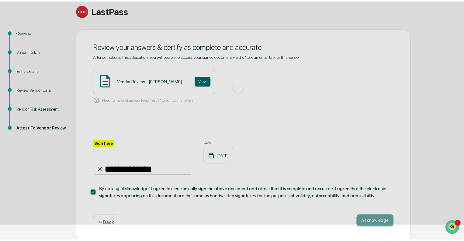
scroll to position [11, 0]
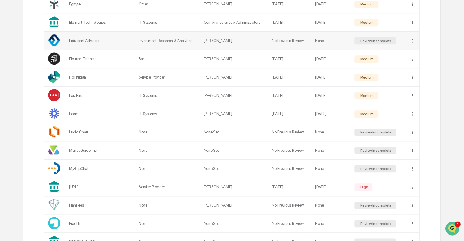
scroll to position [203, 0]
click at [375, 149] on div "Review Incomplete" at bounding box center [375, 151] width 33 height 4
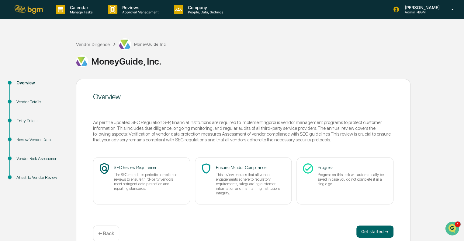
scroll to position [11, 0]
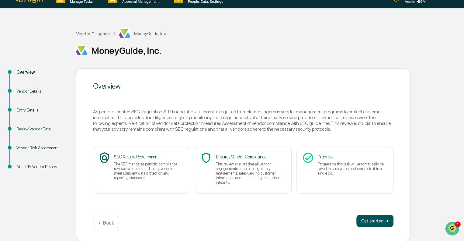
click at [379, 217] on button "Get started ➔" at bounding box center [375, 221] width 37 height 12
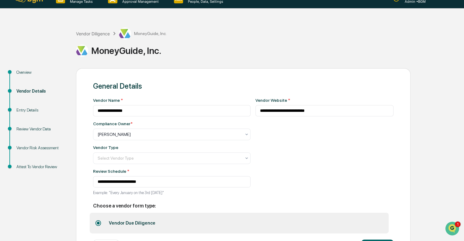
scroll to position [37, 0]
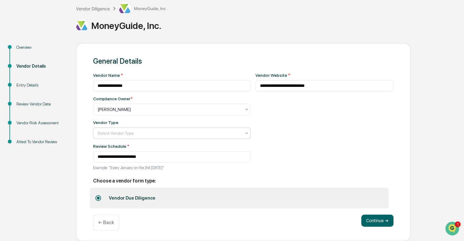
click at [157, 134] on div at bounding box center [170, 133] width 144 height 6
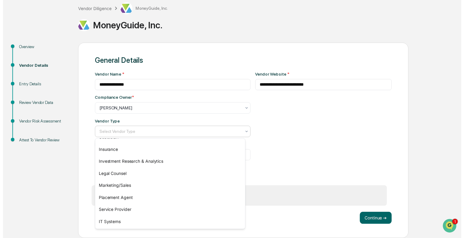
scroll to position [69, 0]
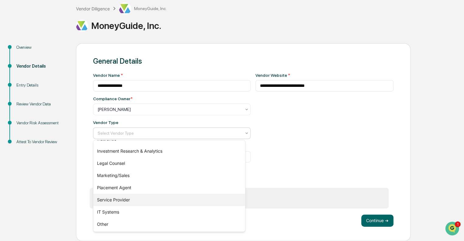
click at [142, 198] on div "Service Provider" at bounding box center [169, 200] width 152 height 12
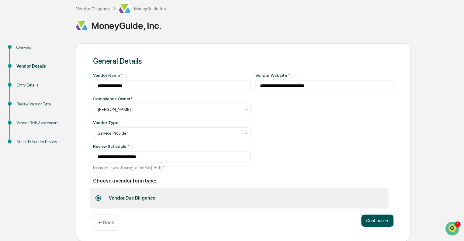
click at [377, 222] on button "Continue ➔" at bounding box center [378, 220] width 32 height 12
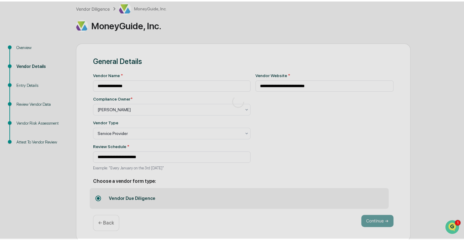
scroll to position [11, 0]
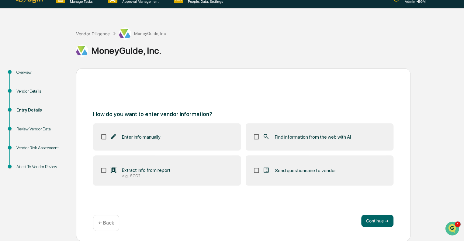
click at [302, 132] on label "Find information from the web with AI" at bounding box center [320, 136] width 148 height 27
click at [373, 220] on button "Continue ➔" at bounding box center [378, 221] width 32 height 12
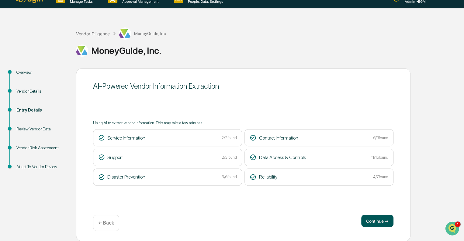
click at [376, 218] on button "Continue ➔" at bounding box center [378, 221] width 32 height 12
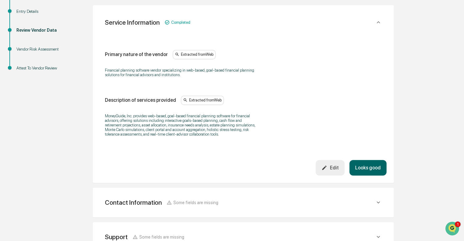
scroll to position [113, 0]
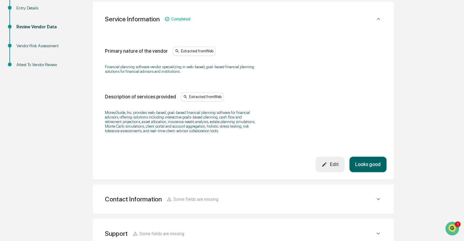
click at [369, 160] on button "Looks good" at bounding box center [368, 164] width 37 height 16
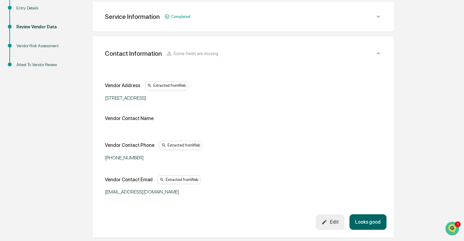
scroll to position [114, 0]
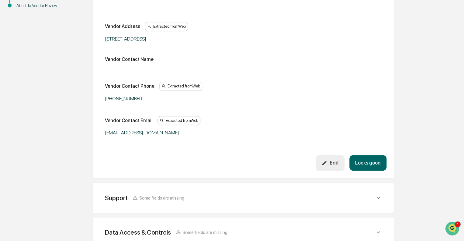
click at [369, 161] on button "Looks good" at bounding box center [368, 163] width 37 height 16
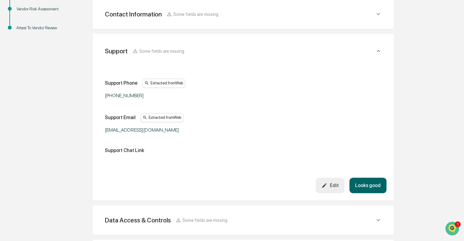
scroll to position [149, 0]
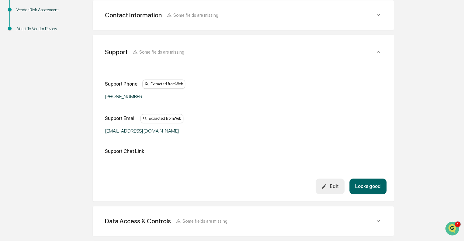
click at [369, 186] on button "Looks good" at bounding box center [368, 186] width 37 height 16
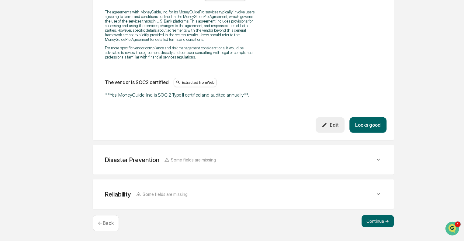
scroll to position [831, 0]
click at [375, 125] on button "Looks good" at bounding box center [368, 125] width 37 height 16
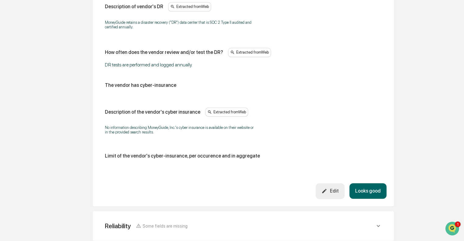
scroll to position [351, 0]
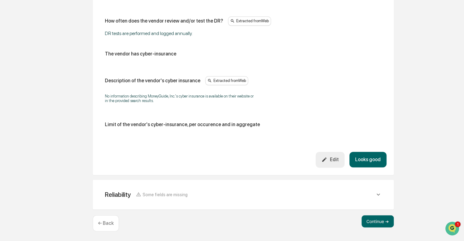
click at [372, 157] on button "Looks good" at bounding box center [368, 160] width 37 height 16
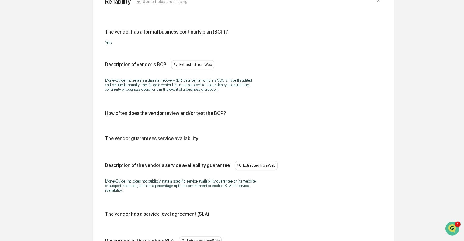
scroll to position [408, 0]
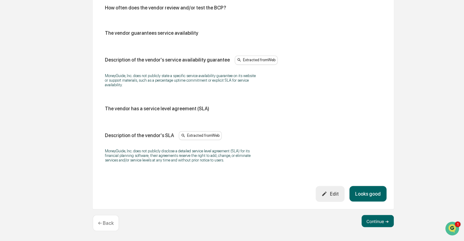
click at [368, 191] on button "Looks good" at bounding box center [368, 194] width 37 height 16
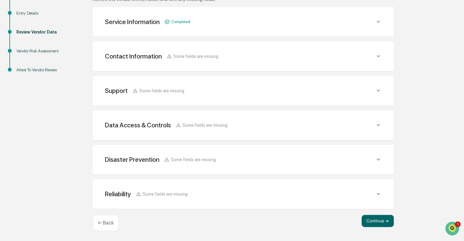
scroll to position [107, 0]
click at [378, 220] on button "Continue ➔" at bounding box center [378, 221] width 32 height 12
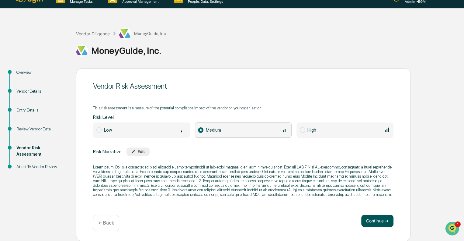
click at [381, 220] on button "Continue ➔" at bounding box center [378, 221] width 32 height 12
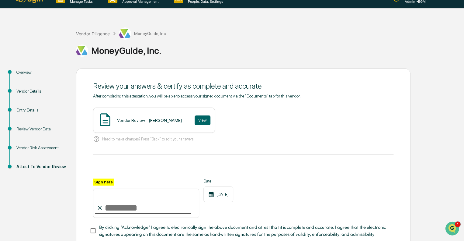
click at [104, 119] on img at bounding box center [105, 119] width 15 height 15
click at [195, 117] on button "View" at bounding box center [203, 120] width 16 height 10
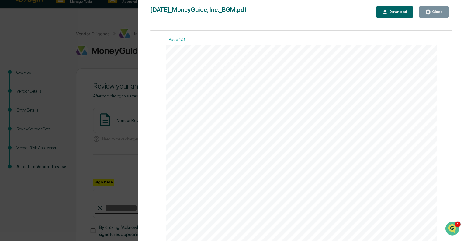
click at [446, 14] on button "Close" at bounding box center [434, 12] width 30 height 12
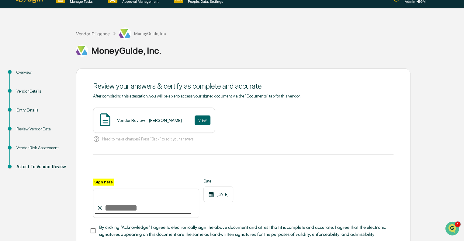
click at [123, 209] on input "Sign here" at bounding box center [146, 202] width 106 height 29
type input "**********"
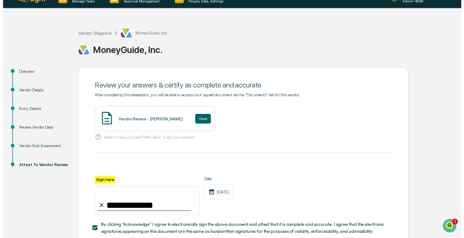
scroll to position [51, 0]
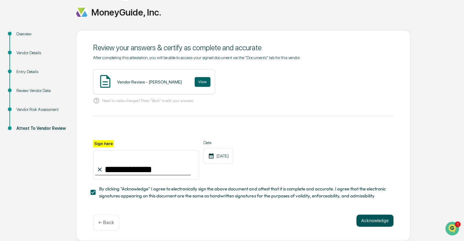
click at [374, 221] on button "Acknowledge" at bounding box center [375, 220] width 37 height 12
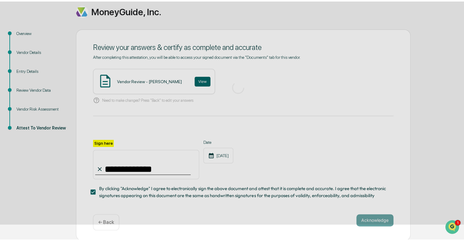
scroll to position [11, 0]
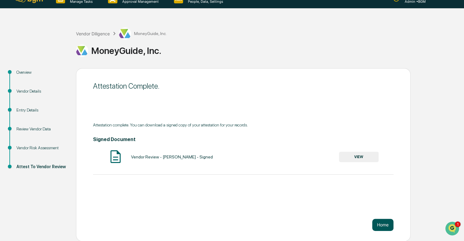
click at [387, 225] on button "Home" at bounding box center [383, 225] width 21 height 12
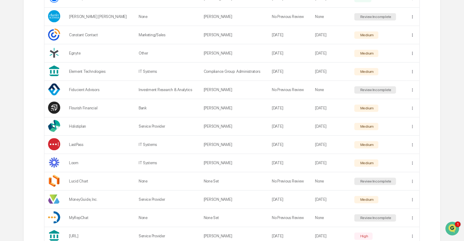
scroll to position [153, 0]
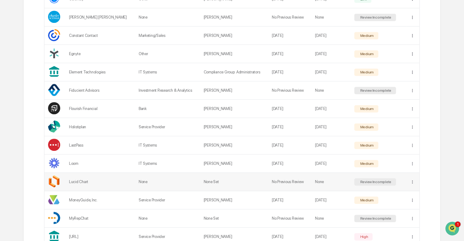
click at [375, 184] on div "Review Incomplete" at bounding box center [375, 182] width 33 height 4
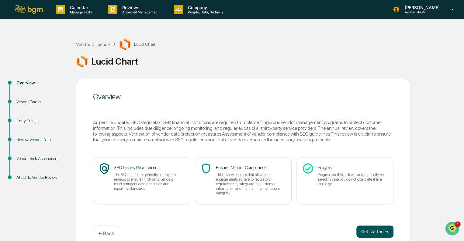
click at [379, 231] on button "Get started ➔" at bounding box center [375, 231] width 37 height 12
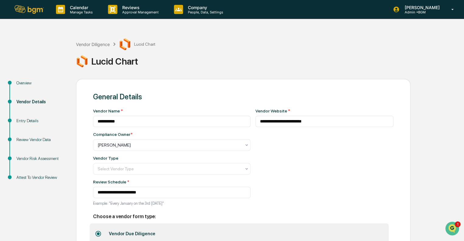
scroll to position [37, 0]
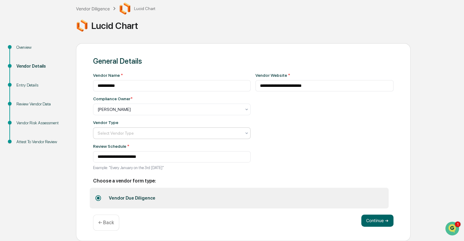
click at [159, 134] on div at bounding box center [170, 133] width 144 height 6
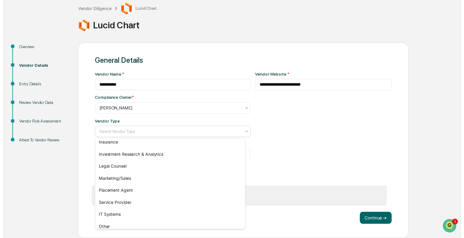
scroll to position [69, 0]
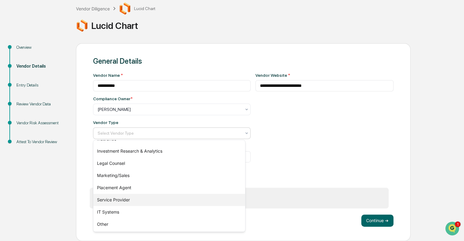
click at [115, 197] on div "Service Provider" at bounding box center [169, 200] width 152 height 12
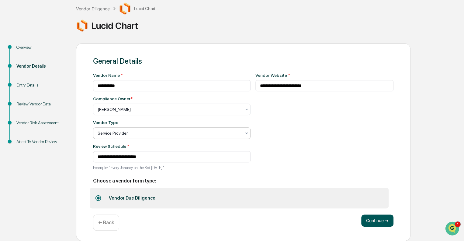
click at [375, 223] on button "Continue ➔" at bounding box center [378, 220] width 32 height 12
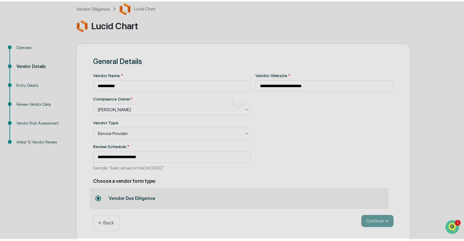
scroll to position [11, 0]
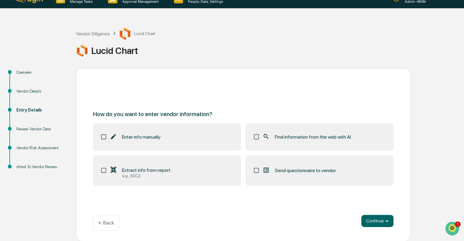
click at [301, 137] on span "Find information from the web with AI" at bounding box center [313, 137] width 76 height 6
click at [365, 216] on button "Continue ➔" at bounding box center [378, 221] width 32 height 12
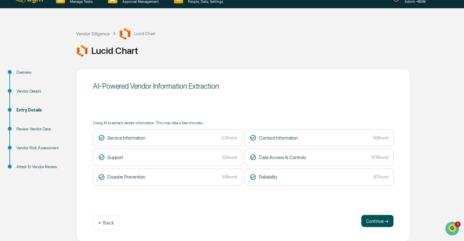
click at [375, 220] on button "Continue ➔" at bounding box center [378, 221] width 32 height 12
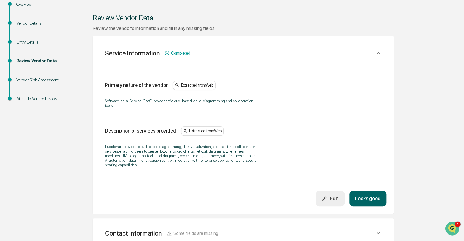
scroll to position [81, 0]
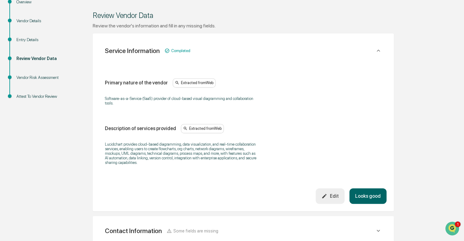
click at [371, 192] on button "Looks good" at bounding box center [368, 196] width 37 height 16
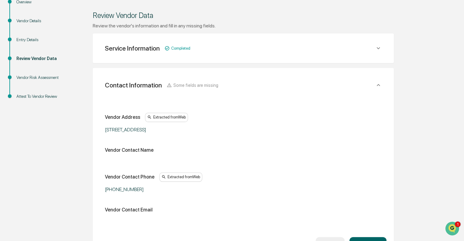
scroll to position [114, 0]
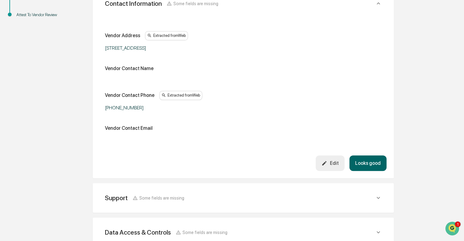
click at [369, 168] on button "Looks good" at bounding box center [368, 163] width 37 height 16
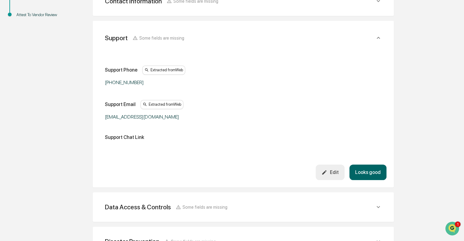
scroll to position [149, 0]
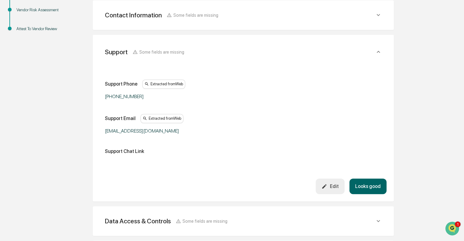
click at [369, 187] on button "Looks good" at bounding box center [368, 186] width 37 height 16
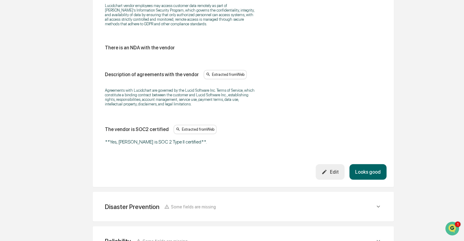
click at [366, 171] on button "Looks good" at bounding box center [368, 172] width 37 height 16
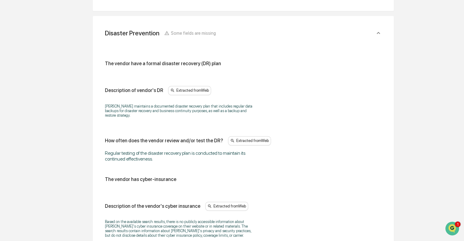
scroll to position [389, 0]
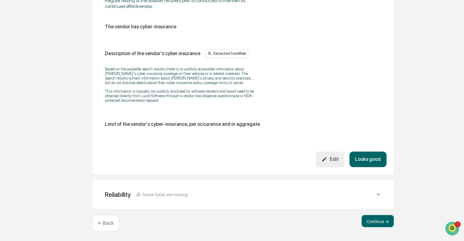
click at [368, 156] on button "Looks good" at bounding box center [368, 159] width 37 height 16
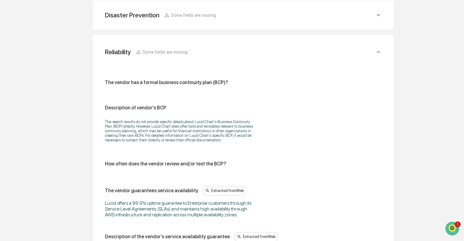
scroll to position [454, 0]
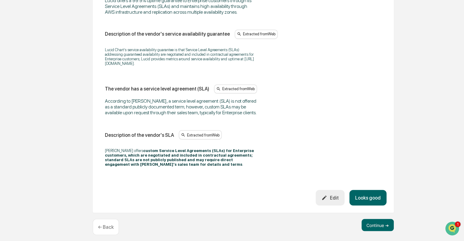
click at [373, 190] on button "Looks good" at bounding box center [368, 198] width 37 height 16
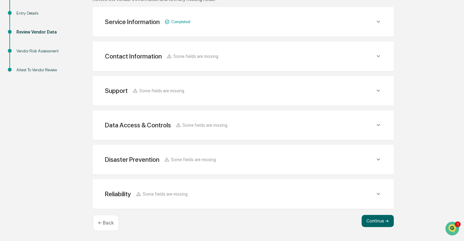
scroll to position [107, 0]
click at [380, 222] on button "Continue ➔" at bounding box center [378, 221] width 32 height 12
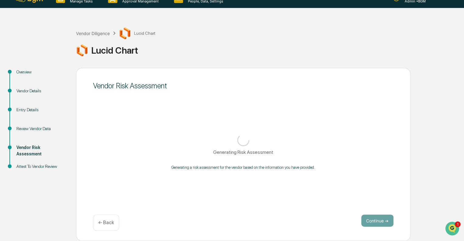
scroll to position [11, 0]
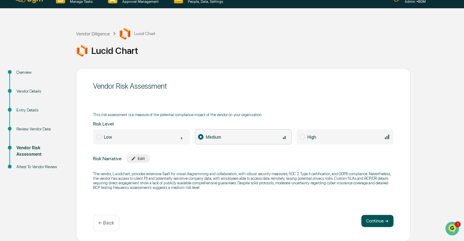
click at [376, 216] on button "Continue ➔" at bounding box center [378, 221] width 32 height 12
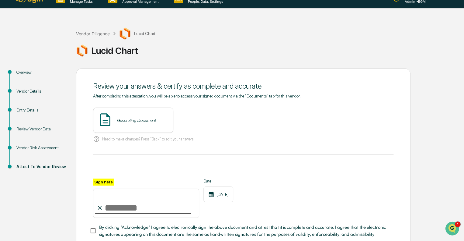
click at [117, 120] on div "Generating Document" at bounding box center [136, 120] width 39 height 5
click at [195, 121] on button "View" at bounding box center [203, 120] width 16 height 10
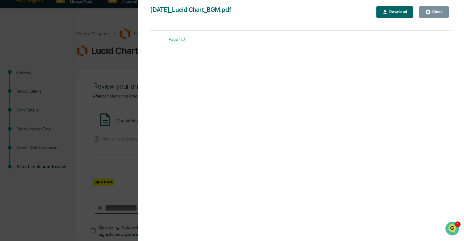
click at [436, 11] on div "Close" at bounding box center [437, 12] width 12 height 4
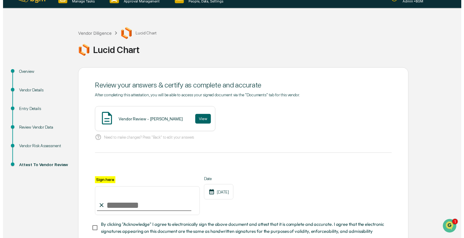
scroll to position [51, 0]
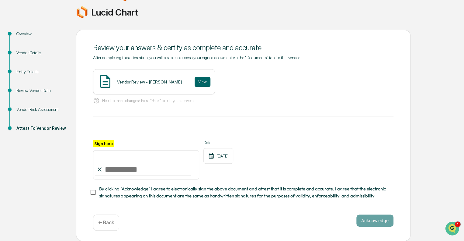
click at [111, 170] on input "Sign here" at bounding box center [146, 164] width 106 height 29
type input "**********"
click at [375, 219] on button "Acknowledge" at bounding box center [375, 220] width 37 height 12
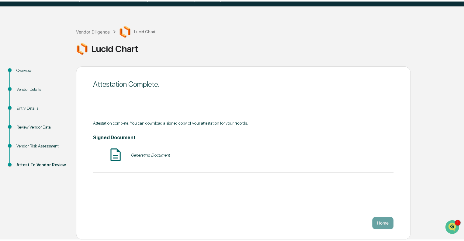
scroll to position [11, 0]
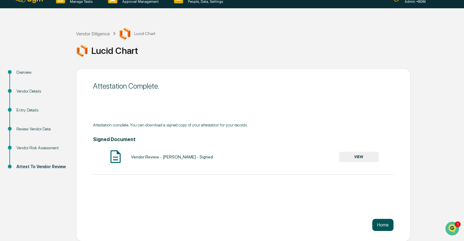
click at [378, 222] on button "Home" at bounding box center [383, 225] width 21 height 12
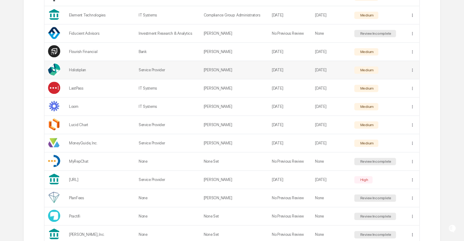
scroll to position [211, 0]
click at [371, 158] on div "Review Incomplete" at bounding box center [376, 160] width 42 height 7
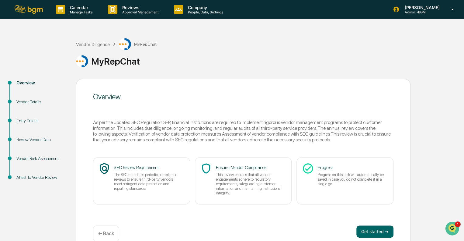
scroll to position [11, 0]
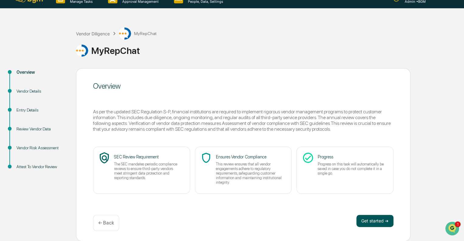
click at [381, 222] on button "Get started ➔" at bounding box center [375, 221] width 37 height 12
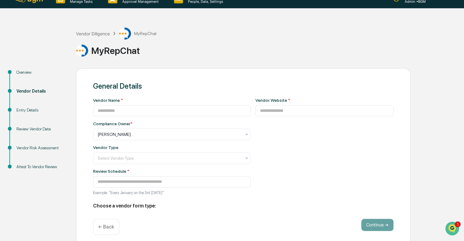
type input "*********"
type input "**********"
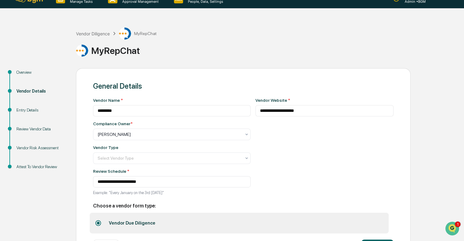
scroll to position [37, 0]
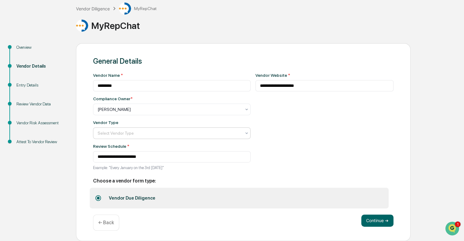
click at [145, 132] on div at bounding box center [170, 133] width 144 height 6
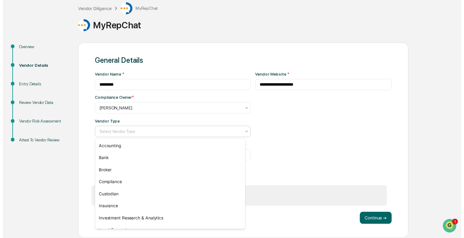
scroll to position [69, 0]
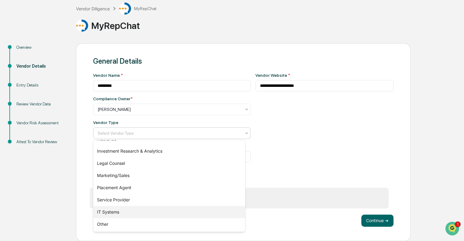
click at [120, 208] on div "IT Systems" at bounding box center [169, 212] width 152 height 12
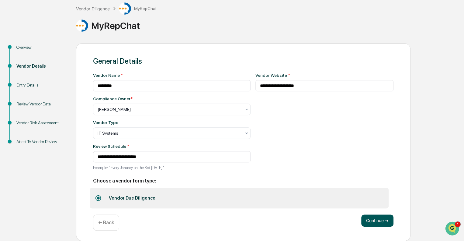
click at [375, 222] on button "Continue ➔" at bounding box center [378, 220] width 32 height 12
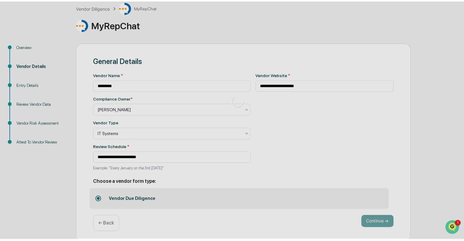
scroll to position [11, 0]
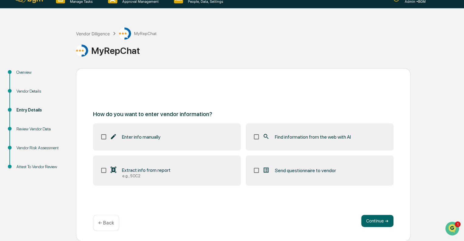
click at [302, 136] on span "Find information from the web with AI" at bounding box center [313, 137] width 76 height 6
click at [375, 218] on button "Continue ➔" at bounding box center [378, 221] width 32 height 12
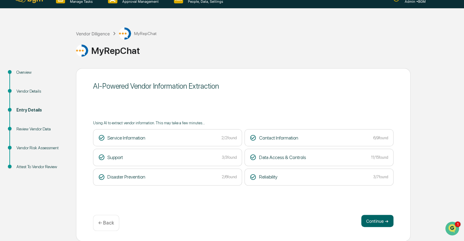
click at [375, 218] on button "Continue ➔" at bounding box center [378, 221] width 32 height 12
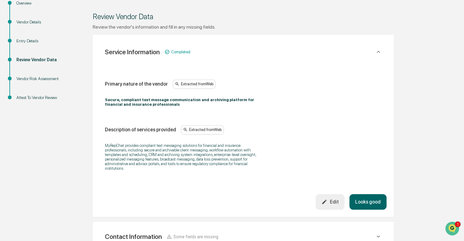
scroll to position [81, 0]
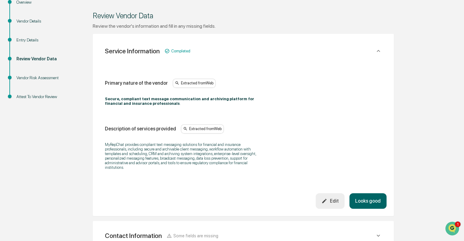
click at [375, 198] on button "Looks good" at bounding box center [368, 201] width 37 height 16
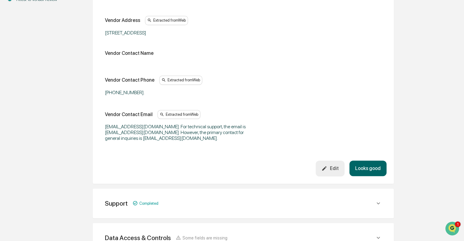
scroll to position [186, 0]
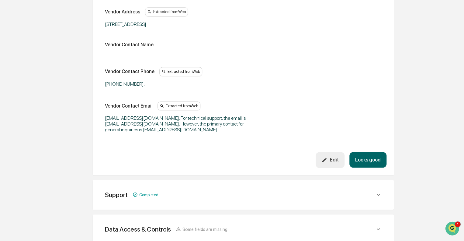
drag, startPoint x: 107, startPoint y: 25, endPoint x: 188, endPoint y: 19, distance: 80.9
click at [188, 19] on div "Vendor Address Extracted from Web 4836 Quail Ave N, Minneapolis, MN 55429" at bounding box center [243, 17] width 277 height 20
click at [77, 20] on div "Review Vendor Data Review the vendor's information and fill in any missing fiel…" at bounding box center [243, 119] width 335 height 452
drag, startPoint x: 103, startPoint y: 23, endPoint x: 191, endPoint y: 20, distance: 88.0
click at [191, 20] on div "Vendor Address Extracted from Web 4836 Quail Ave N, Minneapolis, MN 55429 Vendo…" at bounding box center [243, 71] width 287 height 162
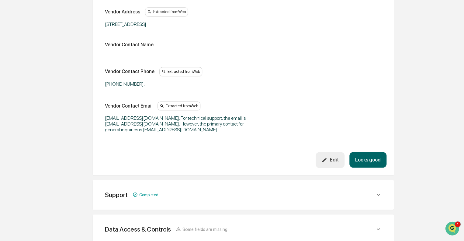
copy div "4836 Quail Ave N, Minneapolis, MN 55429"
click at [373, 158] on button "Looks good" at bounding box center [368, 160] width 37 height 16
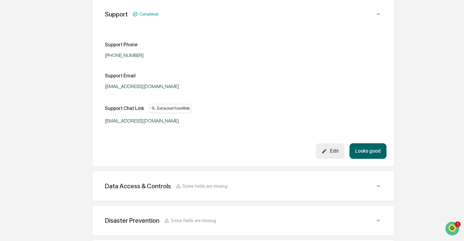
scroll to position [149, 0]
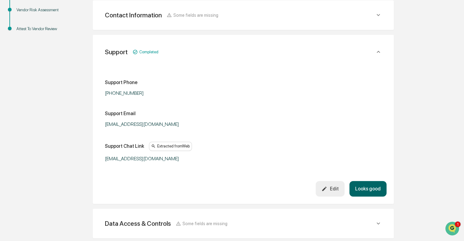
click at [369, 190] on button "Looks good" at bounding box center [368, 189] width 37 height 16
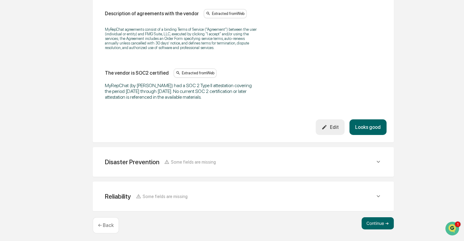
click at [373, 122] on button "Looks good" at bounding box center [368, 127] width 37 height 16
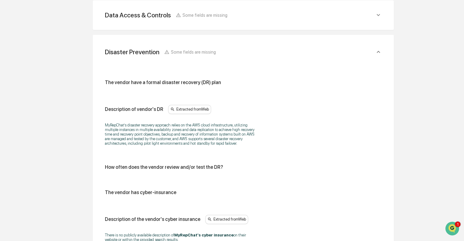
scroll to position [356, 0]
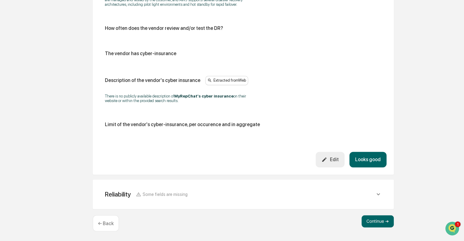
click at [366, 155] on button "Looks good" at bounding box center [368, 160] width 37 height 16
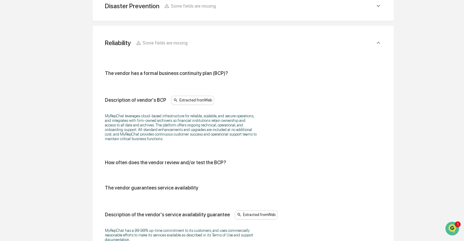
scroll to position [443, 0]
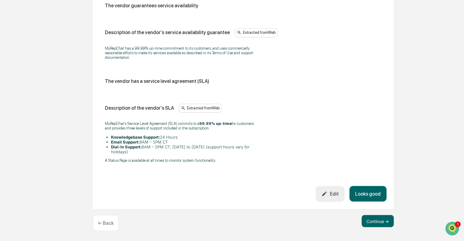
click at [374, 192] on button "Looks good" at bounding box center [368, 194] width 37 height 16
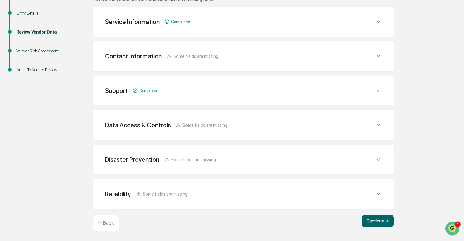
scroll to position [107, 0]
click at [379, 219] on button "Continue ➔" at bounding box center [378, 221] width 32 height 12
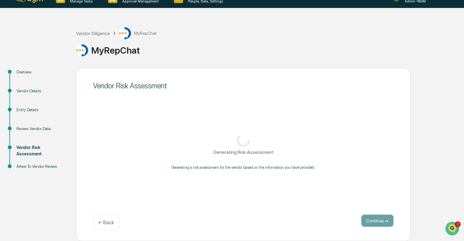
scroll to position [11, 0]
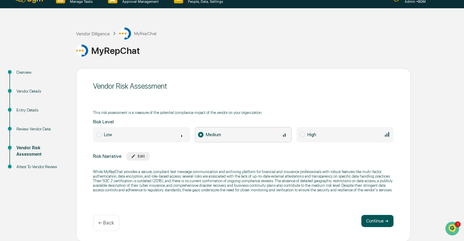
click at [380, 219] on button "Continue ➔" at bounding box center [378, 221] width 32 height 12
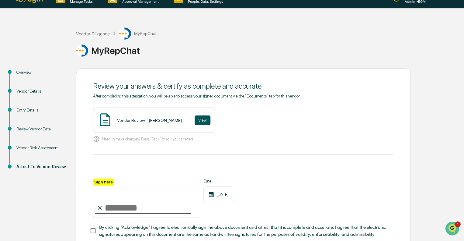
click at [195, 120] on button "View" at bounding box center [203, 120] width 16 height 10
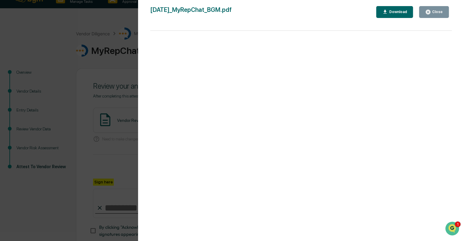
click at [439, 13] on div "Close" at bounding box center [437, 12] width 12 height 4
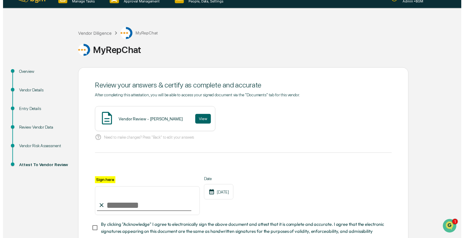
scroll to position [51, 0]
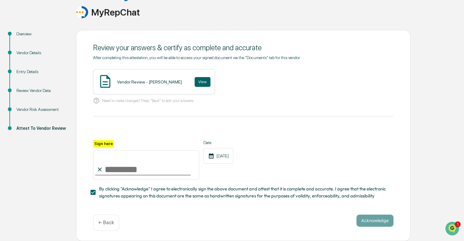
click at [123, 162] on input "Sign here" at bounding box center [146, 164] width 106 height 29
type input "**********"
click at [374, 220] on button "Acknowledge" at bounding box center [375, 220] width 37 height 12
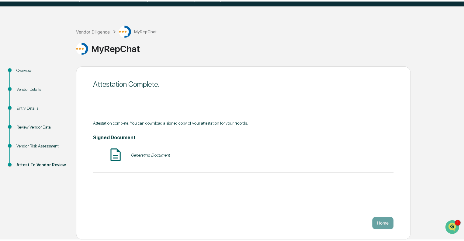
scroll to position [11, 0]
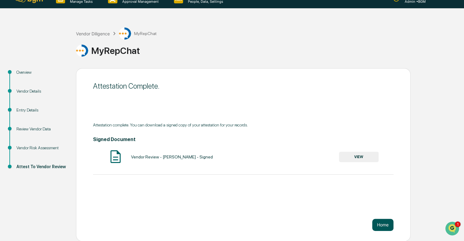
click at [383, 222] on button "Home" at bounding box center [383, 225] width 21 height 12
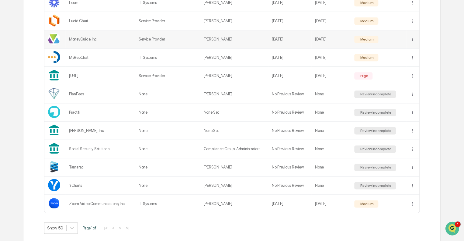
scroll to position [319, 0]
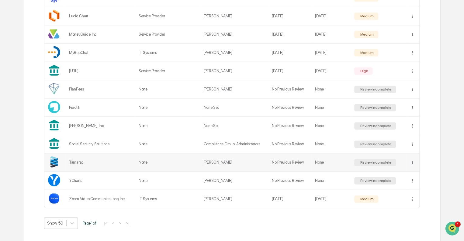
click at [372, 162] on div "Review Incomplete" at bounding box center [375, 162] width 33 height 4
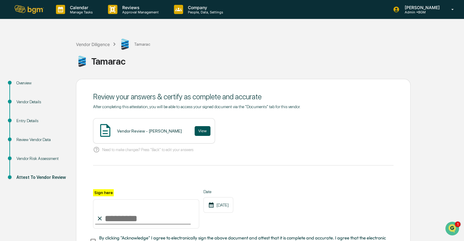
click at [195, 132] on button "View" at bounding box center [203, 131] width 16 height 10
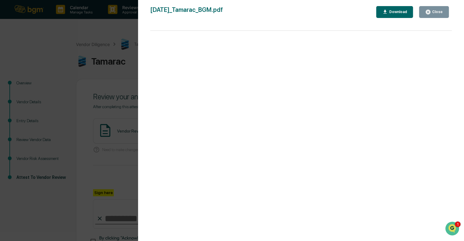
click at [437, 11] on div "Close" at bounding box center [437, 12] width 12 height 4
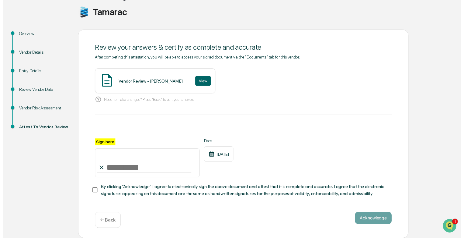
scroll to position [51, 0]
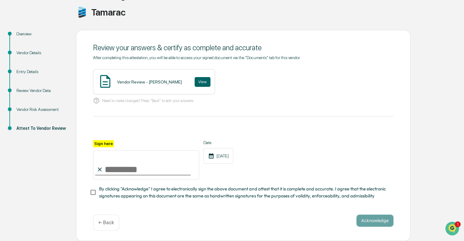
click at [116, 167] on input "Sign here" at bounding box center [146, 164] width 106 height 29
type input "**********"
click at [380, 220] on button "Acknowledge" at bounding box center [375, 220] width 37 height 12
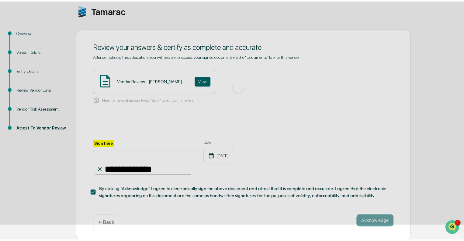
scroll to position [11, 0]
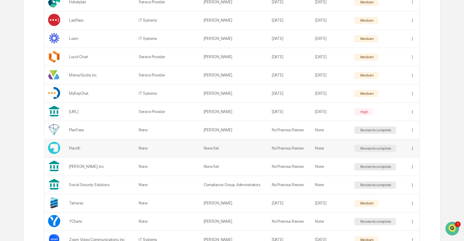
scroll to position [281, 0]
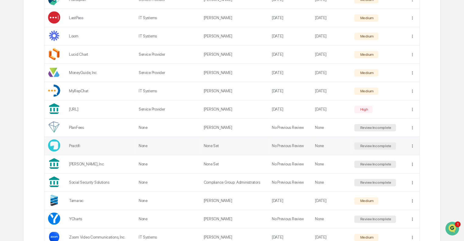
click at [377, 142] on div "Review Incomplete" at bounding box center [376, 145] width 42 height 7
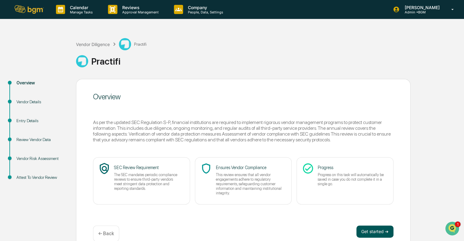
click at [368, 232] on button "Get started ➔" at bounding box center [375, 231] width 37 height 12
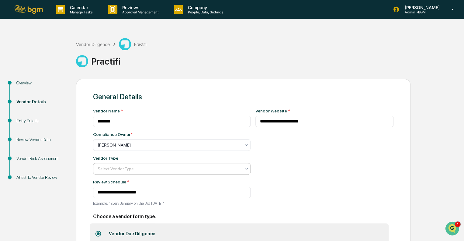
click at [158, 168] on div at bounding box center [170, 169] width 144 height 6
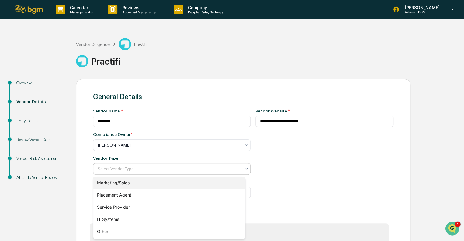
scroll to position [99, 0]
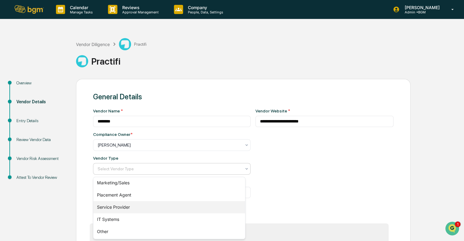
click at [114, 207] on div "Service Provider" at bounding box center [169, 207] width 152 height 12
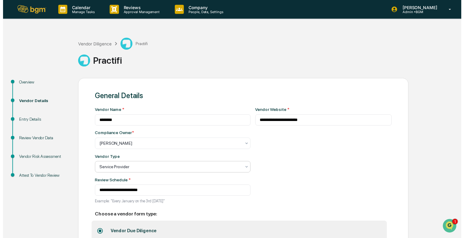
scroll to position [37, 0]
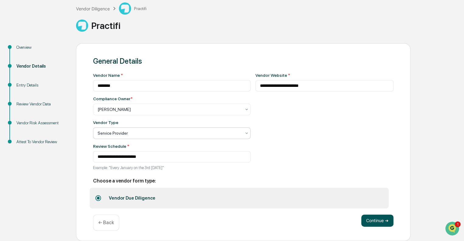
click at [373, 220] on button "Continue ➔" at bounding box center [378, 220] width 32 height 12
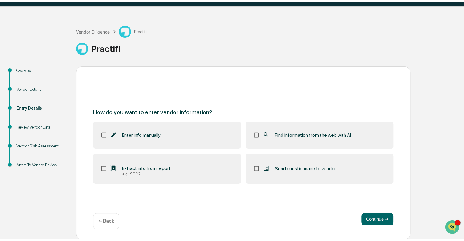
scroll to position [11, 0]
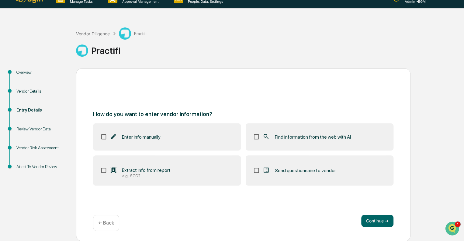
click at [323, 135] on span "Find information from the web with AI" at bounding box center [313, 137] width 76 height 6
click at [378, 218] on button "Continue ➔" at bounding box center [378, 221] width 32 height 12
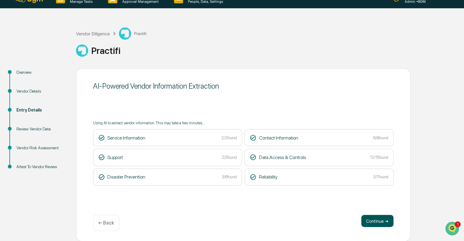
click at [388, 220] on button "Continue ➔" at bounding box center [378, 221] width 32 height 12
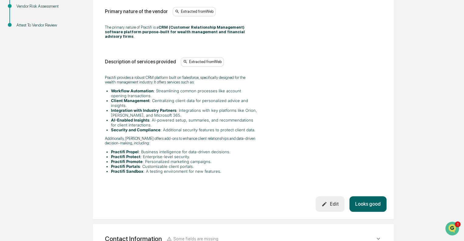
scroll to position [201, 0]
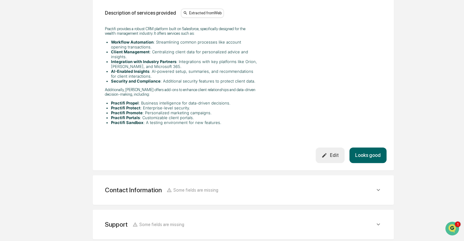
click at [370, 148] on button "Looks good" at bounding box center [368, 155] width 37 height 16
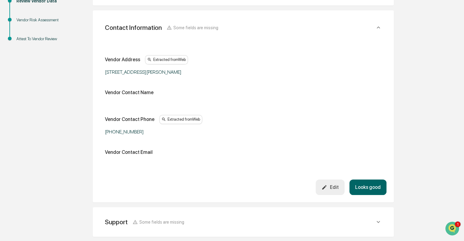
scroll to position [114, 0]
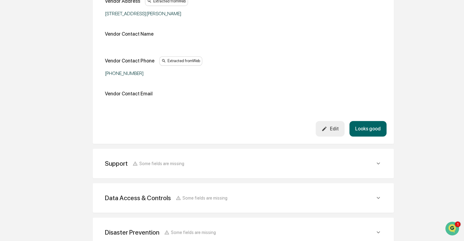
click at [372, 129] on button "Looks good" at bounding box center [368, 129] width 37 height 16
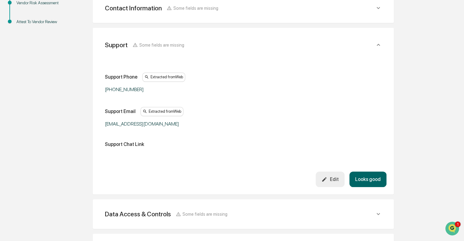
scroll to position [149, 0]
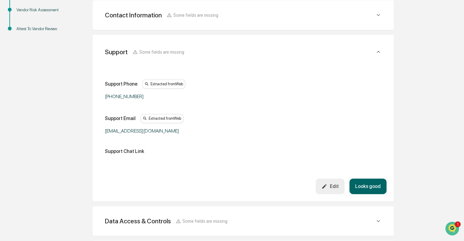
click at [363, 184] on button "Looks good" at bounding box center [368, 186] width 37 height 16
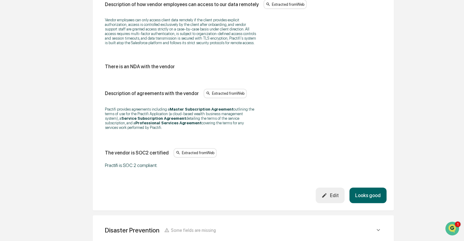
scroll to position [784, 0]
click at [370, 191] on button "Looks good" at bounding box center [368, 195] width 37 height 16
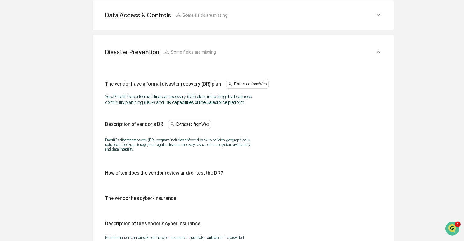
scroll to position [354, 0]
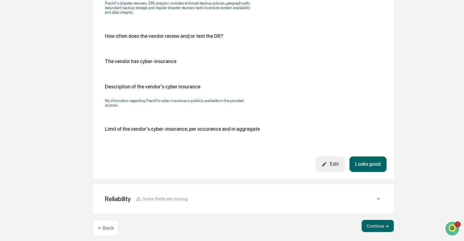
click at [368, 159] on button "Looks good" at bounding box center [368, 164] width 37 height 16
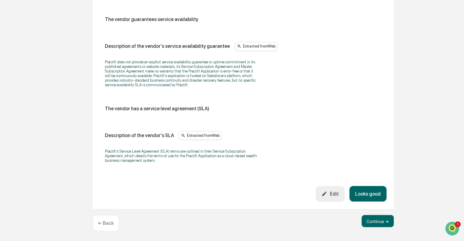
scroll to position [443, 0]
click at [369, 192] on button "Looks good" at bounding box center [368, 194] width 37 height 16
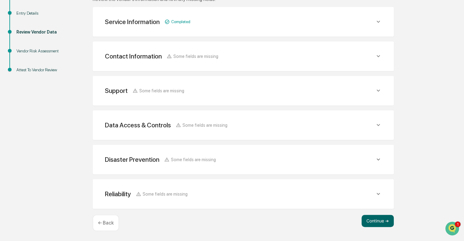
scroll to position [107, 0]
click at [379, 221] on button "Continue ➔" at bounding box center [378, 221] width 32 height 12
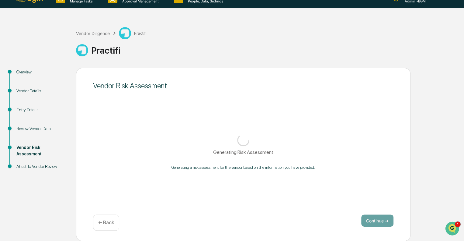
scroll to position [11, 0]
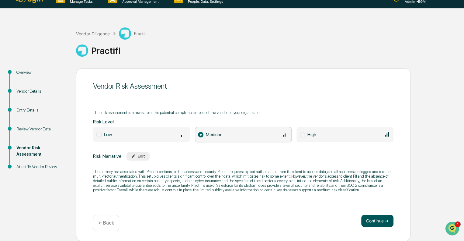
click at [376, 221] on button "Continue ➔" at bounding box center [378, 221] width 32 height 12
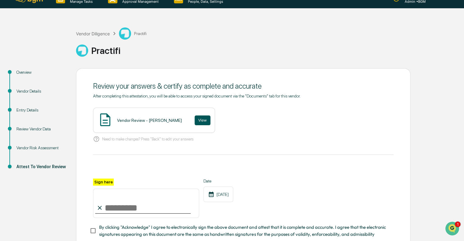
click at [195, 119] on button "View" at bounding box center [203, 120] width 16 height 10
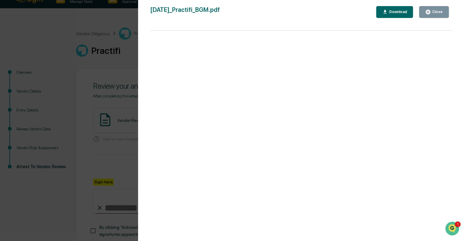
click at [439, 11] on div "Close" at bounding box center [437, 12] width 12 height 4
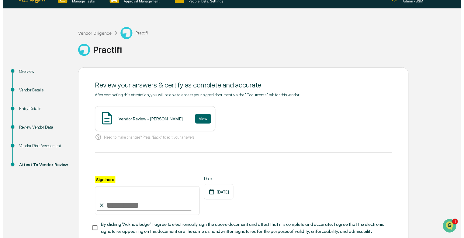
scroll to position [51, 0]
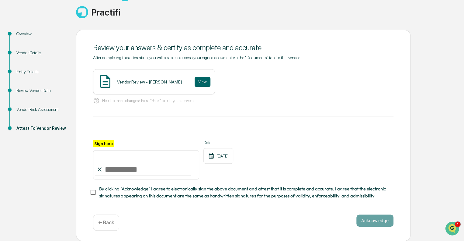
click at [121, 169] on input "Sign here" at bounding box center [146, 164] width 106 height 29
type input "**********"
click at [370, 224] on button "Acknowledge" at bounding box center [375, 220] width 37 height 12
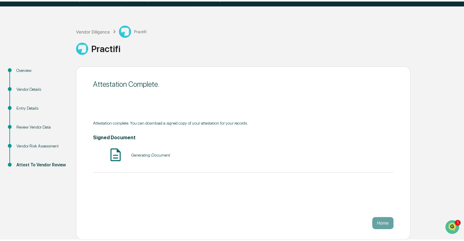
scroll to position [11, 0]
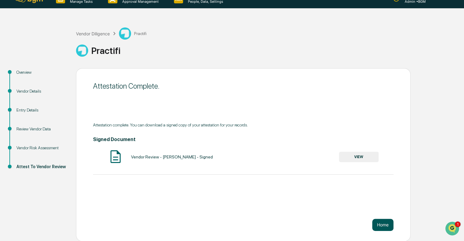
click at [375, 227] on button "Home" at bounding box center [383, 225] width 21 height 12
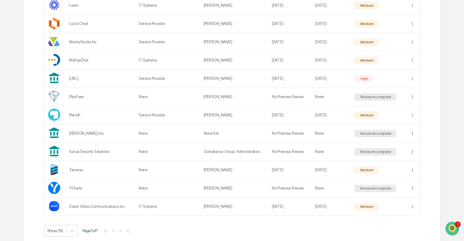
scroll to position [319, 0]
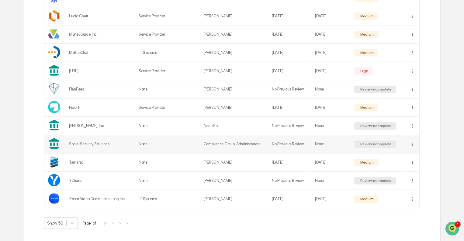
click at [368, 142] on div "Review Incomplete" at bounding box center [375, 144] width 33 height 4
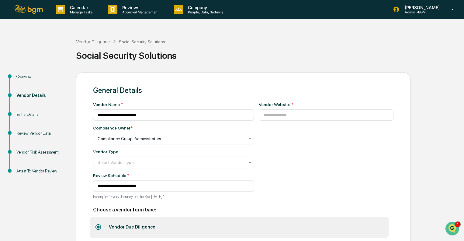
scroll to position [30, 0]
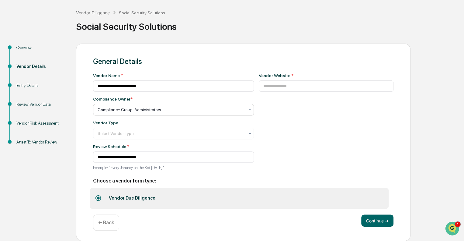
click at [175, 107] on div at bounding box center [171, 110] width 147 height 6
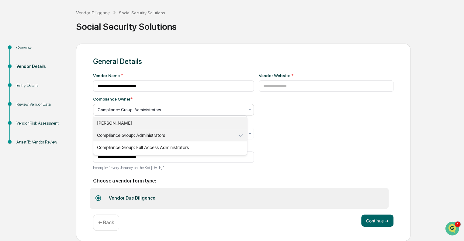
click at [148, 121] on div "[PERSON_NAME]" at bounding box center [170, 123] width 154 height 12
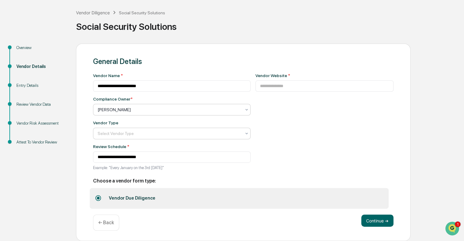
click at [168, 132] on div at bounding box center [170, 133] width 144 height 6
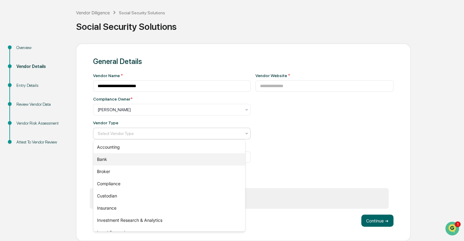
scroll to position [69, 0]
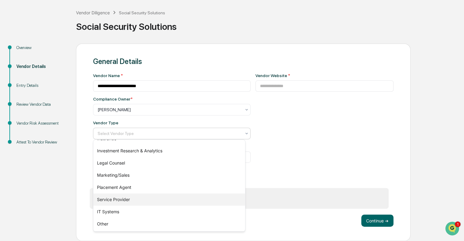
click at [142, 199] on div "Service Provider" at bounding box center [169, 199] width 152 height 12
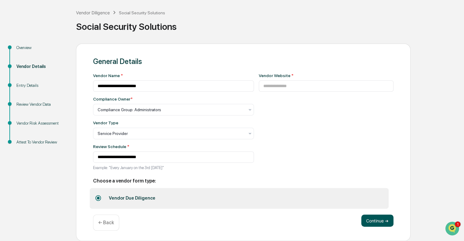
click at [382, 222] on button "Continue ➔" at bounding box center [378, 220] width 32 height 12
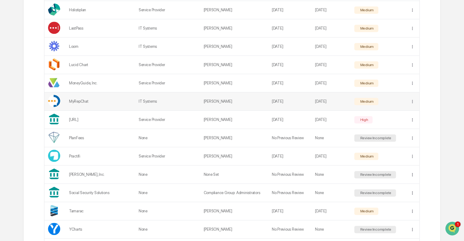
scroll to position [319, 0]
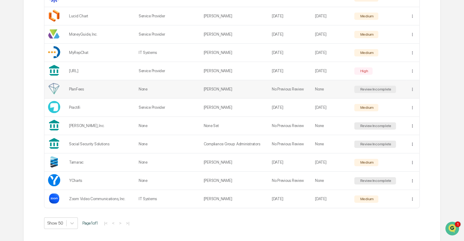
click at [370, 87] on div "Review Incomplete" at bounding box center [375, 89] width 33 height 4
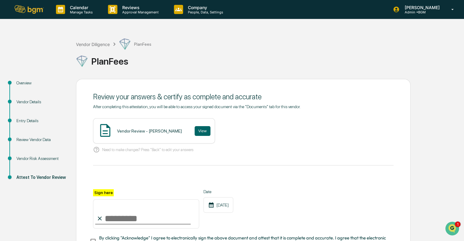
click at [24, 82] on div "Overview" at bounding box center [41, 83] width 50 height 6
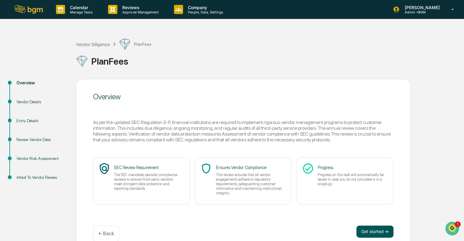
click at [379, 231] on button "Get started ➔" at bounding box center [375, 231] width 37 height 12
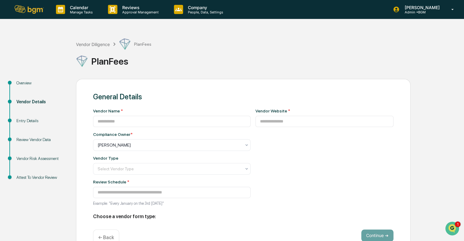
type input "********"
type input "**********"
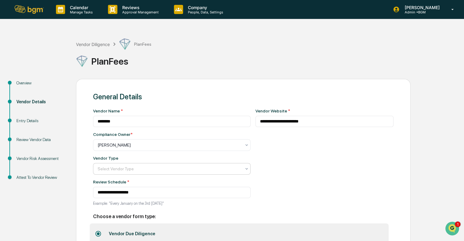
click at [212, 171] on div at bounding box center [170, 169] width 144 height 6
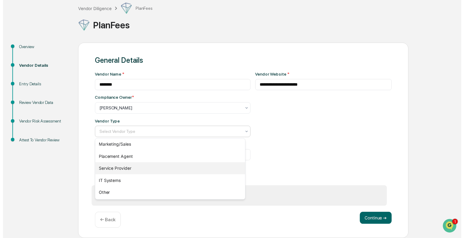
scroll to position [99, 0]
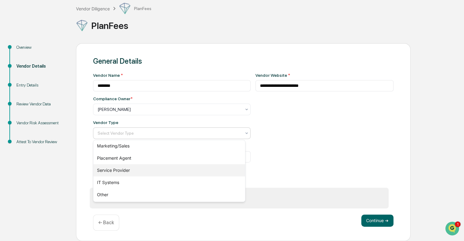
click at [118, 172] on div "Service Provider" at bounding box center [169, 170] width 152 height 12
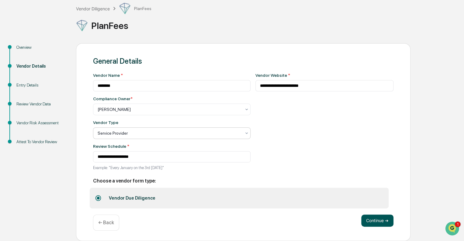
click at [379, 219] on button "Continue ➔" at bounding box center [378, 220] width 32 height 12
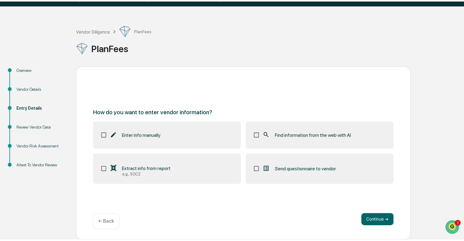
scroll to position [11, 0]
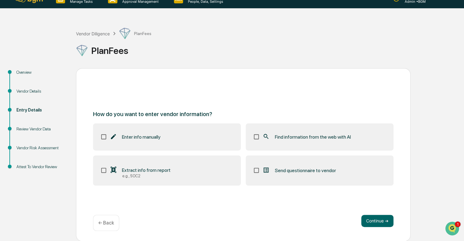
click at [296, 146] on label "Find information from the web with AI" at bounding box center [320, 136] width 148 height 27
click at [378, 219] on button "Continue ➔" at bounding box center [378, 221] width 32 height 12
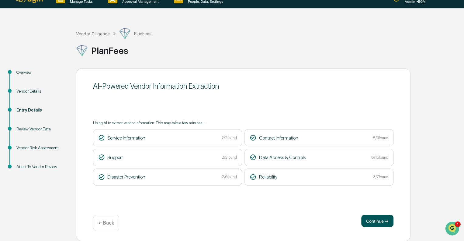
click at [381, 221] on button "Continue ➔" at bounding box center [378, 221] width 32 height 12
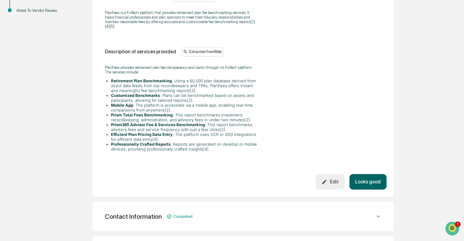
scroll to position [166, 0]
click at [373, 174] on button "Looks good" at bounding box center [368, 182] width 37 height 16
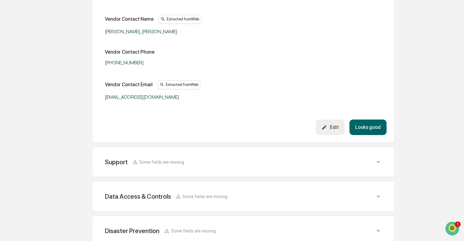
click at [374, 129] on button "Looks good" at bounding box center [368, 127] width 37 height 16
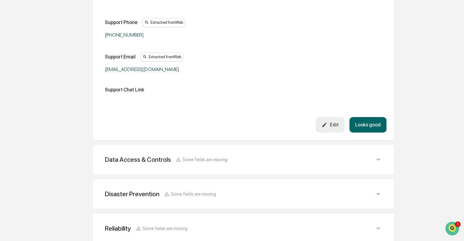
scroll to position [149, 0]
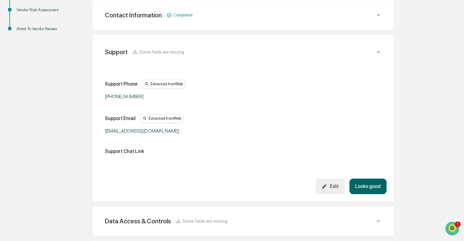
click at [368, 188] on button "Looks good" at bounding box center [368, 186] width 37 height 16
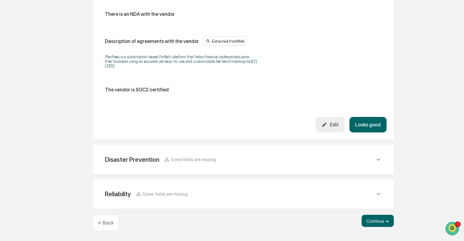
click at [374, 127] on button "Looks good" at bounding box center [368, 125] width 37 height 16
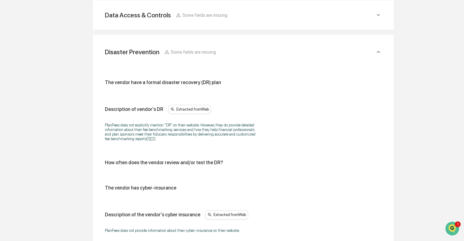
scroll to position [347, 0]
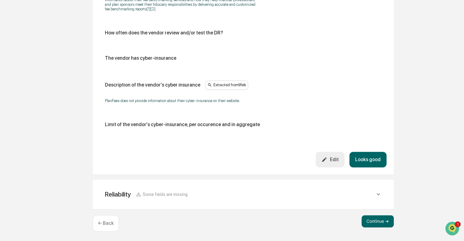
click at [369, 159] on button "Looks good" at bounding box center [368, 160] width 37 height 16
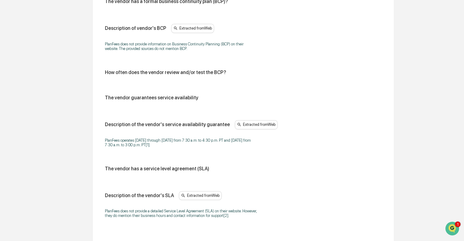
scroll to position [388, 0]
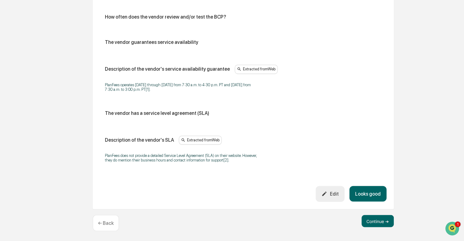
click at [376, 193] on button "Looks good" at bounding box center [368, 194] width 37 height 16
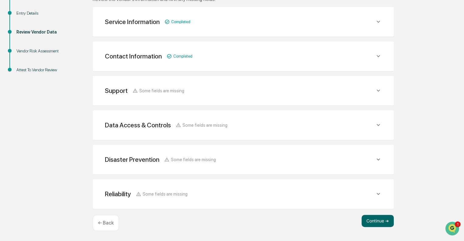
scroll to position [107, 0]
click at [379, 224] on button "Continue ➔" at bounding box center [378, 221] width 32 height 12
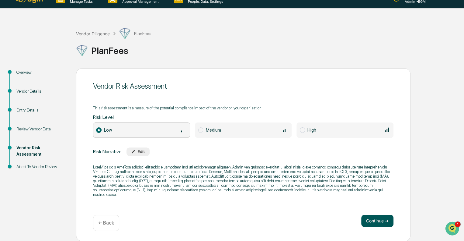
click at [379, 218] on button "Continue ➔" at bounding box center [378, 221] width 32 height 12
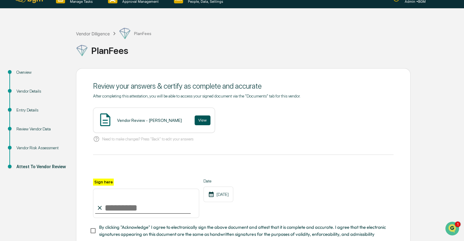
click at [195, 123] on button "View" at bounding box center [203, 120] width 16 height 10
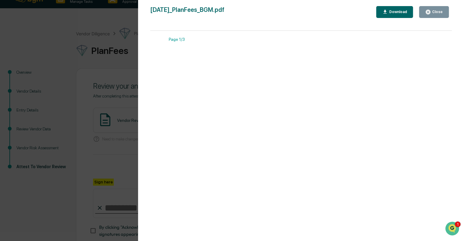
click at [431, 14] on icon "button" at bounding box center [428, 12] width 6 height 6
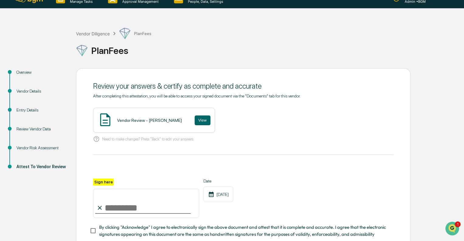
click at [110, 207] on input "Sign here" at bounding box center [146, 202] width 106 height 29
type input "**********"
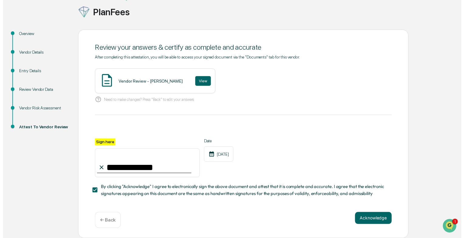
scroll to position [51, 0]
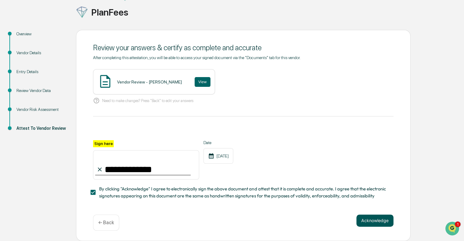
click at [379, 219] on button "Acknowledge" at bounding box center [375, 220] width 37 height 12
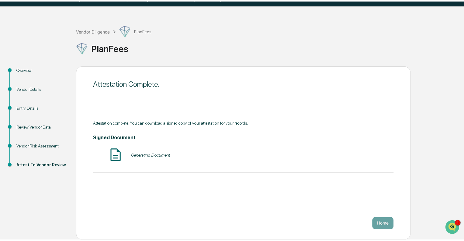
scroll to position [11, 0]
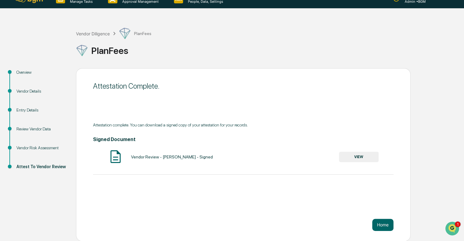
click at [379, 219] on button "Home" at bounding box center [383, 225] width 21 height 12
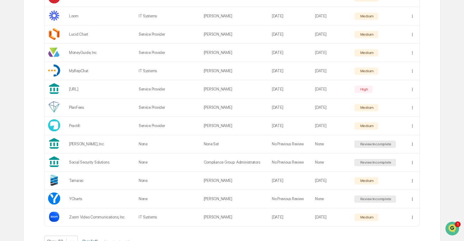
scroll to position [312, 0]
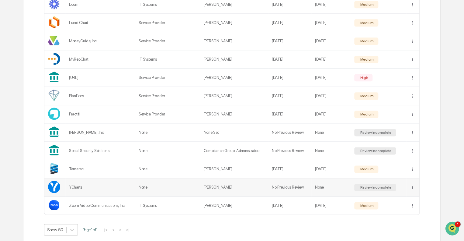
click at [372, 187] on div "Review Incomplete" at bounding box center [375, 187] width 33 height 4
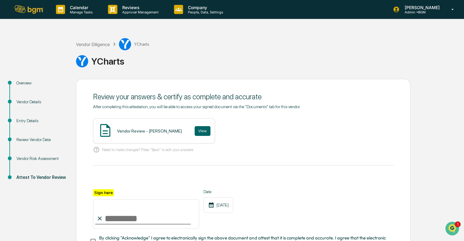
click at [26, 81] on div "Overview" at bounding box center [41, 83] width 50 height 6
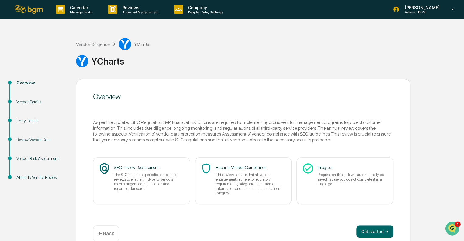
scroll to position [11, 0]
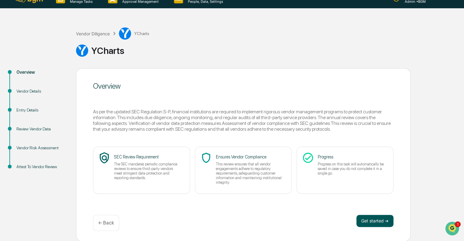
click at [380, 220] on button "Get started ➔" at bounding box center [375, 221] width 37 height 12
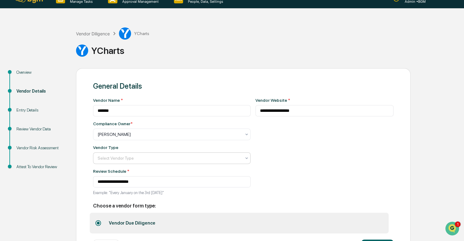
scroll to position [37, 0]
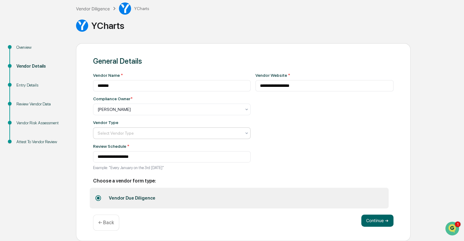
click at [119, 133] on div at bounding box center [170, 133] width 144 height 6
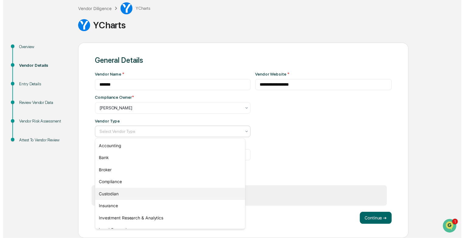
scroll to position [69, 0]
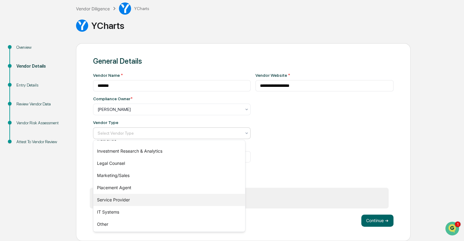
click at [120, 198] on div "Service Provider" at bounding box center [169, 200] width 152 height 12
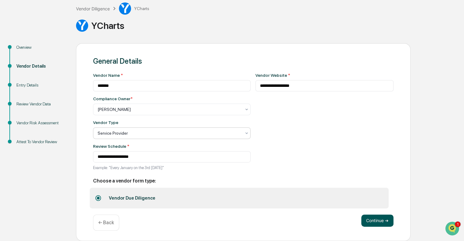
click at [374, 221] on button "Continue ➔" at bounding box center [378, 220] width 32 height 12
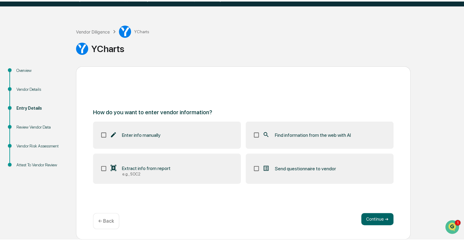
scroll to position [11, 0]
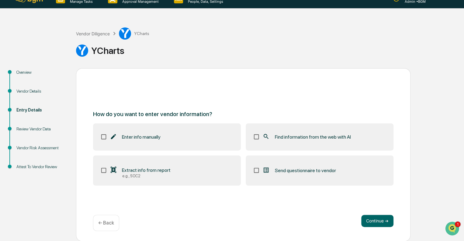
click at [295, 138] on span "Find information from the web with AI" at bounding box center [313, 137] width 76 height 6
click at [373, 226] on button "Continue ➔" at bounding box center [378, 221] width 32 height 12
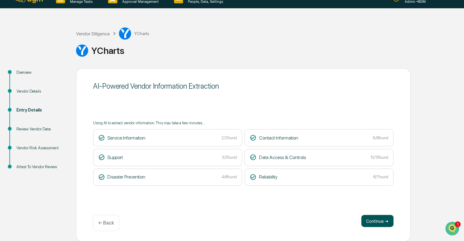
click at [379, 223] on button "Continue ➔" at bounding box center [378, 221] width 32 height 12
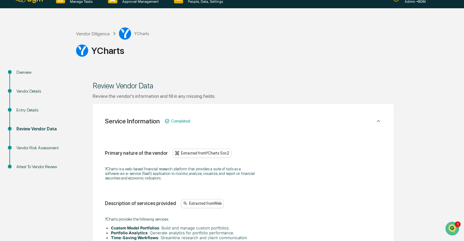
scroll to position [298, 0]
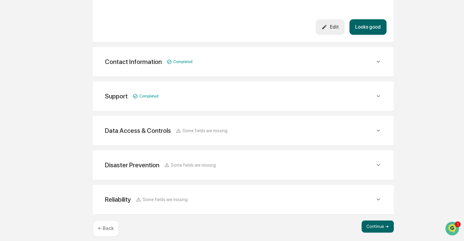
click at [375, 22] on button "Looks good" at bounding box center [368, 27] width 37 height 16
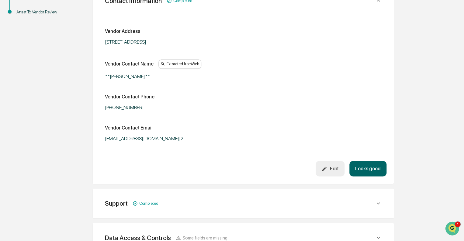
scroll to position [166, 0]
click at [368, 164] on button "Looks good" at bounding box center [368, 168] width 37 height 16
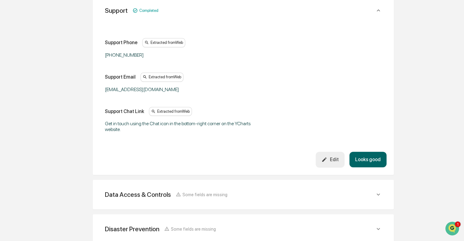
click at [369, 159] on button "Looks good" at bounding box center [368, 160] width 37 height 16
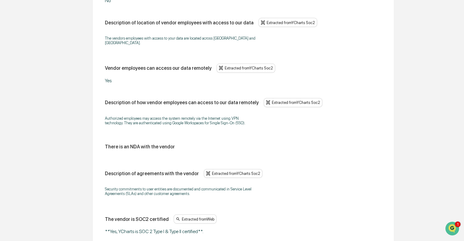
scroll to position [772, 0]
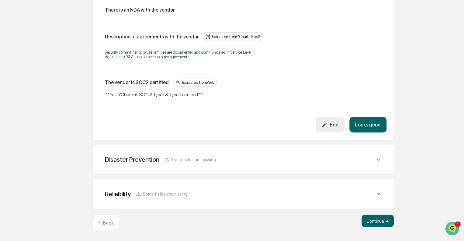
click at [375, 126] on button "Looks good" at bounding box center [368, 125] width 37 height 16
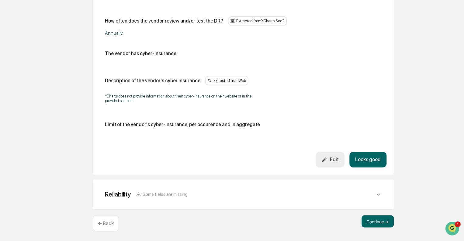
click at [370, 157] on button "Looks good" at bounding box center [368, 160] width 37 height 16
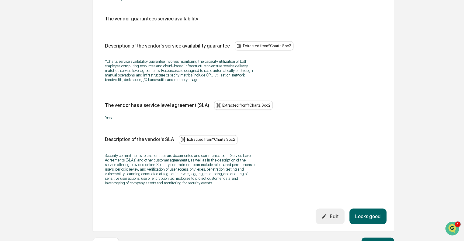
scroll to position [452, 0]
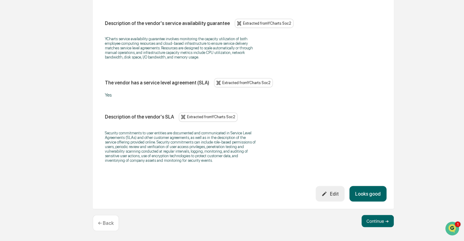
click at [361, 194] on button "Looks good" at bounding box center [368, 194] width 37 height 16
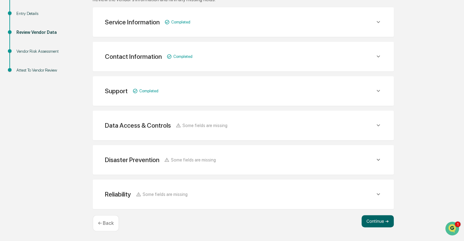
scroll to position [107, 0]
click at [377, 219] on button "Continue ➔" at bounding box center [378, 221] width 32 height 12
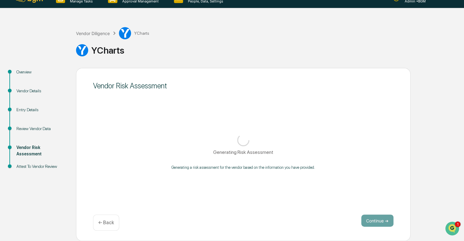
scroll to position [11, 0]
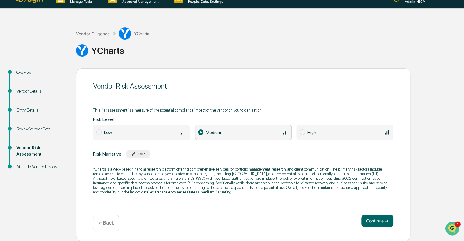
click at [377, 219] on button "Continue ➔" at bounding box center [378, 221] width 32 height 12
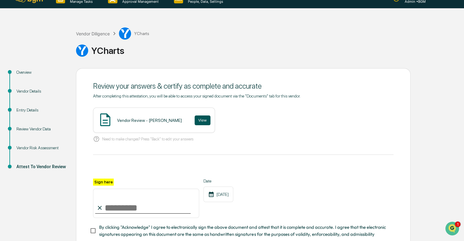
click at [195, 119] on button "View" at bounding box center [203, 120] width 16 height 10
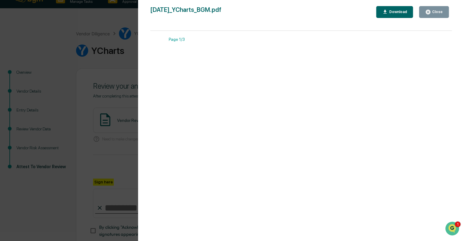
click at [432, 13] on div "Close" at bounding box center [437, 12] width 12 height 4
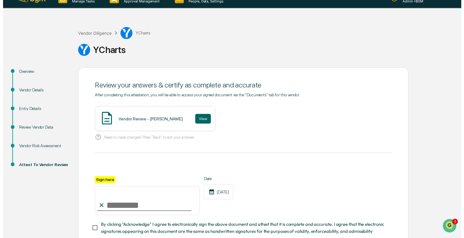
scroll to position [51, 0]
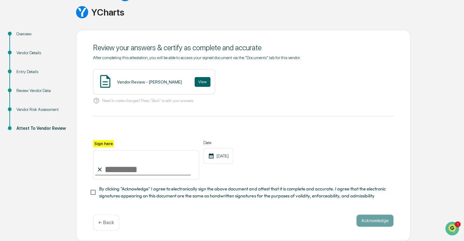
click at [120, 167] on input "Sign here" at bounding box center [146, 164] width 106 height 29
type input "**********"
click at [377, 221] on button "Acknowledge" at bounding box center [375, 220] width 37 height 12
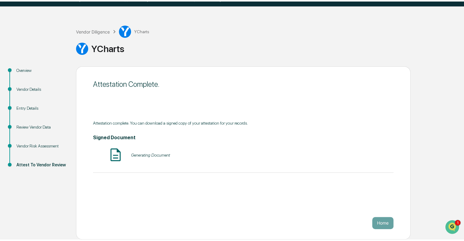
scroll to position [11, 0]
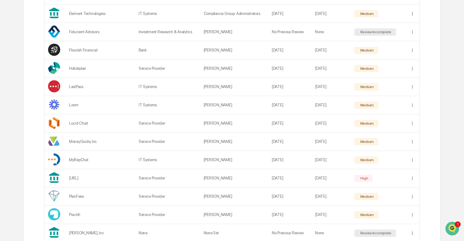
scroll to position [319, 0]
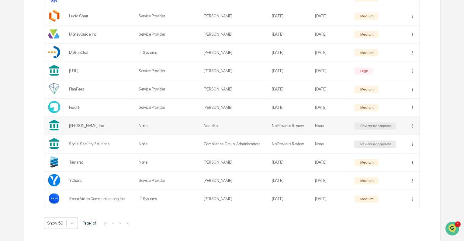
click at [369, 125] on div "Review Incomplete" at bounding box center [375, 126] width 33 height 4
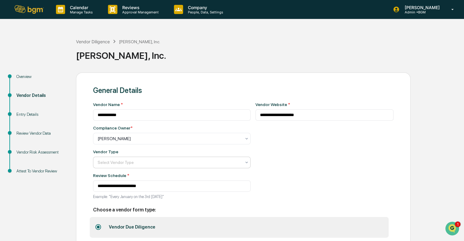
click at [158, 163] on div at bounding box center [170, 162] width 144 height 6
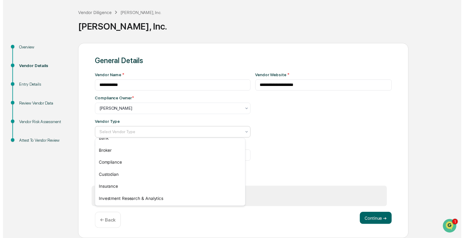
scroll to position [23, 0]
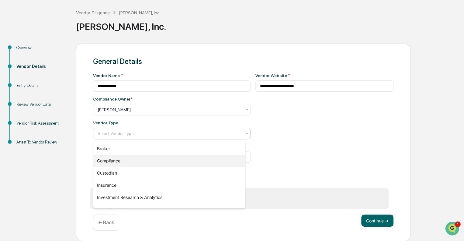
click at [114, 161] on div "Compliance" at bounding box center [169, 161] width 152 height 12
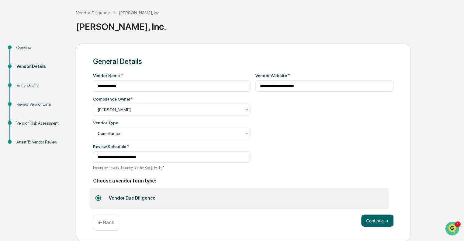
click at [297, 138] on div "**********" at bounding box center [325, 123] width 138 height 101
click at [377, 222] on button "Continue ➔" at bounding box center [378, 220] width 32 height 12
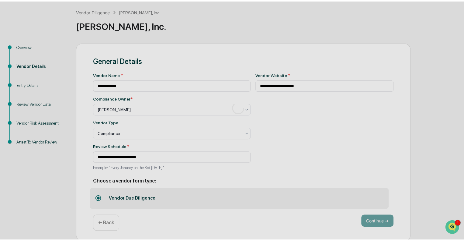
scroll to position [4, 0]
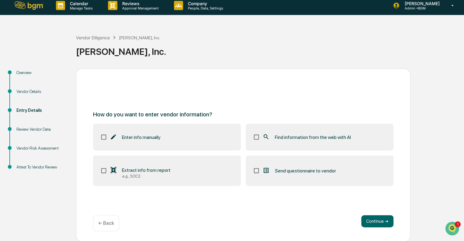
click at [326, 133] on div "Find information from the web with AI" at bounding box center [307, 136] width 88 height 7
click at [379, 219] on button "Continue ➔" at bounding box center [378, 221] width 32 height 12
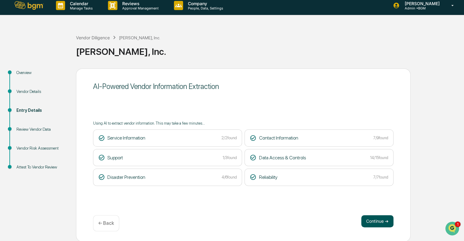
click at [374, 222] on button "Continue ➔" at bounding box center [378, 221] width 32 height 12
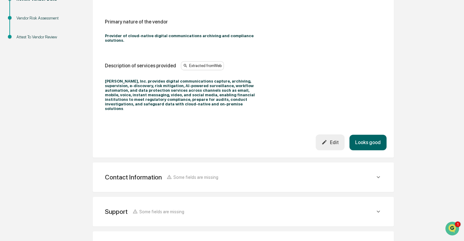
scroll to position [134, 0]
click at [367, 134] on button "Looks good" at bounding box center [368, 142] width 37 height 16
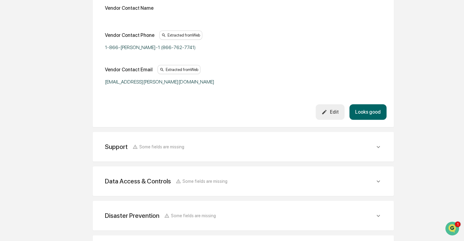
click at [374, 113] on button "Looks good" at bounding box center [368, 112] width 37 height 16
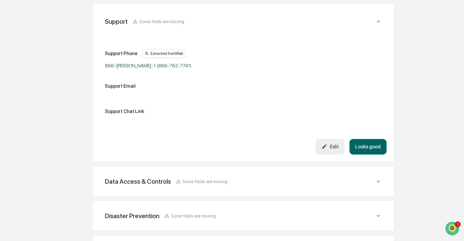
click at [368, 143] on button "Looks good" at bounding box center [368, 147] width 37 height 16
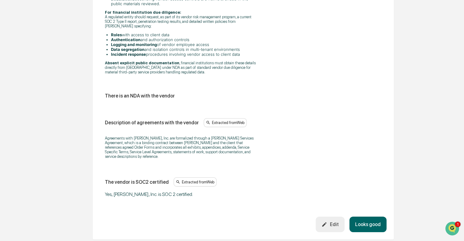
scroll to position [1047, 0]
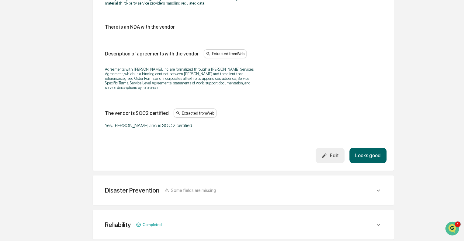
click at [368, 148] on button "Looks good" at bounding box center [368, 156] width 37 height 16
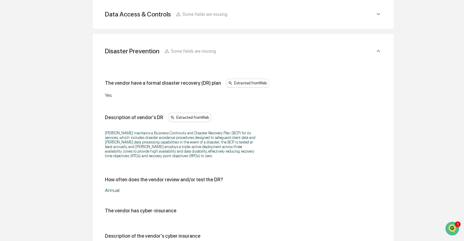
scroll to position [366, 0]
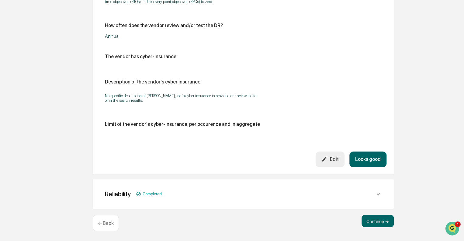
click at [369, 155] on button "Looks good" at bounding box center [368, 159] width 37 height 16
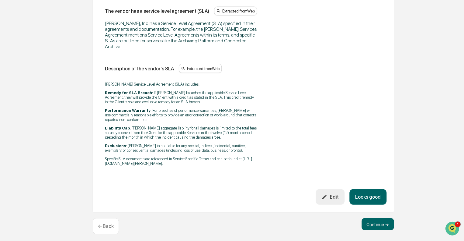
click at [368, 197] on button "Looks good" at bounding box center [368, 197] width 37 height 16
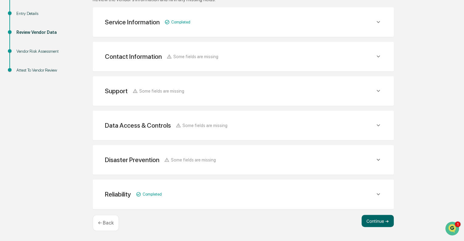
scroll to position [100, 0]
click at [373, 215] on button "Continue ➔" at bounding box center [378, 221] width 32 height 12
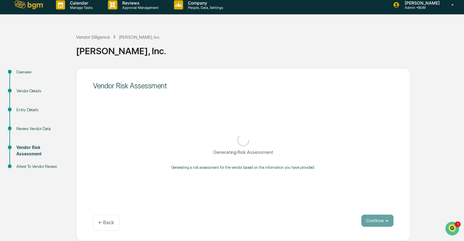
scroll to position [4, 0]
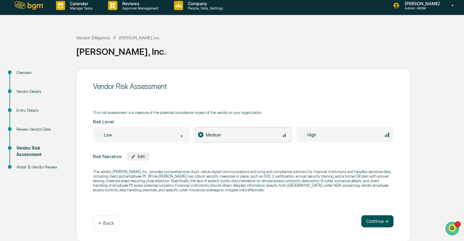
click at [376, 220] on button "Continue ➔" at bounding box center [378, 221] width 32 height 12
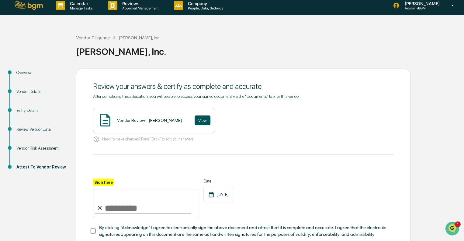
click at [195, 122] on button "View" at bounding box center [203, 120] width 16 height 10
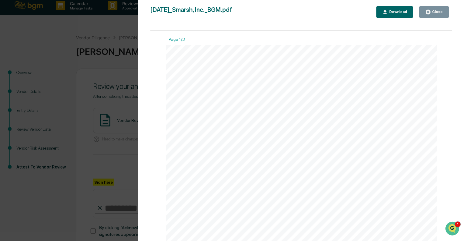
click at [441, 8] on button "Close" at bounding box center [434, 12] width 30 height 12
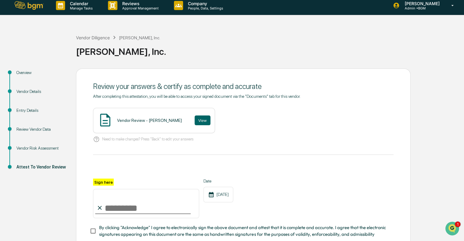
click at [118, 212] on input "Sign here" at bounding box center [146, 203] width 106 height 29
type input "**********"
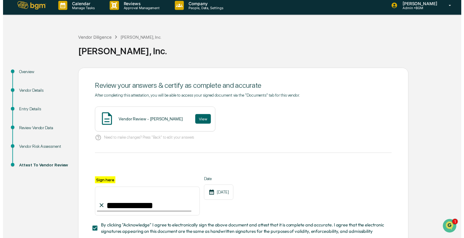
scroll to position [44, 0]
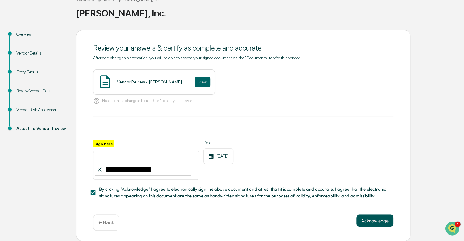
click at [371, 220] on button "Acknowledge" at bounding box center [375, 220] width 37 height 12
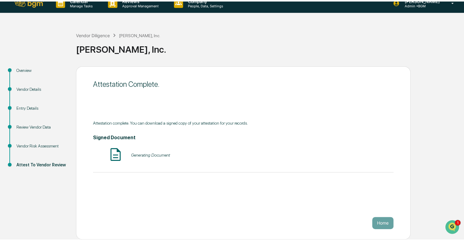
scroll to position [4, 0]
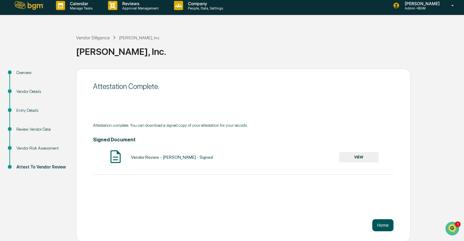
click at [378, 222] on button "Home" at bounding box center [383, 225] width 21 height 12
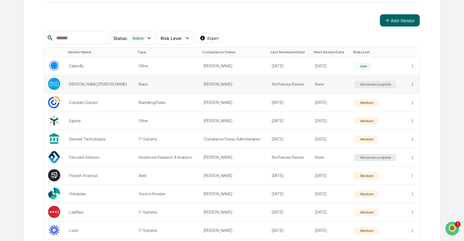
click at [374, 84] on div "Review Incomplete" at bounding box center [375, 84] width 33 height 4
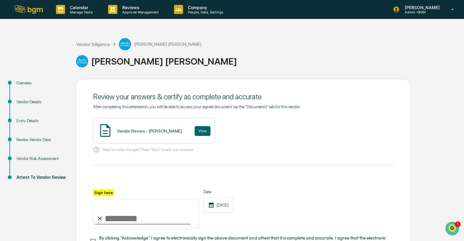
click at [32, 81] on div "Overview" at bounding box center [41, 83] width 50 height 6
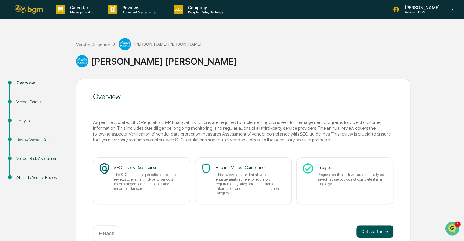
click at [373, 230] on button "Get started ➔" at bounding box center [375, 231] width 37 height 12
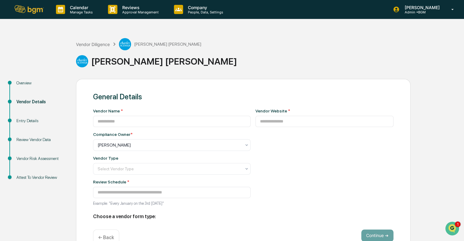
type input "**********"
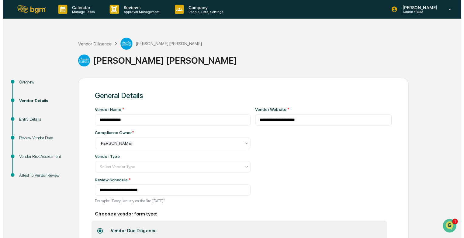
scroll to position [37, 0]
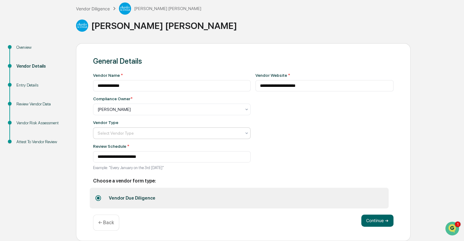
click at [162, 131] on div at bounding box center [170, 133] width 144 height 6
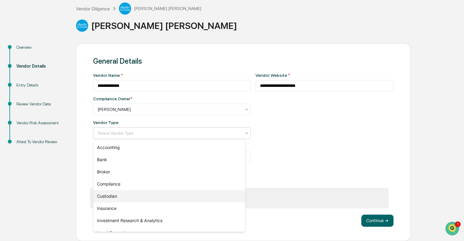
click at [144, 195] on div "Custodian" at bounding box center [169, 196] width 152 height 12
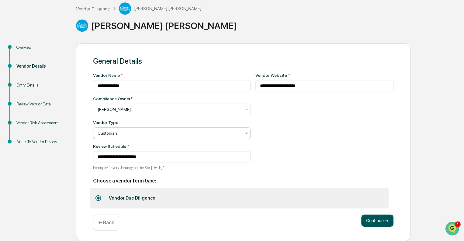
click at [377, 220] on button "Continue ➔" at bounding box center [378, 220] width 32 height 12
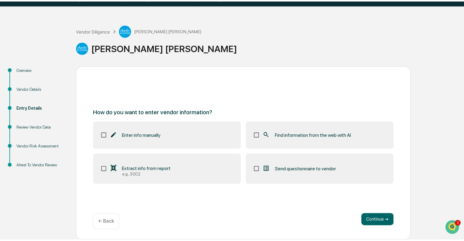
scroll to position [11, 0]
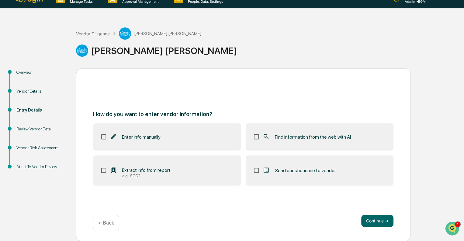
click at [318, 137] on span "Find information from the web with AI" at bounding box center [313, 137] width 76 height 6
click at [377, 219] on button "Continue ➔" at bounding box center [378, 221] width 32 height 12
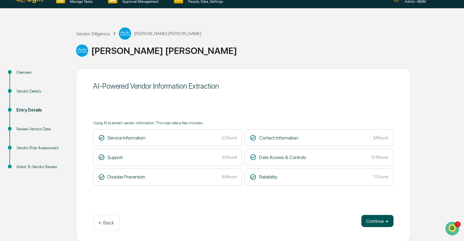
click at [380, 218] on button "Continue ➔" at bounding box center [378, 221] width 32 height 12
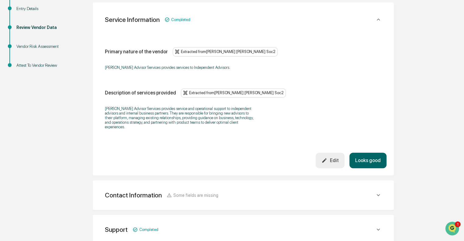
click at [372, 152] on button "Looks good" at bounding box center [368, 160] width 37 height 16
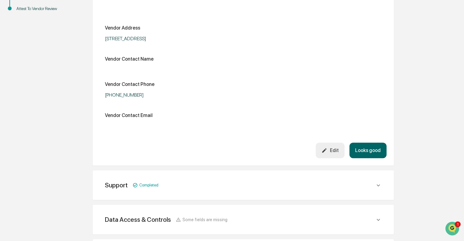
click at [372, 151] on button "Looks good" at bounding box center [368, 150] width 37 height 16
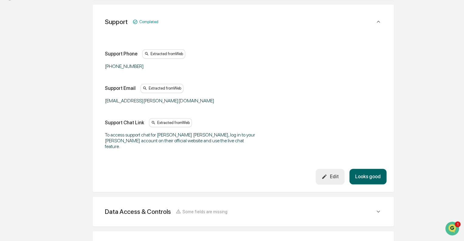
scroll to position [194, 0]
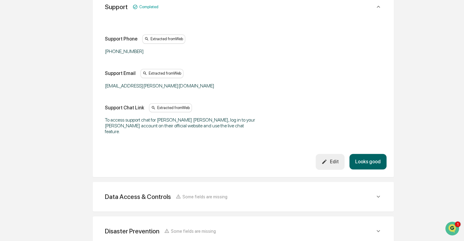
click at [373, 154] on button "Looks good" at bounding box center [368, 162] width 37 height 16
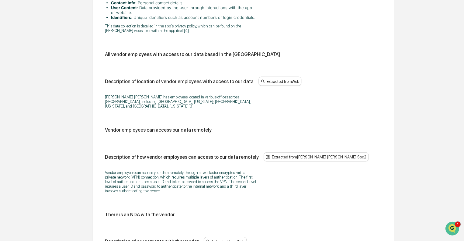
scroll to position [830, 0]
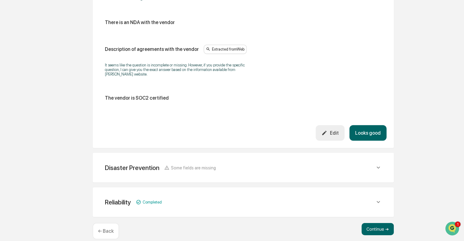
click at [373, 126] on button "Looks good" at bounding box center [368, 133] width 37 height 16
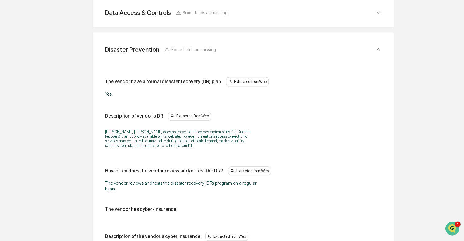
scroll to position [380, 0]
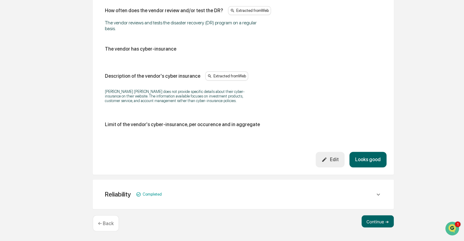
click at [371, 159] on button "Looks good" at bounding box center [368, 160] width 37 height 16
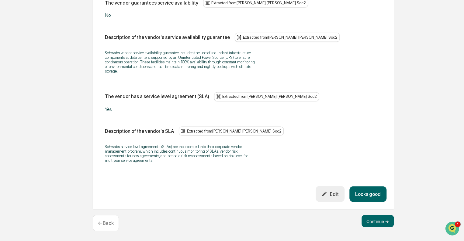
click at [369, 199] on button "Looks good" at bounding box center [368, 194] width 37 height 16
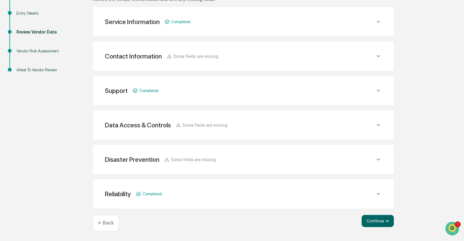
scroll to position [107, 0]
click at [375, 222] on button "Continue ➔" at bounding box center [378, 221] width 32 height 12
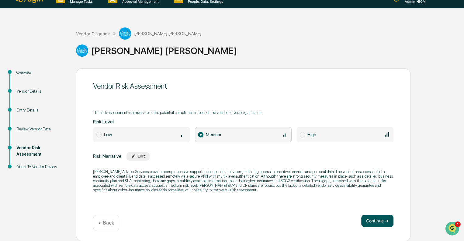
click at [375, 221] on button "Continue ➔" at bounding box center [378, 221] width 32 height 12
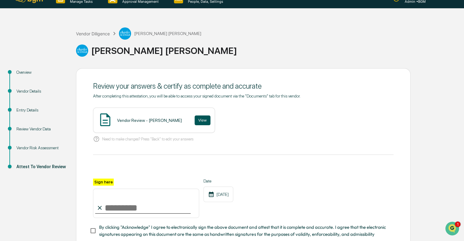
click at [195, 121] on button "View" at bounding box center [203, 120] width 16 height 10
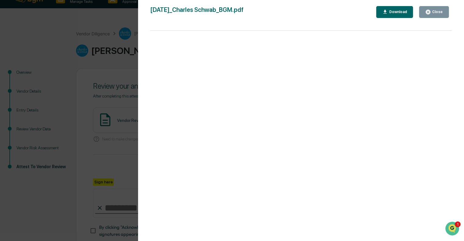
click at [437, 12] on div "Close" at bounding box center [437, 12] width 12 height 4
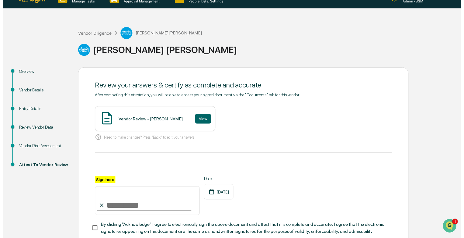
scroll to position [51, 0]
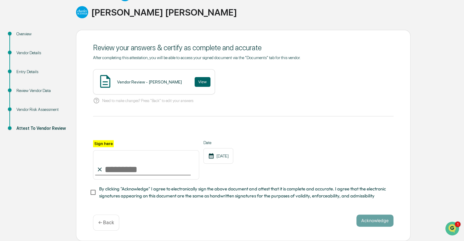
click at [116, 170] on input "Sign here" at bounding box center [146, 164] width 106 height 29
type input "**********"
click at [375, 221] on button "Acknowledge" at bounding box center [375, 220] width 37 height 12
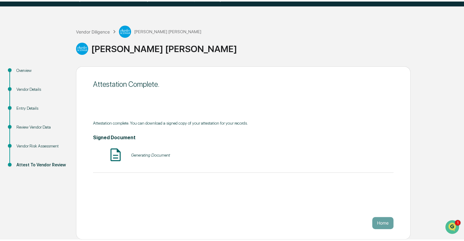
scroll to position [11, 0]
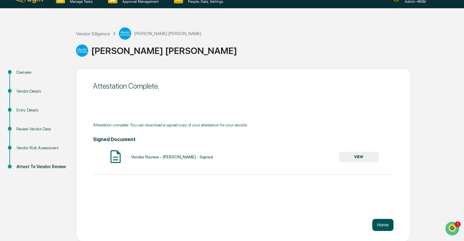
click at [382, 227] on button "Home" at bounding box center [383, 225] width 21 height 12
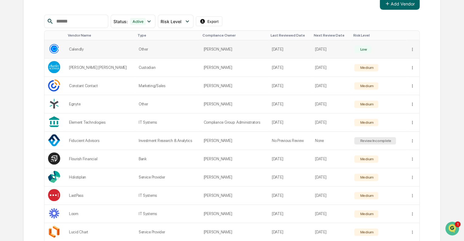
scroll to position [103, 0]
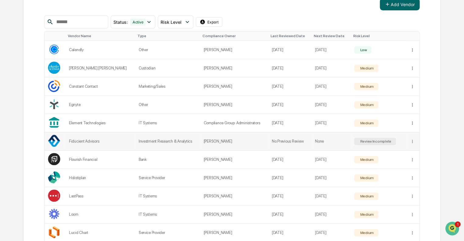
click at [366, 139] on div "Review Incomplete" at bounding box center [375, 141] width 33 height 4
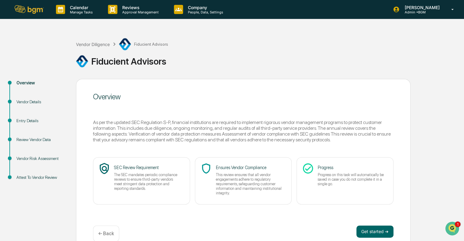
scroll to position [11, 0]
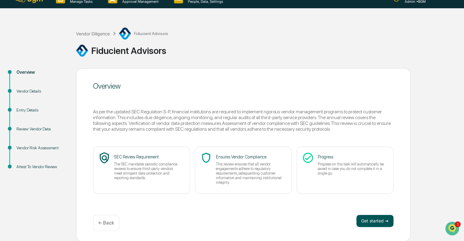
click at [374, 222] on button "Get started ➔" at bounding box center [375, 221] width 37 height 12
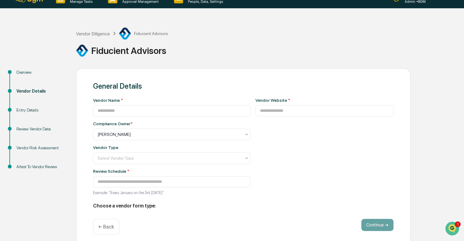
type input "**********"
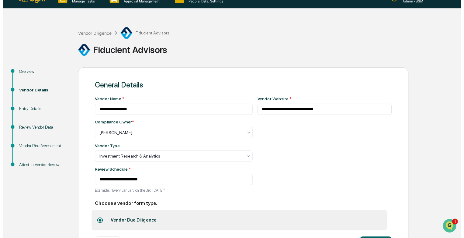
scroll to position [37, 0]
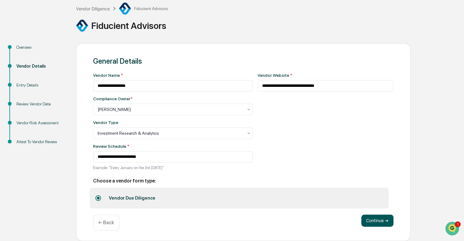
click at [374, 219] on button "Continue ➔" at bounding box center [378, 220] width 32 height 12
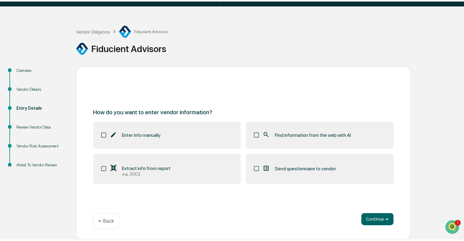
scroll to position [11, 0]
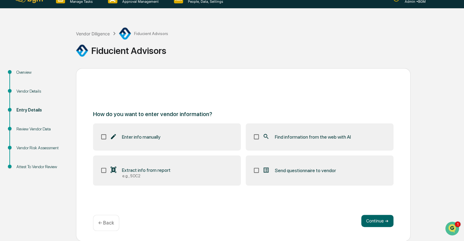
click at [308, 139] on span "Find information from the web with AI" at bounding box center [313, 137] width 76 height 6
click at [378, 217] on button "Continue ➔" at bounding box center [378, 221] width 32 height 12
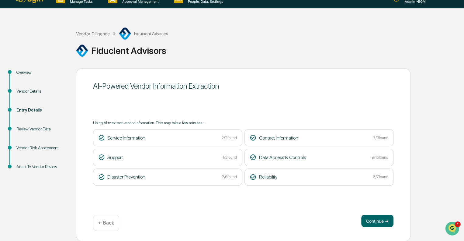
click at [378, 217] on button "Continue ➔" at bounding box center [378, 221] width 32 height 12
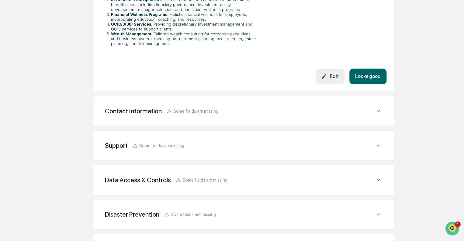
scroll to position [251, 0]
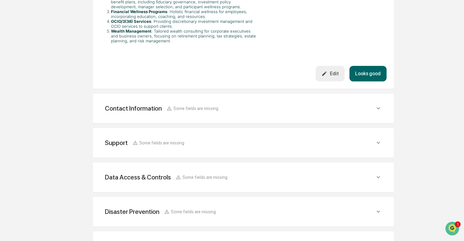
click at [377, 66] on button "Looks good" at bounding box center [368, 74] width 37 height 16
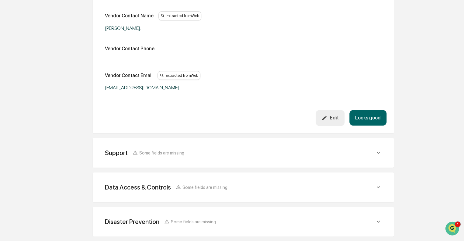
scroll to position [222, 0]
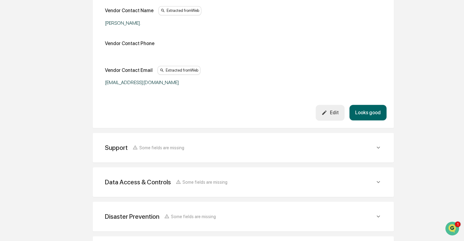
click at [373, 110] on button "Looks good" at bounding box center [368, 113] width 37 height 16
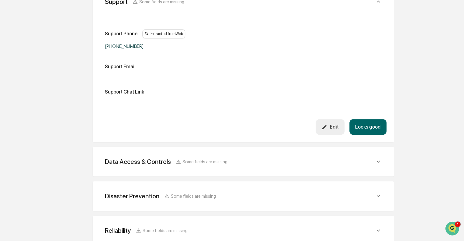
click at [374, 131] on button "Looks good" at bounding box center [368, 127] width 37 height 16
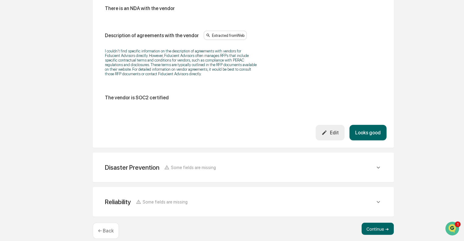
click at [365, 125] on button "Looks good" at bounding box center [368, 133] width 37 height 16
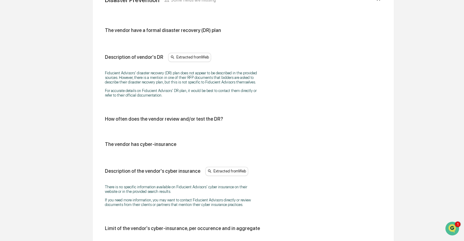
scroll to position [373, 0]
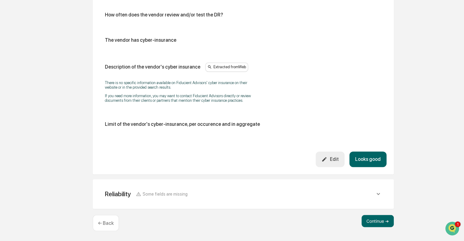
click at [373, 155] on button "Looks good" at bounding box center [368, 159] width 37 height 16
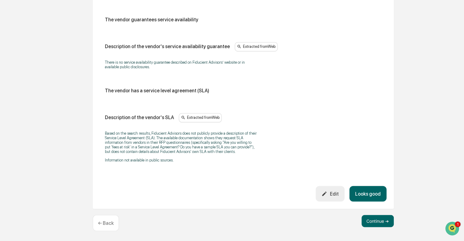
click at [366, 194] on button "Looks good" at bounding box center [368, 194] width 37 height 16
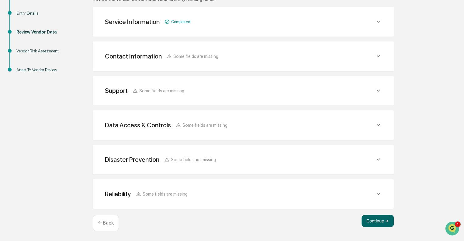
scroll to position [107, 0]
click at [380, 222] on button "Continue ➔" at bounding box center [378, 221] width 32 height 12
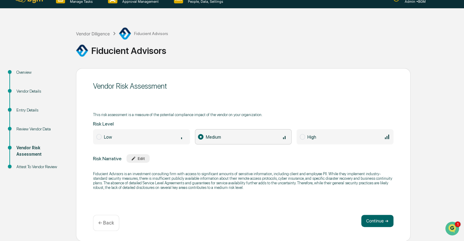
scroll to position [10, 0]
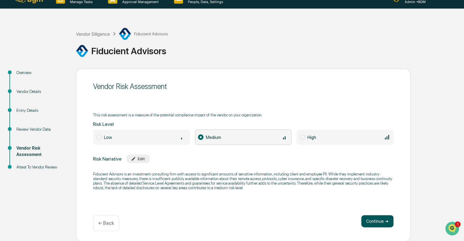
click at [379, 219] on button "Continue ➔" at bounding box center [378, 221] width 32 height 12
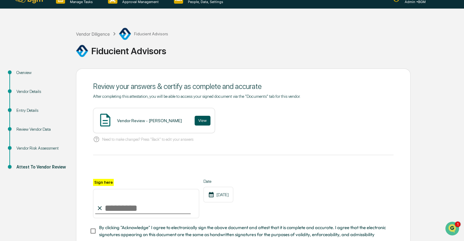
click at [195, 120] on button "View" at bounding box center [203, 121] width 16 height 10
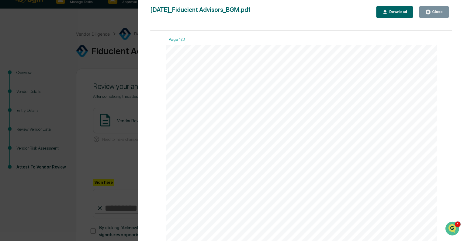
click at [440, 9] on div "Close" at bounding box center [434, 12] width 18 height 6
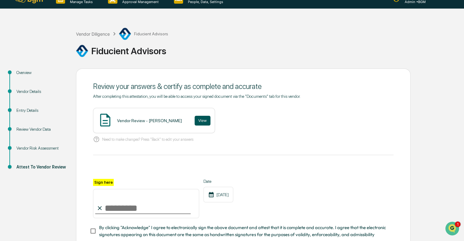
click at [195, 121] on button "View" at bounding box center [203, 121] width 16 height 10
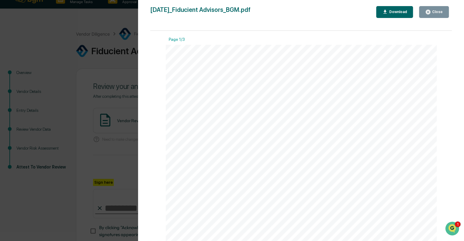
click at [441, 11] on div "Close" at bounding box center [437, 12] width 12 height 4
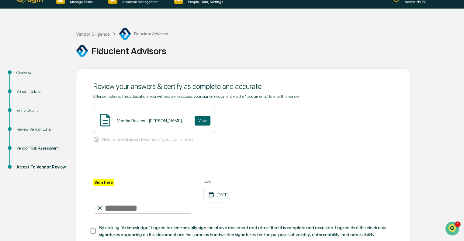
click at [116, 210] on input "Sign here" at bounding box center [146, 203] width 106 height 29
type input "**********"
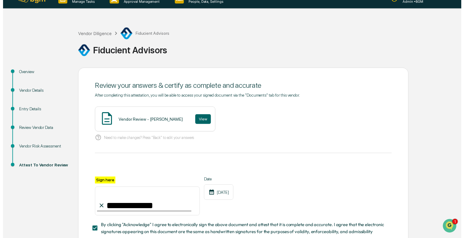
scroll to position [51, 0]
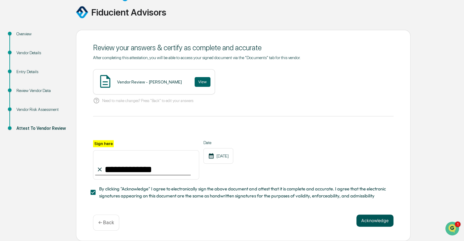
click at [369, 223] on button "Acknowledge" at bounding box center [375, 220] width 37 height 12
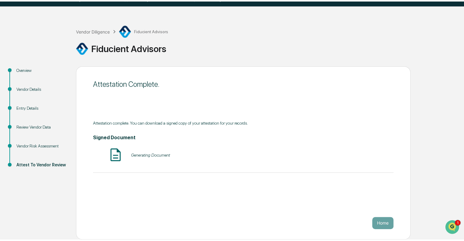
scroll to position [11, 0]
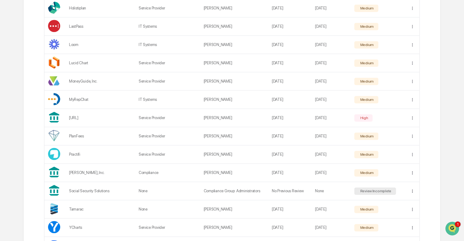
scroll to position [272, 0]
click at [375, 191] on div "Review Incomplete" at bounding box center [375, 190] width 33 height 4
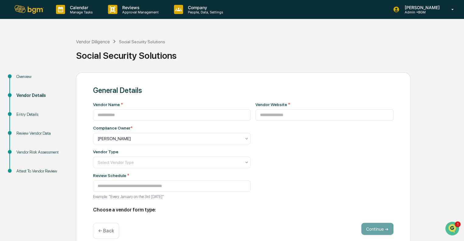
type input "**********"
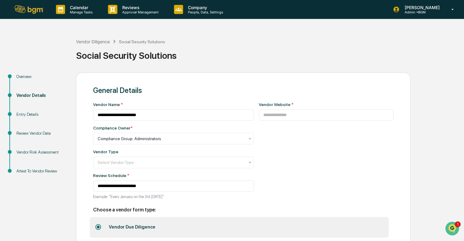
click at [35, 7] on img at bounding box center [29, 9] width 29 height 9
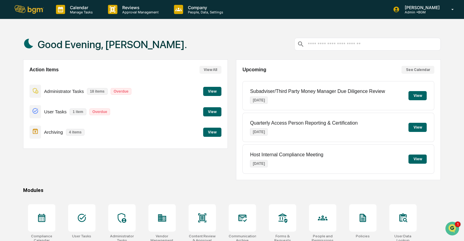
click at [208, 68] on button "View All" at bounding box center [211, 70] width 22 height 8
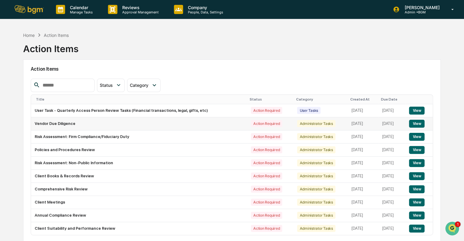
click at [416, 124] on button "View" at bounding box center [417, 124] width 16 height 8
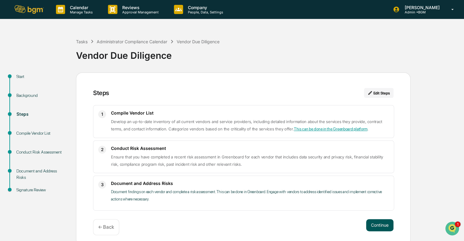
click at [380, 225] on button "Continue" at bounding box center [379, 225] width 27 height 12
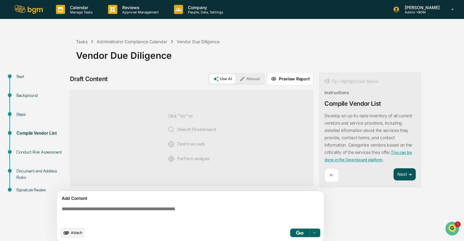
click at [403, 175] on button "Next ➔" at bounding box center [405, 174] width 22 height 12
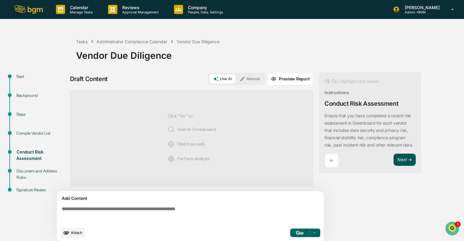
click at [404, 166] on button "Next ➔" at bounding box center [405, 159] width 22 height 12
click at [406, 158] on button "Next ➔" at bounding box center [405, 159] width 22 height 12
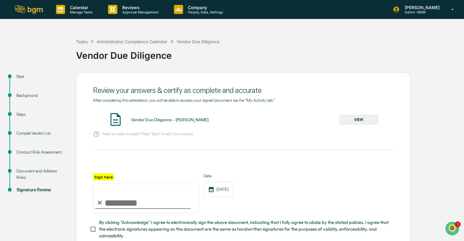
click at [356, 121] on button "VIEW" at bounding box center [359, 119] width 40 height 10
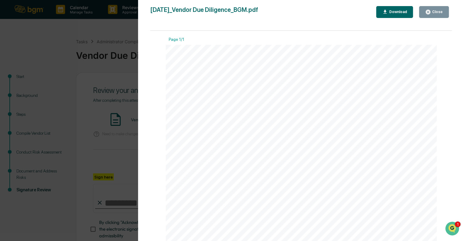
click at [442, 12] on div "Close" at bounding box center [437, 12] width 12 height 4
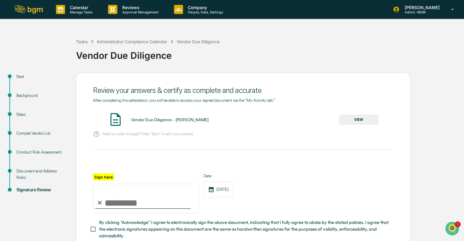
click at [132, 211] on input "Sign here" at bounding box center [146, 198] width 106 height 29
type input "**********"
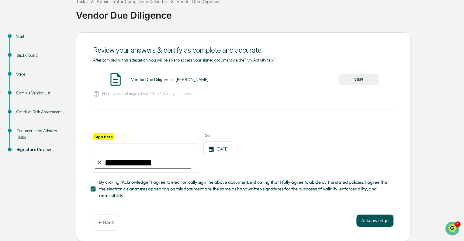
click at [375, 219] on button "Acknowledge" at bounding box center [375, 220] width 37 height 12
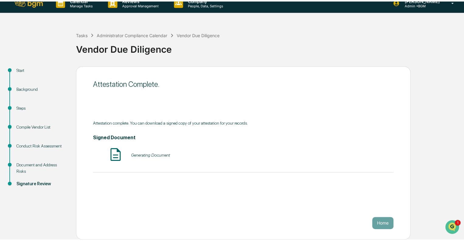
scroll to position [4, 0]
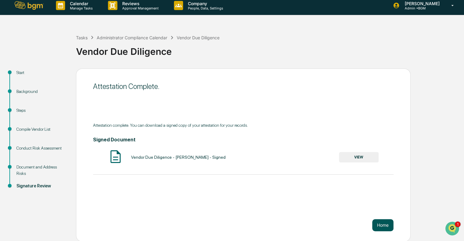
click at [380, 224] on button "Home" at bounding box center [383, 225] width 21 height 12
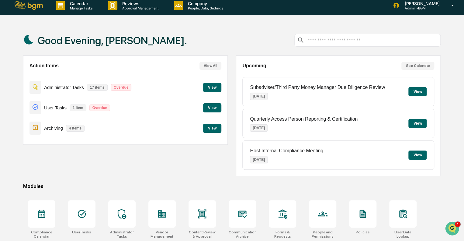
click at [208, 64] on button "View All" at bounding box center [211, 66] width 22 height 8
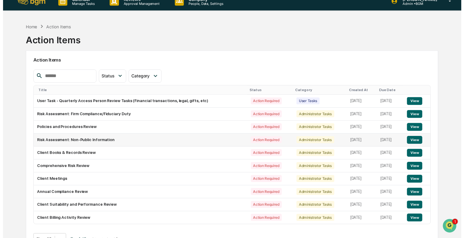
scroll to position [8, 0]
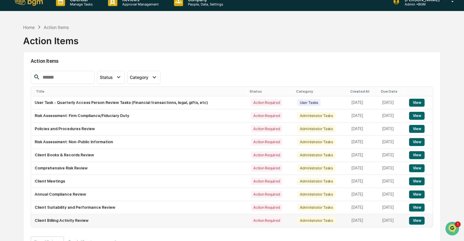
click at [419, 219] on button "View" at bounding box center [417, 220] width 16 height 8
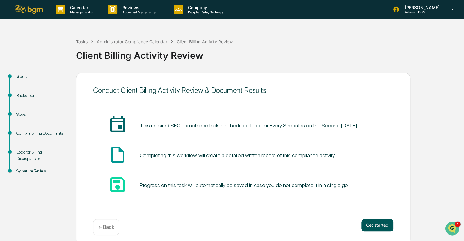
click at [375, 226] on button "Get started" at bounding box center [378, 225] width 32 height 12
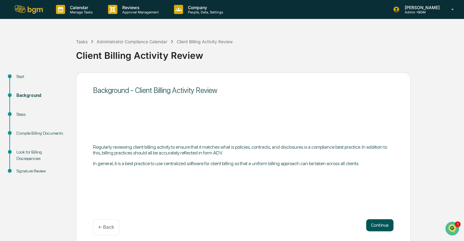
click at [378, 222] on button "Continue" at bounding box center [379, 225] width 27 height 12
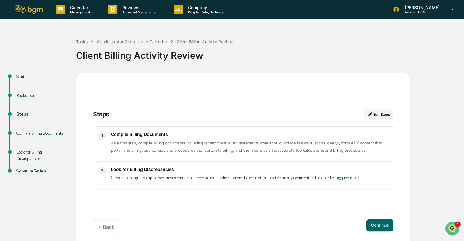
click at [378, 222] on button "Continue" at bounding box center [379, 225] width 27 height 12
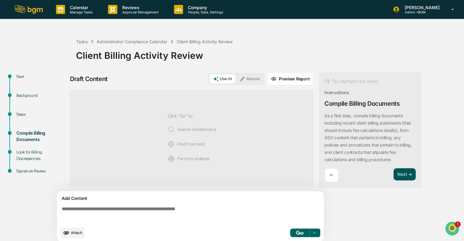
click at [405, 174] on button "Next ➔" at bounding box center [405, 174] width 22 height 12
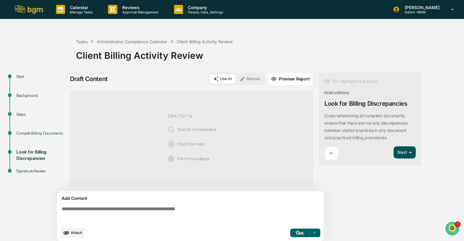
click at [401, 152] on button "Next ➔" at bounding box center [405, 152] width 22 height 12
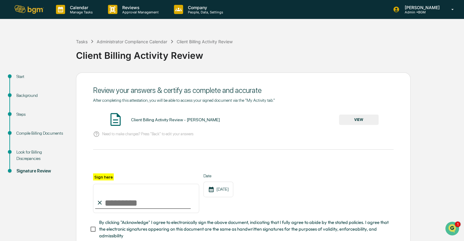
click at [360, 123] on button "VIEW" at bounding box center [359, 119] width 40 height 10
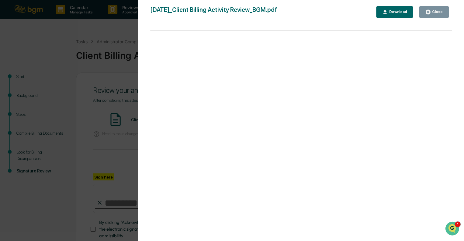
click at [432, 12] on div "Close" at bounding box center [437, 12] width 12 height 4
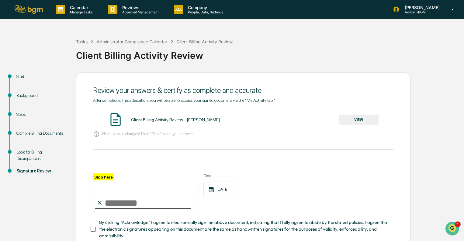
click at [121, 204] on input "Sign here" at bounding box center [146, 198] width 106 height 29
type input "**********"
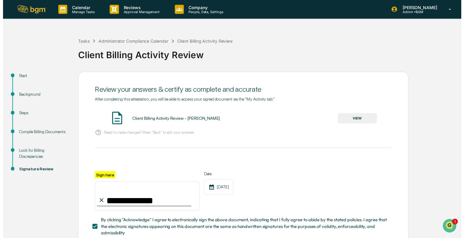
scroll to position [42, 0]
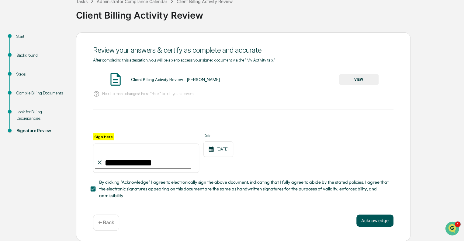
click at [375, 219] on button "Acknowledge" at bounding box center [375, 220] width 37 height 12
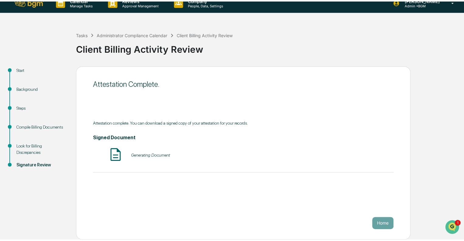
scroll to position [4, 0]
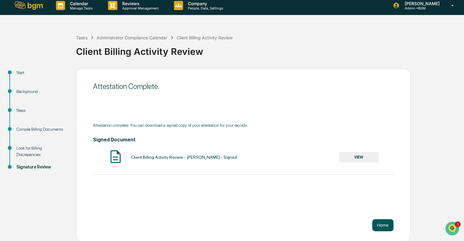
click at [385, 223] on button "Home" at bounding box center [383, 225] width 21 height 12
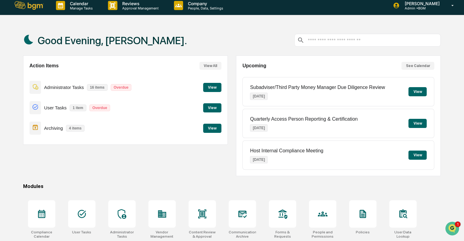
click at [214, 67] on button "View All" at bounding box center [211, 66] width 22 height 8
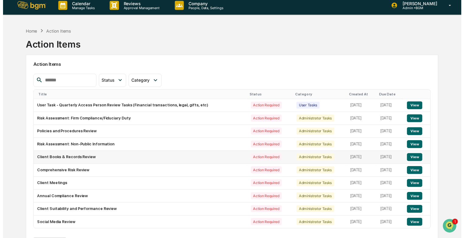
scroll to position [29, 0]
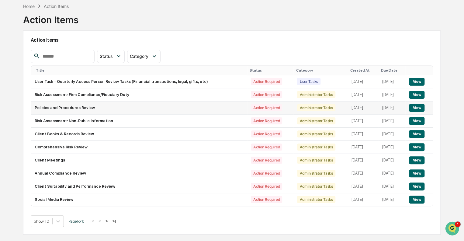
click at [425, 106] on button "View" at bounding box center [417, 108] width 16 height 8
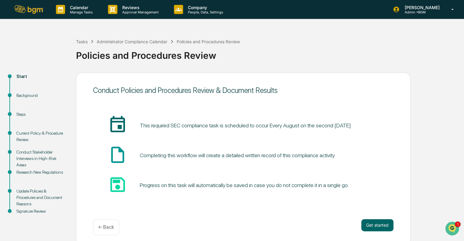
scroll to position [4, 0]
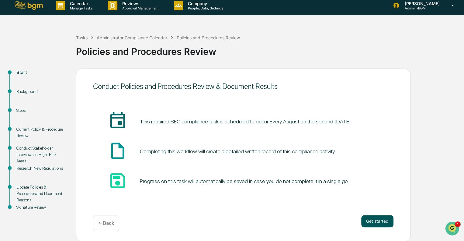
click at [384, 220] on button "Get started" at bounding box center [378, 221] width 32 height 12
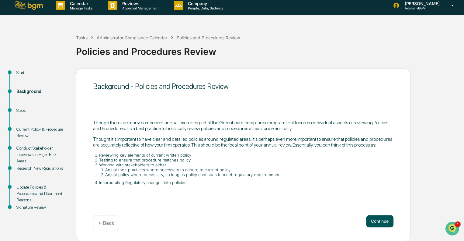
click at [376, 221] on button "Continue" at bounding box center [379, 221] width 27 height 12
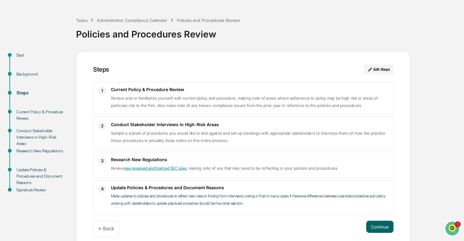
scroll to position [21, 0]
